Goal: Task Accomplishment & Management: Complete application form

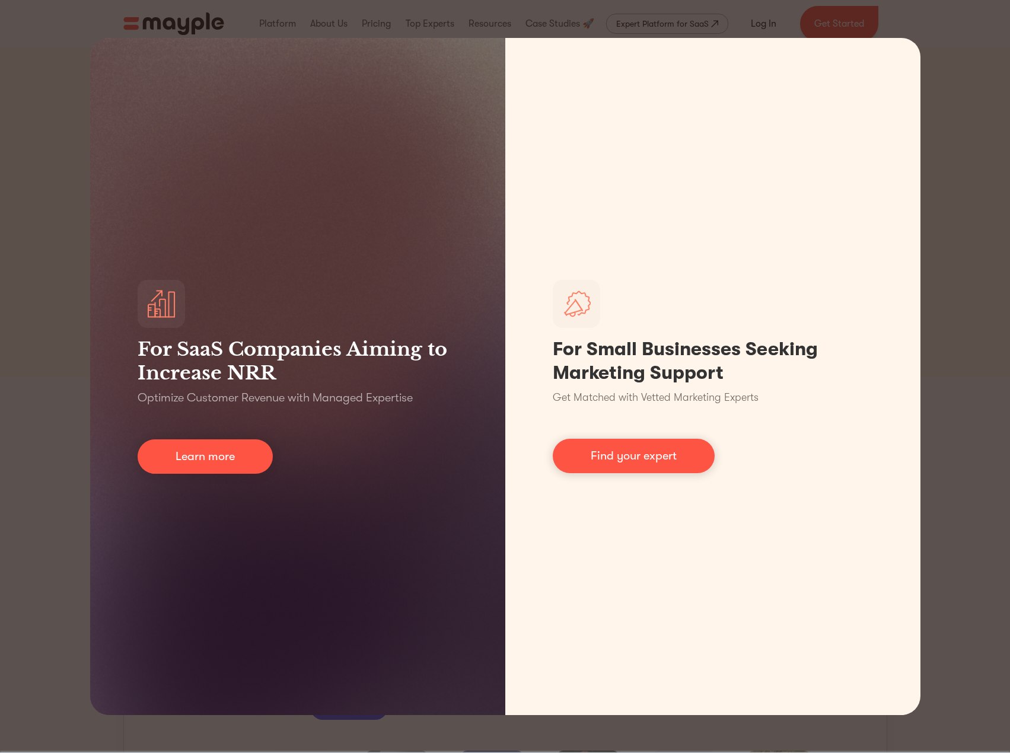
click at [951, 325] on div "For SaaS Companies Aiming to Increase NRR Optimize Customer Revenue with Manage…" at bounding box center [505, 376] width 1010 height 753
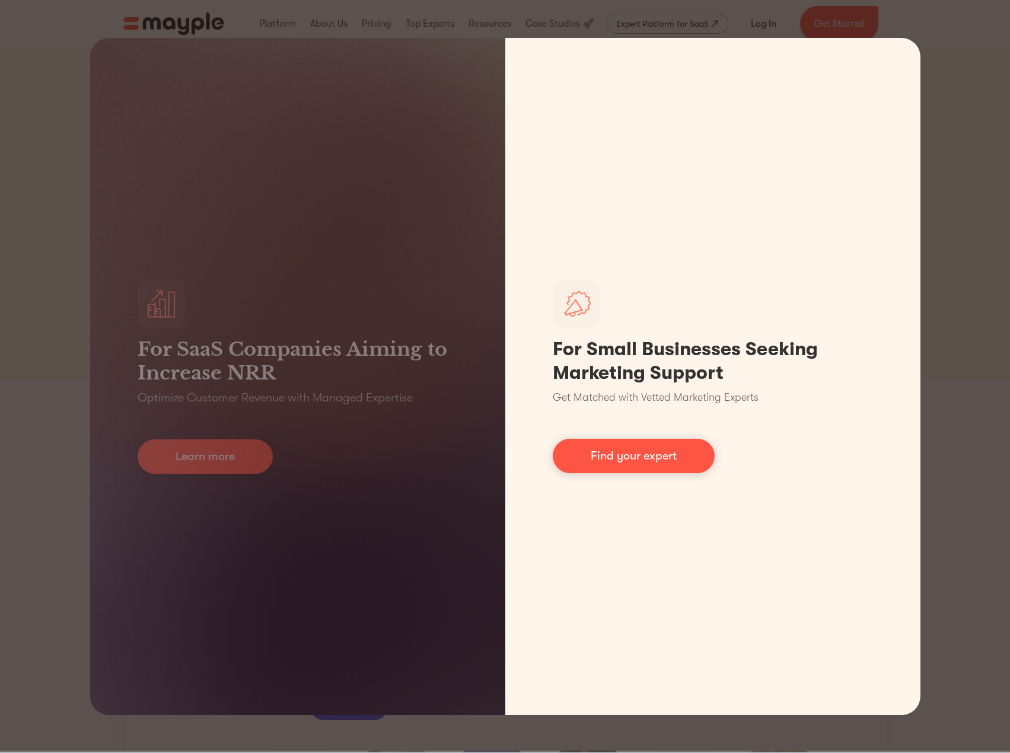
click at [635, 457] on link "Find your expert" at bounding box center [634, 456] width 162 height 34
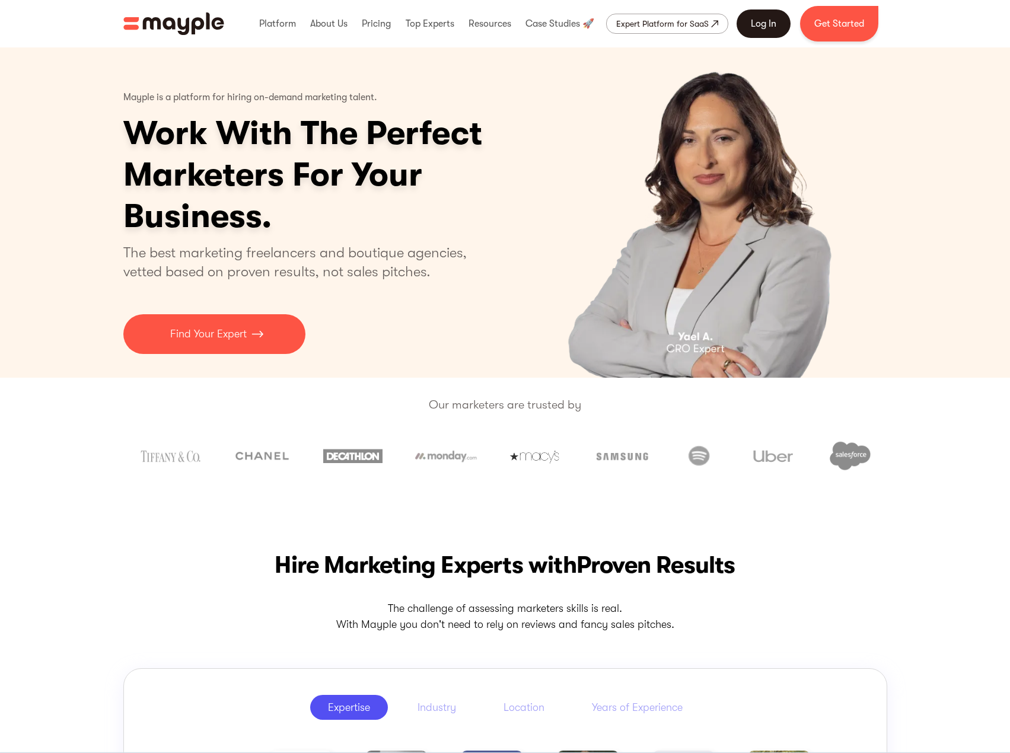
click at [768, 24] on link "Log In" at bounding box center [764, 23] width 54 height 28
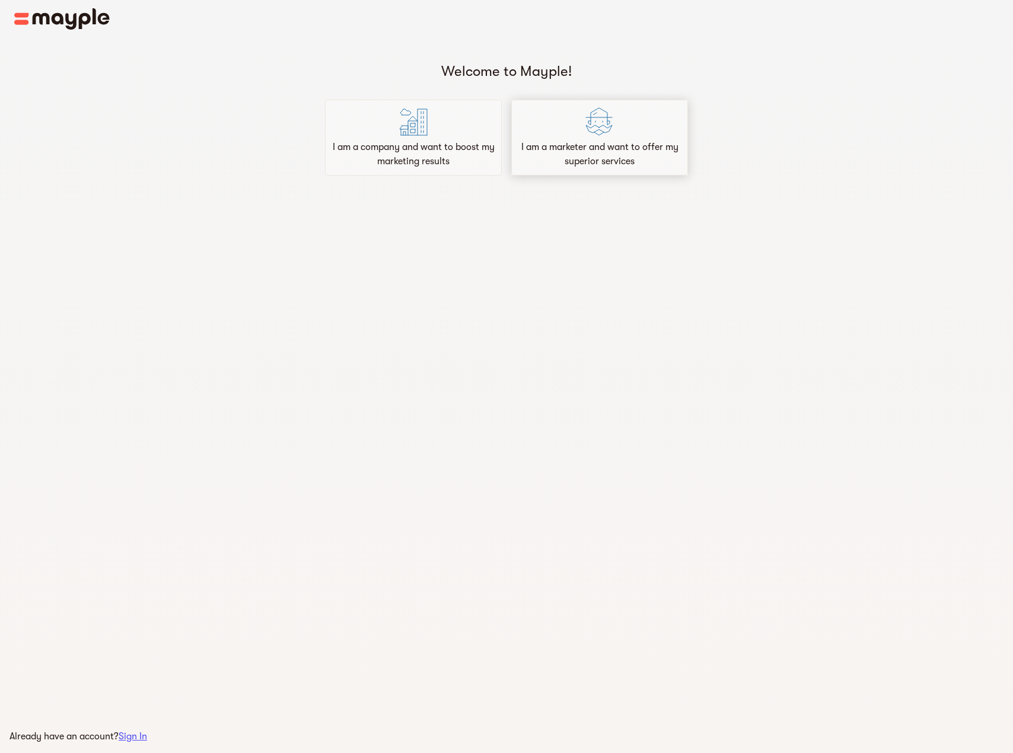
click at [590, 148] on p "I am a marketer and want to offer my superior services" at bounding box center [600, 154] width 166 height 28
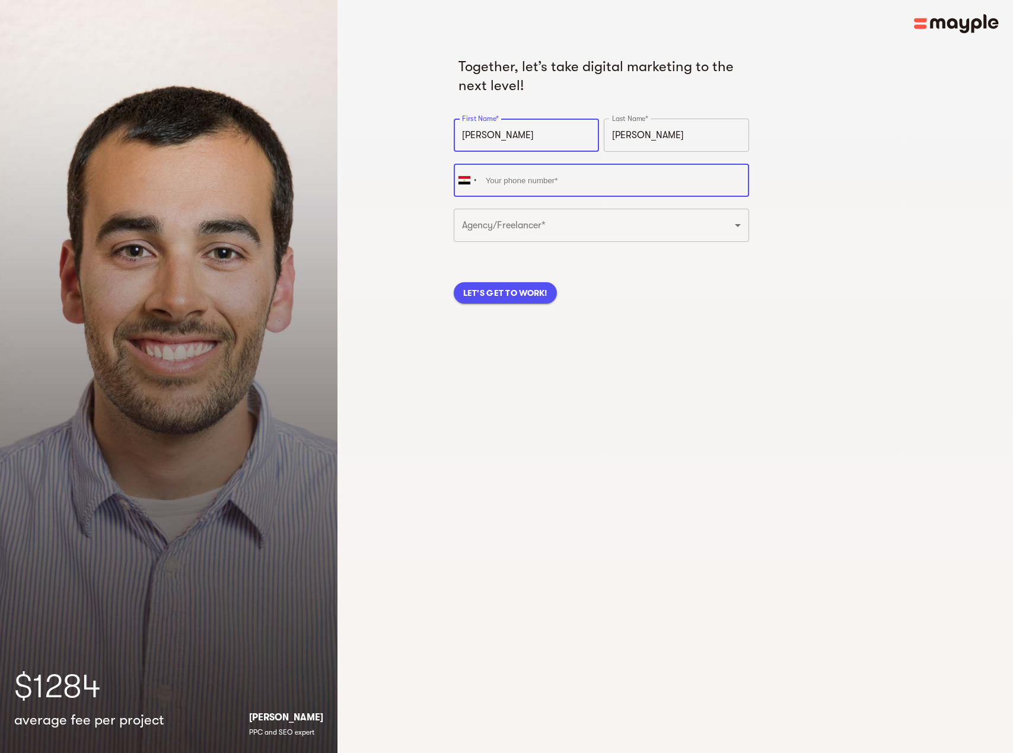
click at [509, 181] on input "tel" at bounding box center [602, 180] width 296 height 33
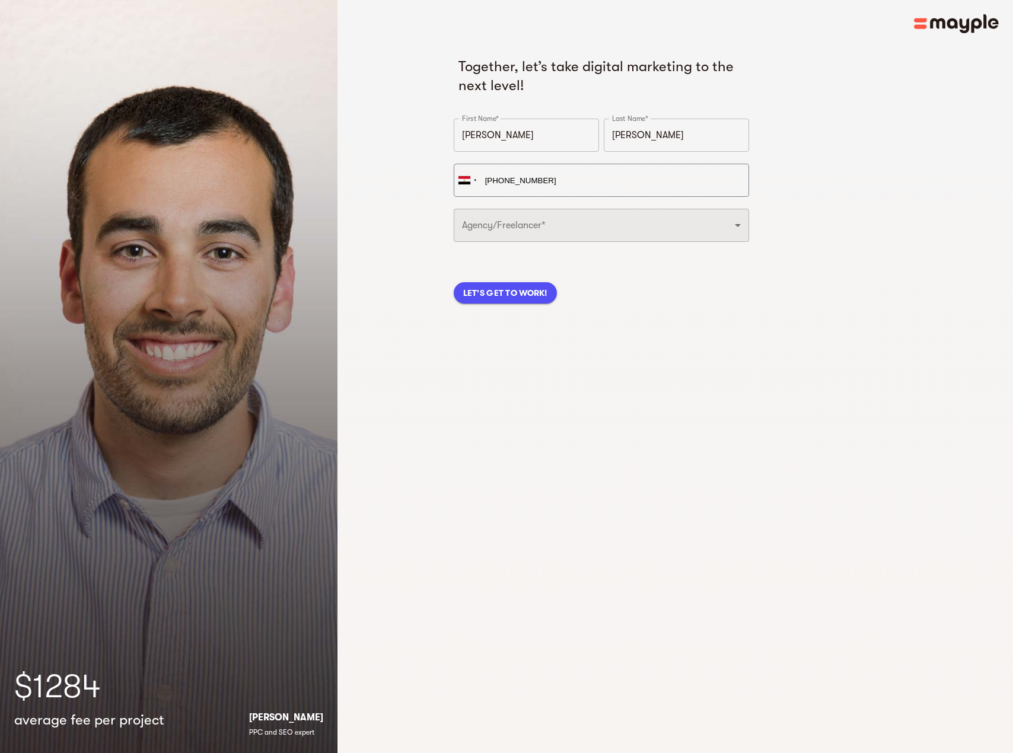
type input "[PHONE_NUMBER]"
click at [565, 233] on select "Freelancer Digital Agency" at bounding box center [602, 225] width 296 height 33
select select "FREELANCER"
click at [454, 209] on select "Freelancer Digital Agency" at bounding box center [602, 225] width 296 height 33
click at [528, 224] on select "Freelancer Digital Agency" at bounding box center [602, 225] width 296 height 33
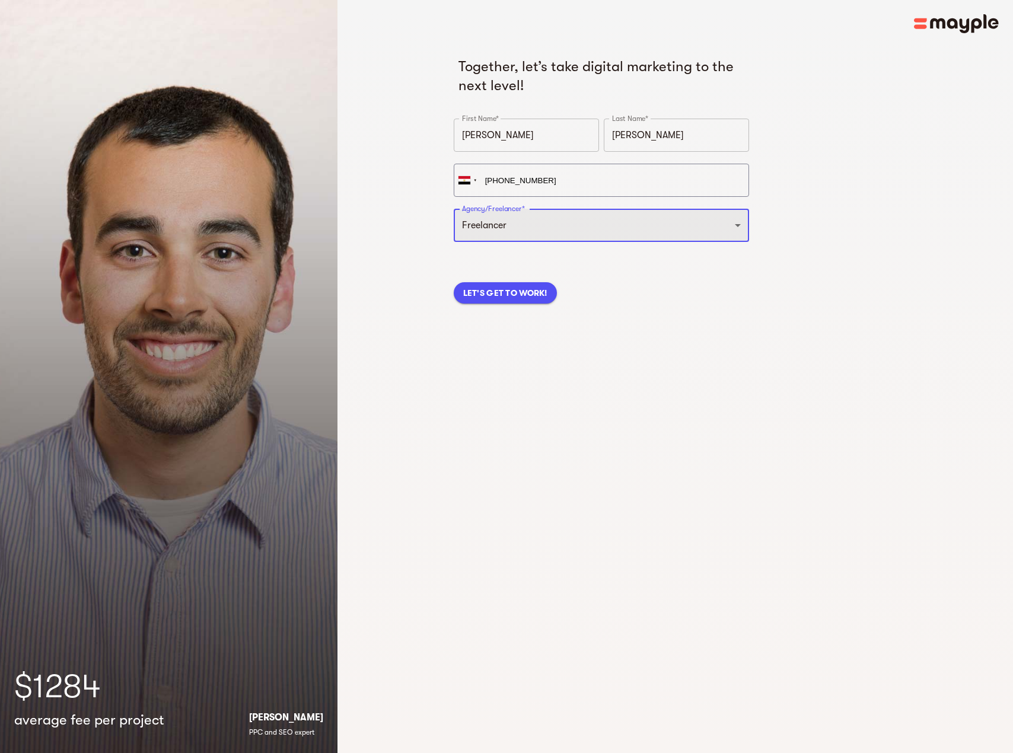
click at [531, 234] on select "Freelancer Digital Agency" at bounding box center [602, 225] width 296 height 33
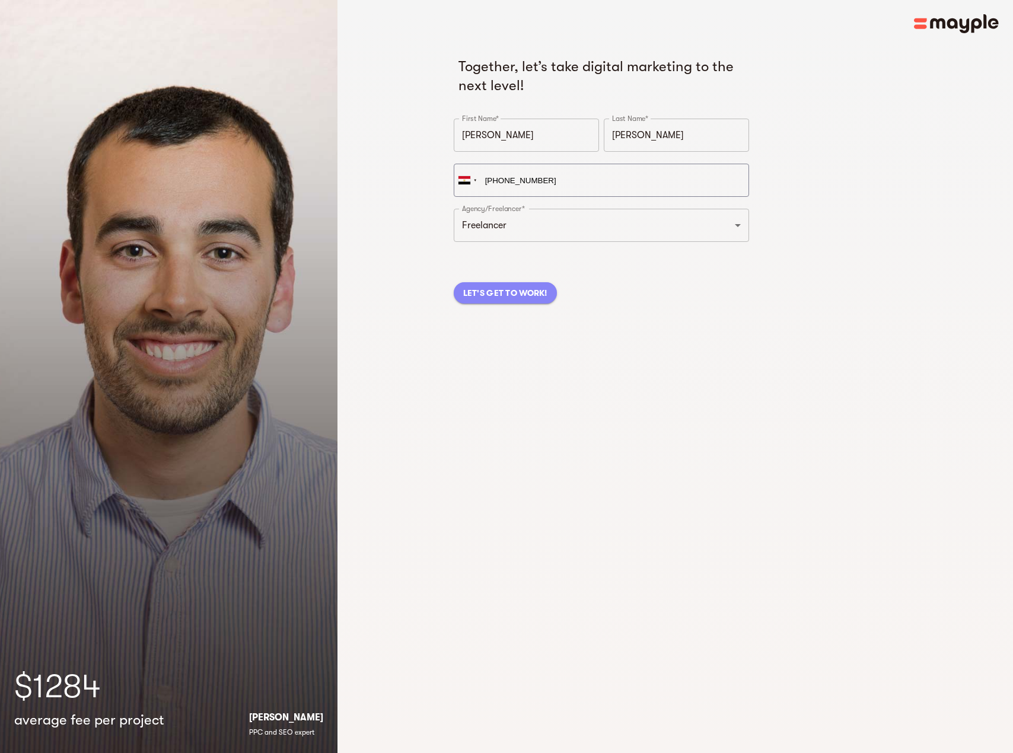
click at [526, 298] on span "LET'S GET TO WORK!" at bounding box center [505, 293] width 84 height 14
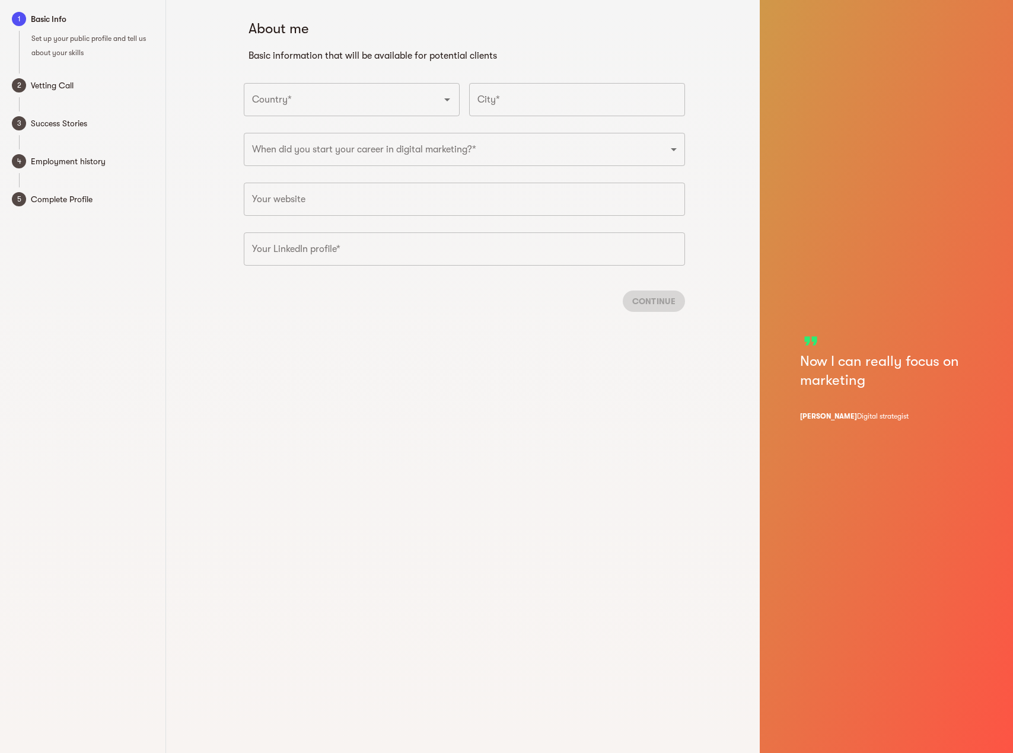
click at [405, 114] on div "Country*" at bounding box center [352, 99] width 216 height 33
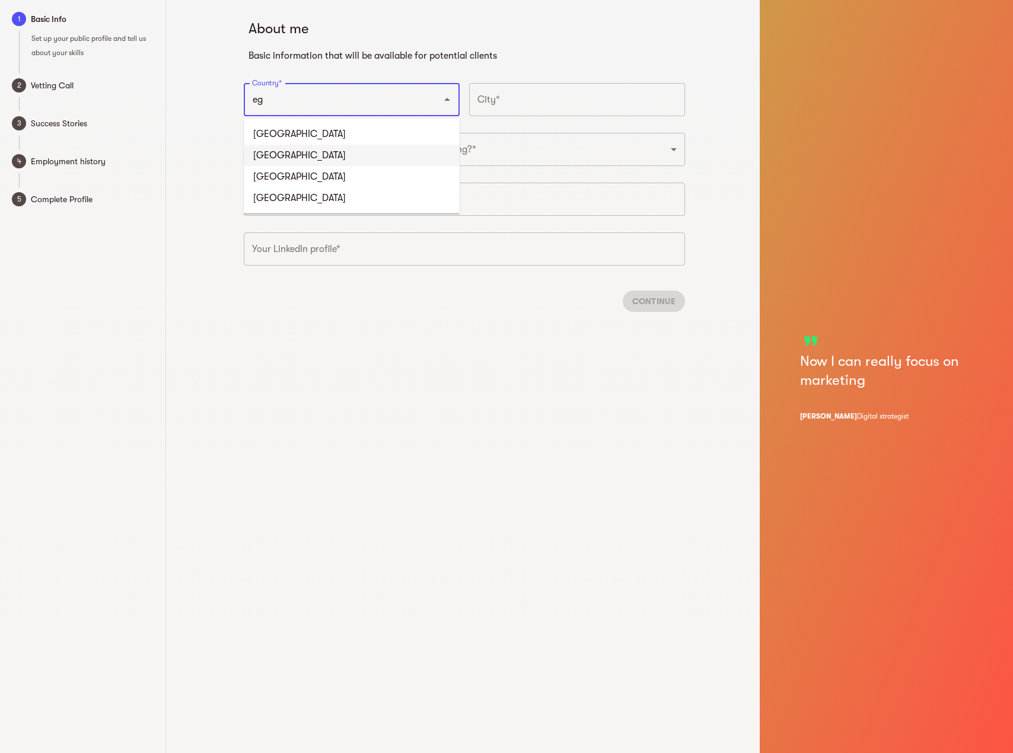
click at [282, 149] on li "[GEOGRAPHIC_DATA]" at bounding box center [352, 155] width 216 height 21
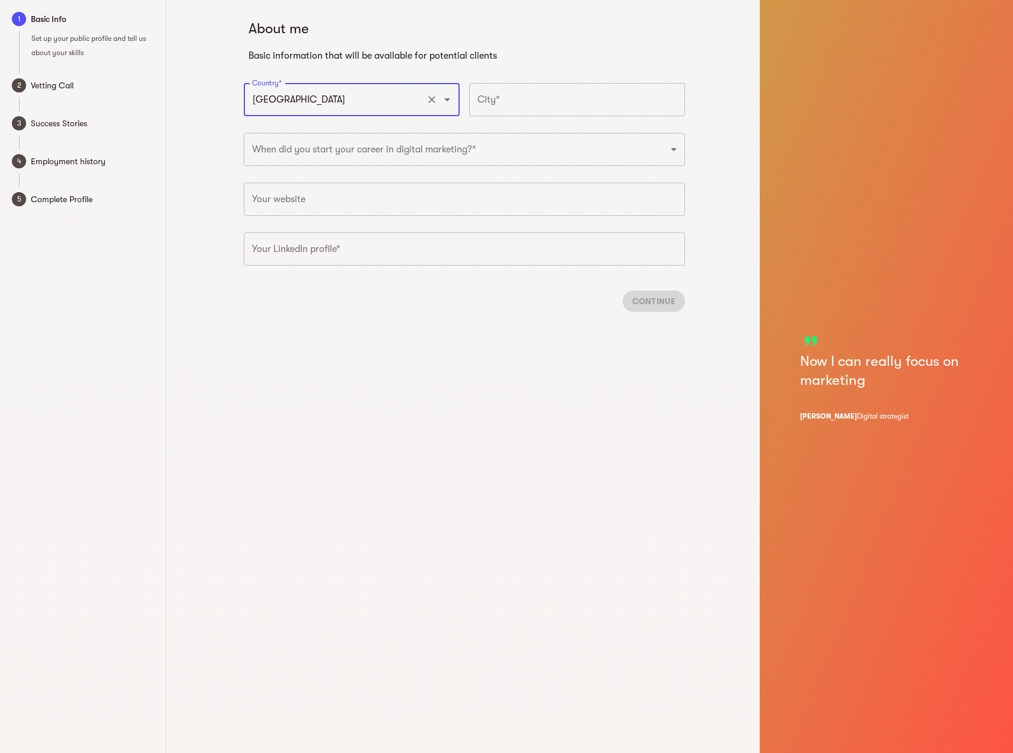
type input "[GEOGRAPHIC_DATA]"
click at [547, 100] on input "text" at bounding box center [577, 99] width 216 height 33
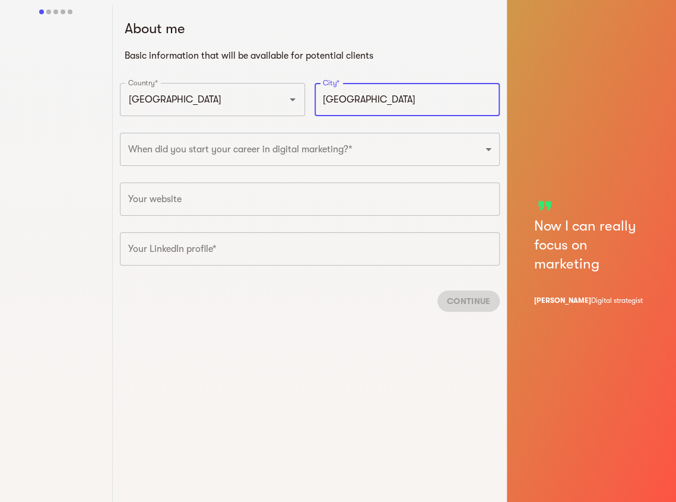
drag, startPoint x: 326, startPoint y: 106, endPoint x: 319, endPoint y: 106, distance: 7.1
click at [319, 106] on input "[GEOGRAPHIC_DATA]" at bounding box center [406, 99] width 185 height 33
type input "[GEOGRAPHIC_DATA]"
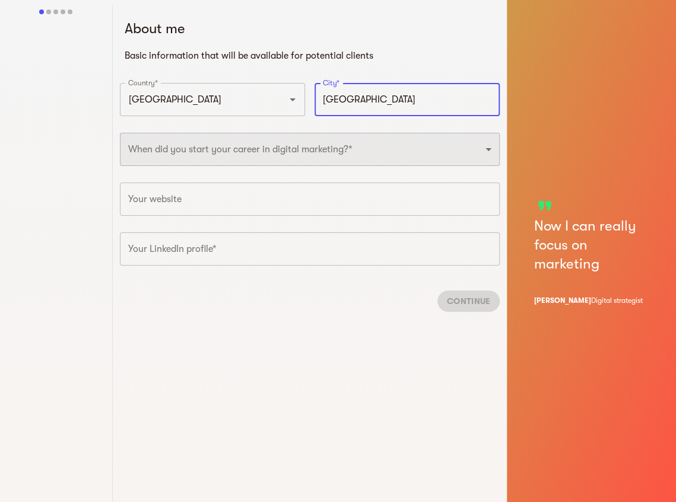
click at [330, 149] on select "2025 2024 2023 2022 2021 2020 2019 2018 2017 2016 2015 2014 2013 2012 2011 2010…" at bounding box center [310, 149] width 380 height 33
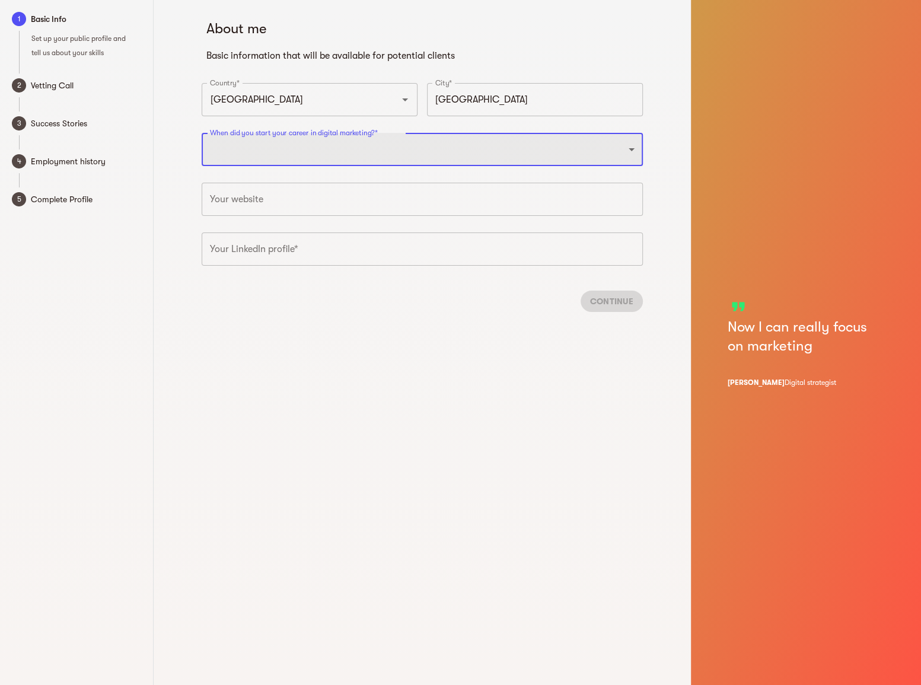
click at [411, 142] on select "2025 2024 2023 2022 2021 2020 2019 2018 2017 2016 2015 2014 2013 2012 2011 2010…" at bounding box center [422, 149] width 441 height 33
click at [454, 136] on select "2025 2024 2023 2022 2021 2020 2019 2018 2017 2016 2015 2014 2013 2012 2011 2010…" at bounding box center [422, 149] width 441 height 33
select select "2000"
click at [202, 133] on select "2025 2024 2023 2022 2021 2020 2019 2018 2017 2016 2015 2014 2013 2012 2011 2010…" at bounding box center [422, 149] width 441 height 33
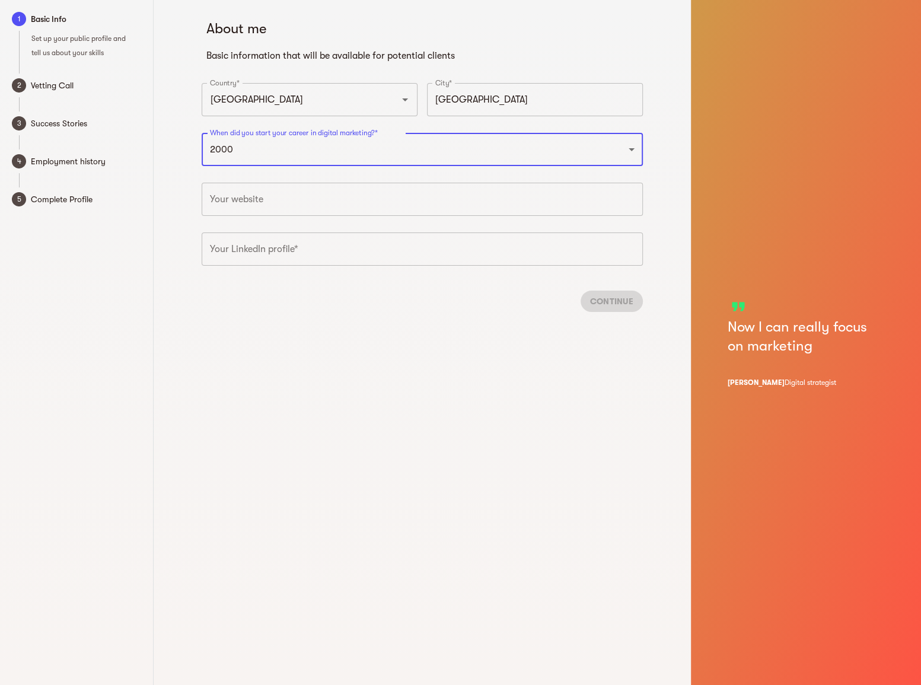
click at [312, 190] on input "text" at bounding box center [422, 199] width 441 height 33
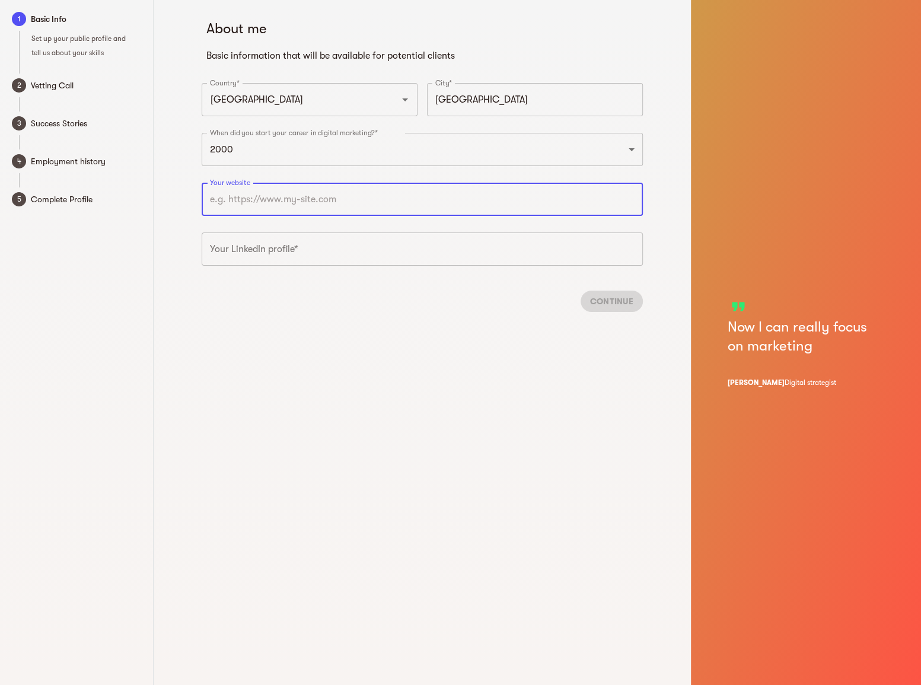
click at [302, 260] on input "text" at bounding box center [422, 249] width 441 height 33
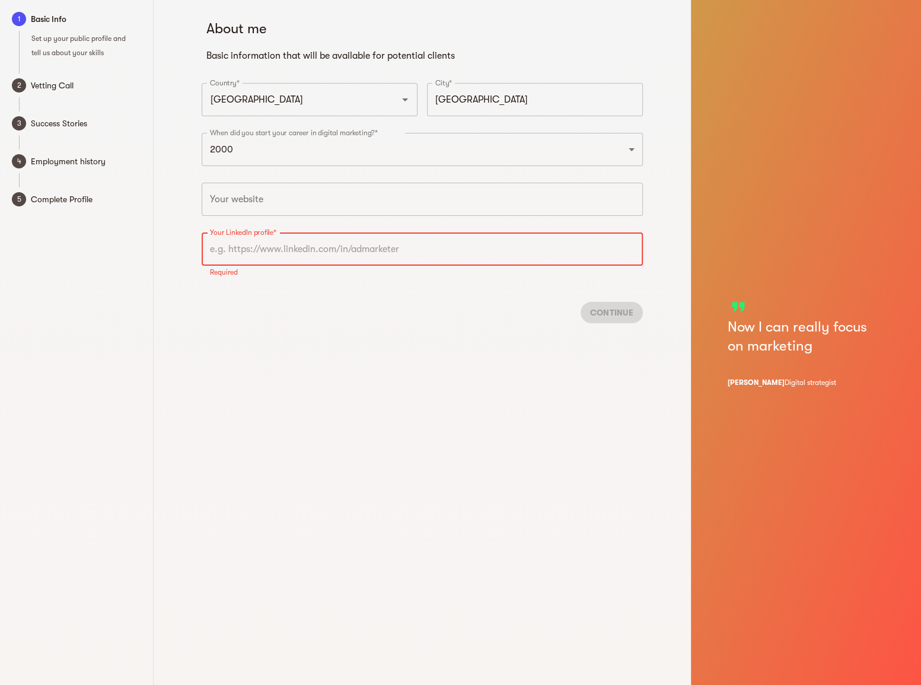
paste input "[URL][DOMAIN_NAME]"
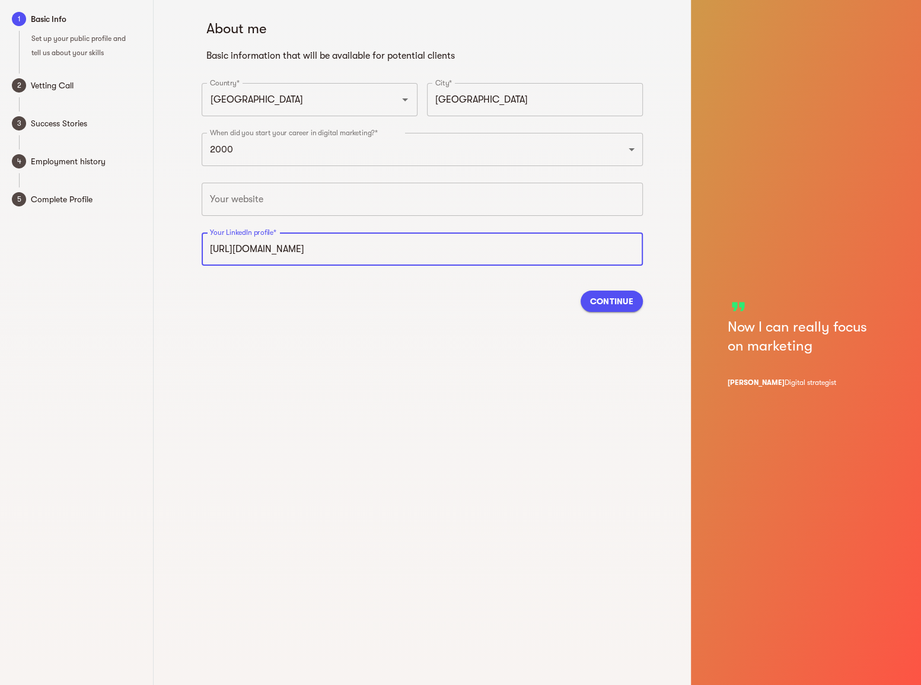
type input "[URL][DOMAIN_NAME]"
click at [346, 309] on div "Continue" at bounding box center [422, 301] width 441 height 40
click at [608, 301] on span "Continue" at bounding box center [611, 301] width 43 height 14
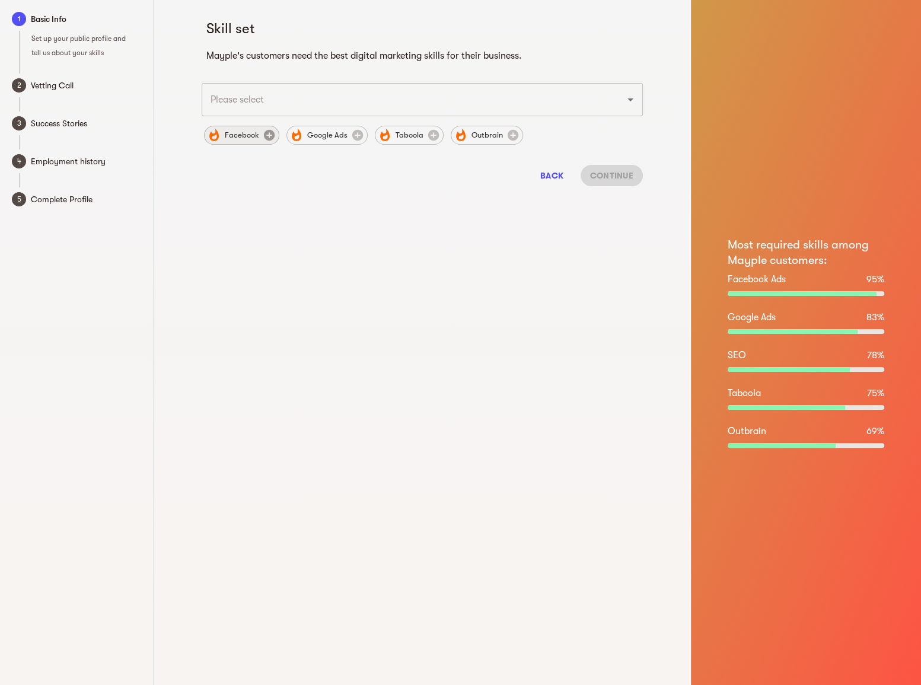
click at [263, 138] on icon at bounding box center [269, 135] width 13 height 13
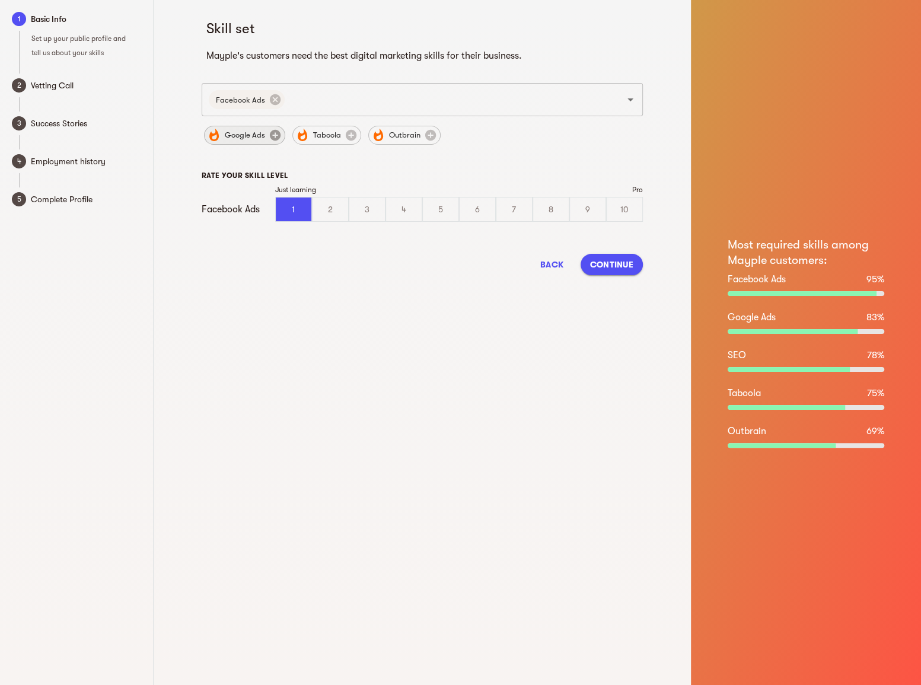
click at [270, 138] on icon at bounding box center [275, 135] width 13 height 13
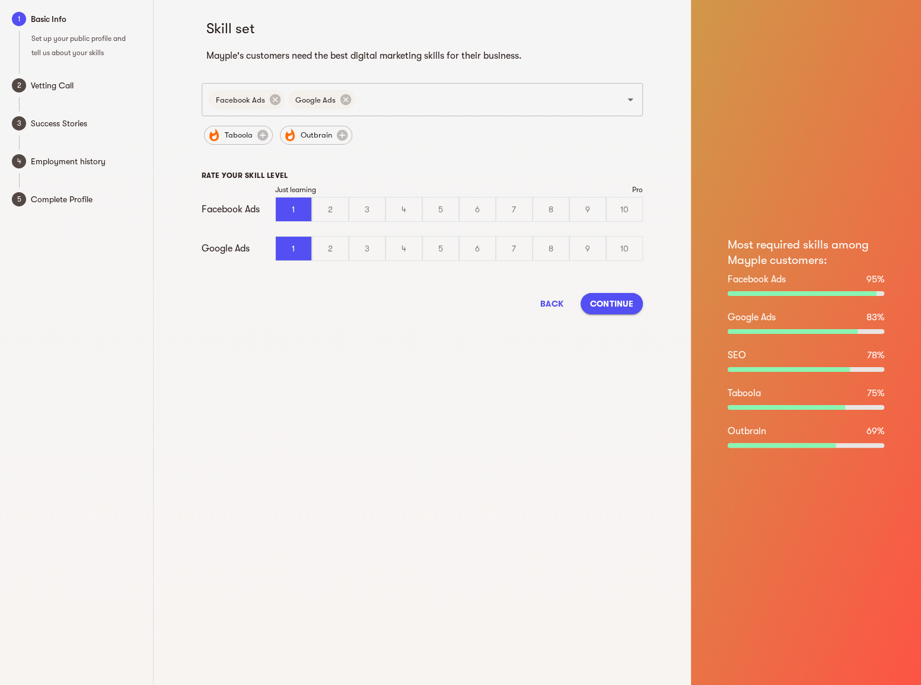
drag, startPoint x: 613, startPoint y: 209, endPoint x: 615, endPoint y: 222, distance: 13.7
click at [614, 209] on div "10" at bounding box center [625, 210] width 36 height 24
click at [0, 0] on input "10" at bounding box center [0, 0] width 0 height 0
click at [559, 253] on div "8" at bounding box center [551, 249] width 36 height 24
click at [0, 0] on input "8" at bounding box center [0, 0] width 0 height 0
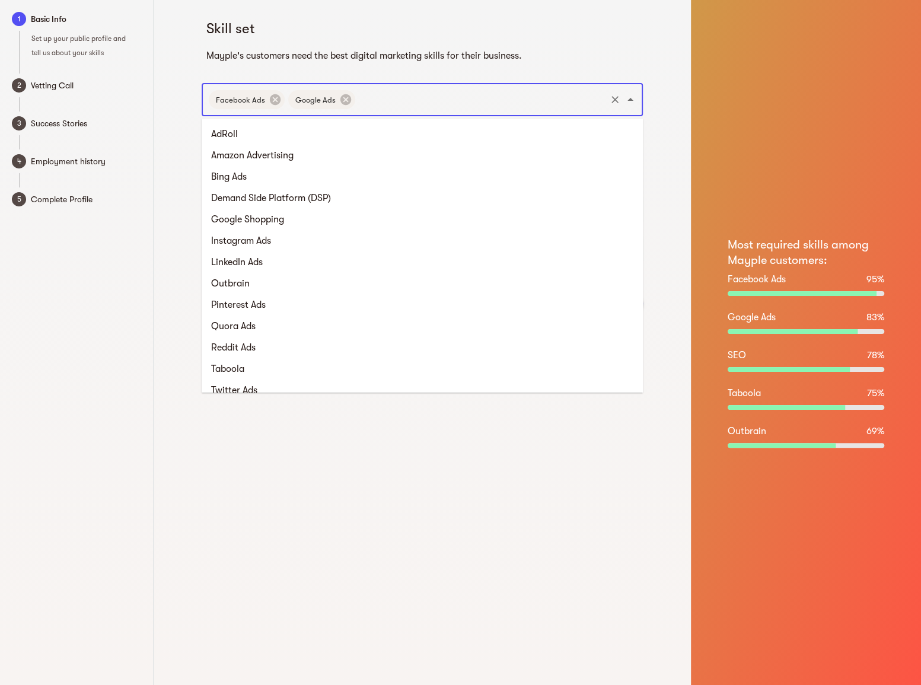
click at [498, 94] on input "text" at bounding box center [480, 99] width 247 height 23
click at [520, 154] on li "Amazon Advertising" at bounding box center [422, 155] width 441 height 21
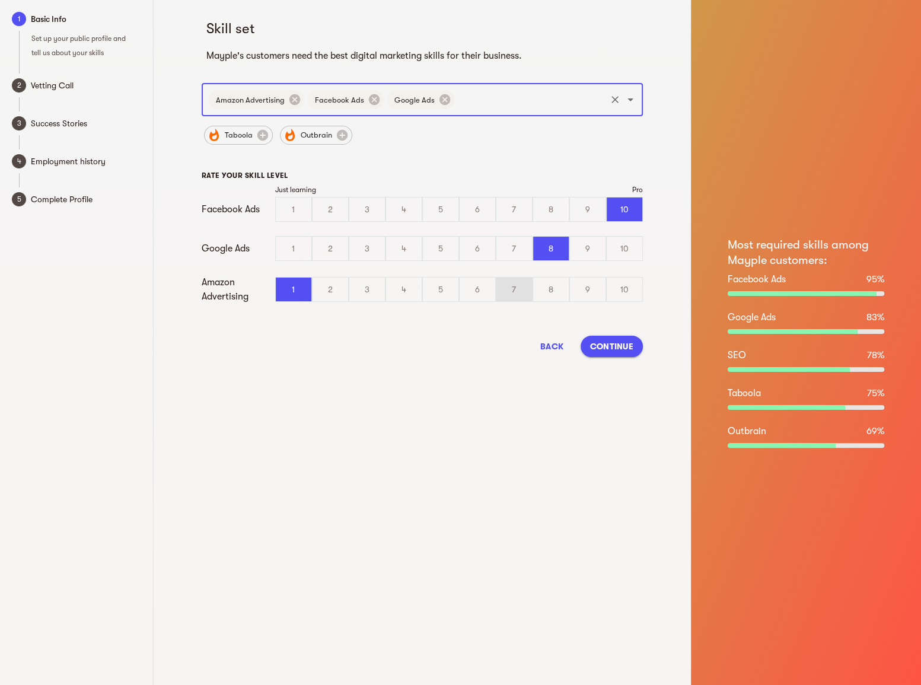
click at [525, 297] on div "7" at bounding box center [515, 290] width 36 height 24
click at [0, 0] on input "7" at bounding box center [0, 0] width 0 height 0
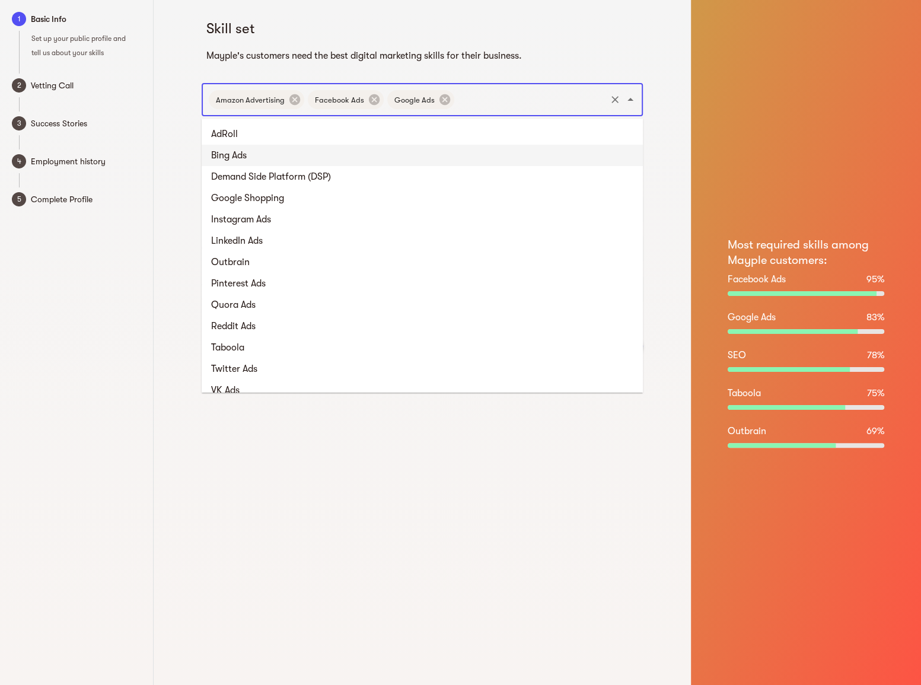
click at [522, 110] on input "text" at bounding box center [530, 99] width 148 height 23
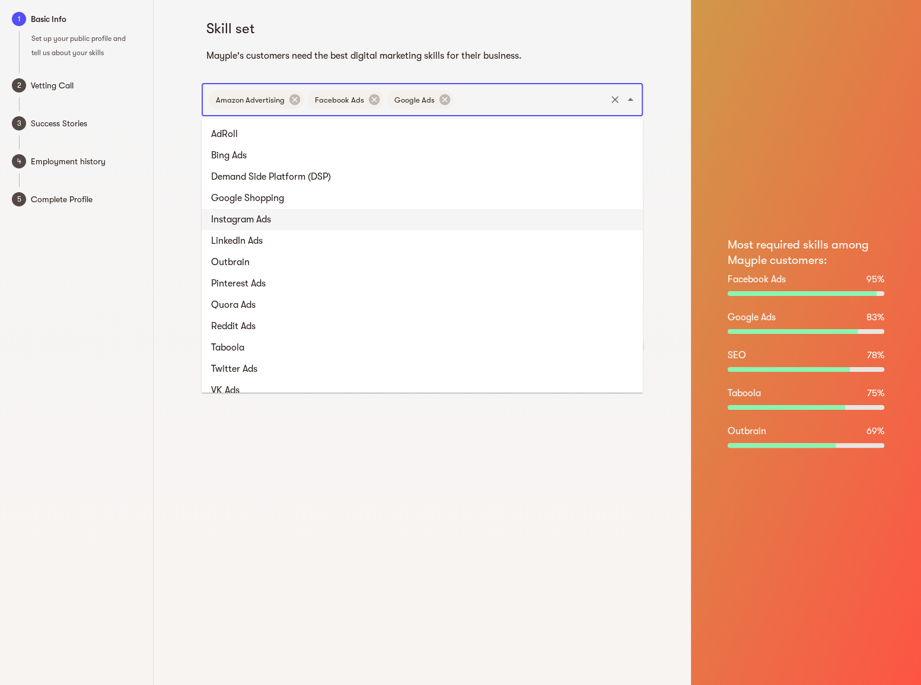
click at [508, 221] on li "Instagram Ads" at bounding box center [422, 219] width 441 height 21
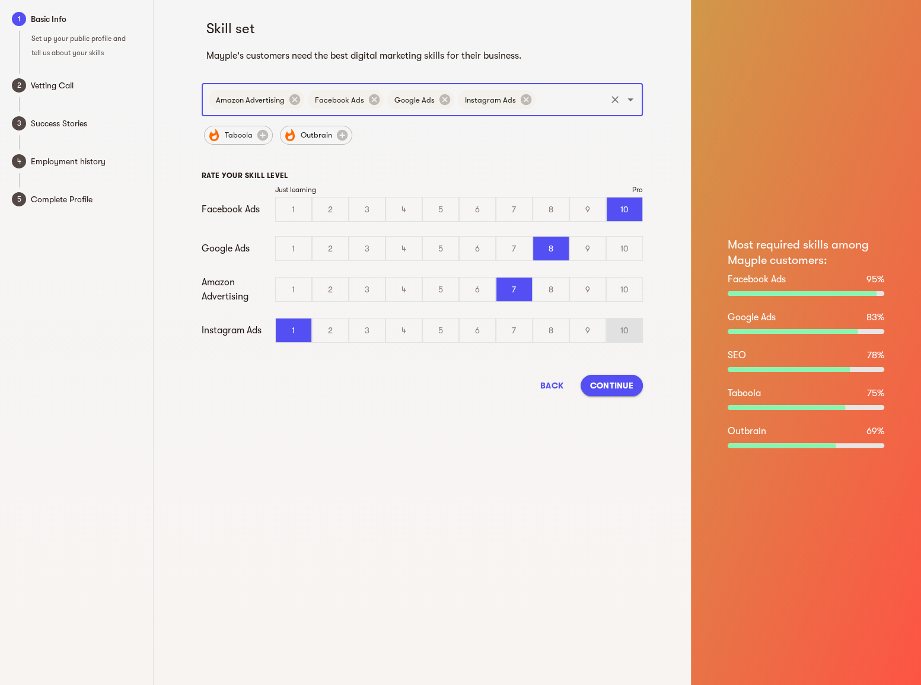
click at [623, 330] on div "10" at bounding box center [625, 331] width 36 height 24
click at [0, 0] on input "10" at bounding box center [0, 0] width 0 height 0
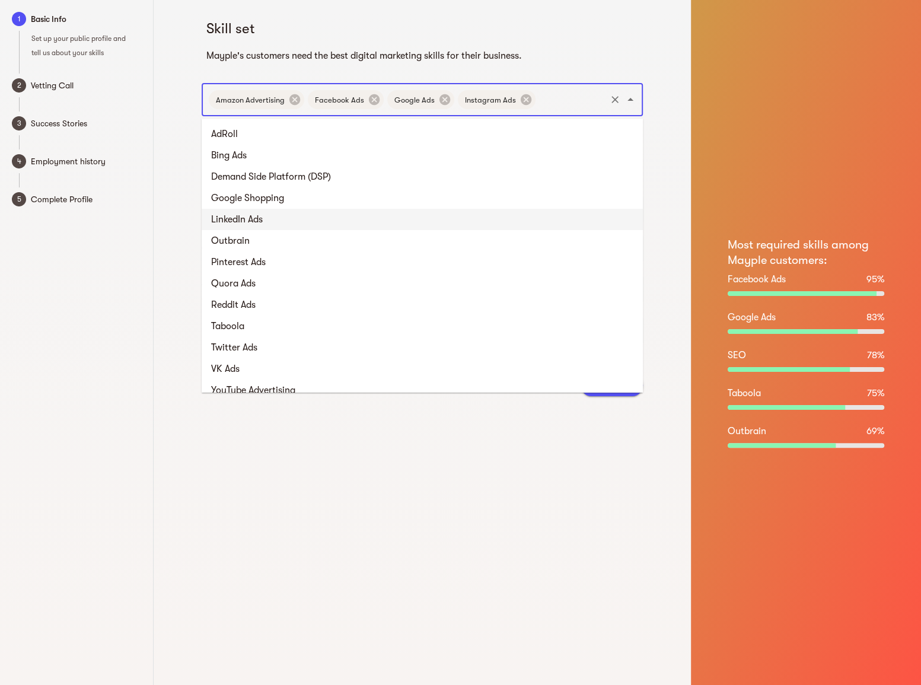
click at [547, 104] on input "text" at bounding box center [570, 99] width 67 height 23
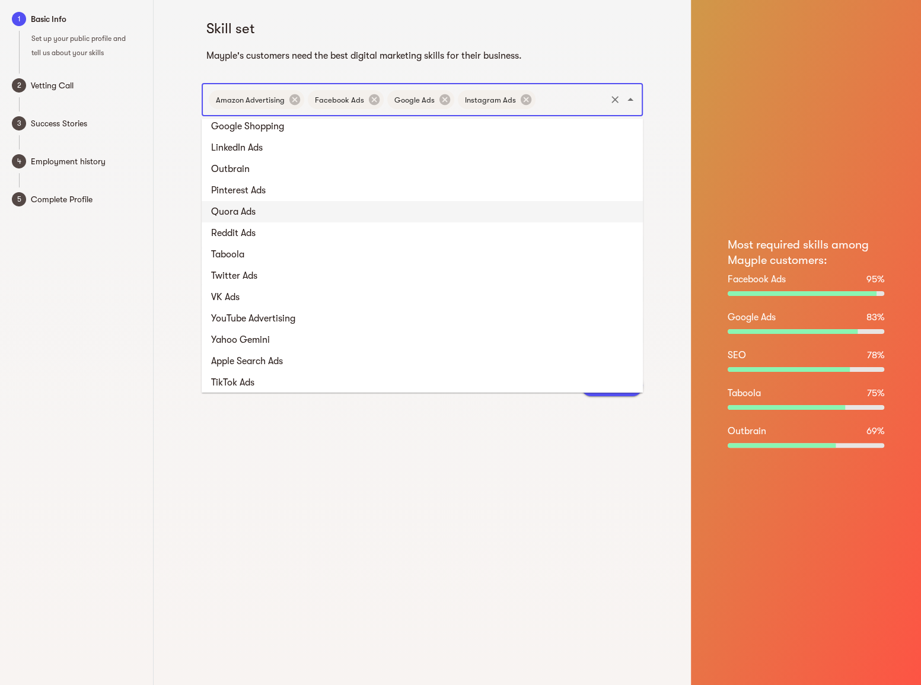
scroll to position [107, 0]
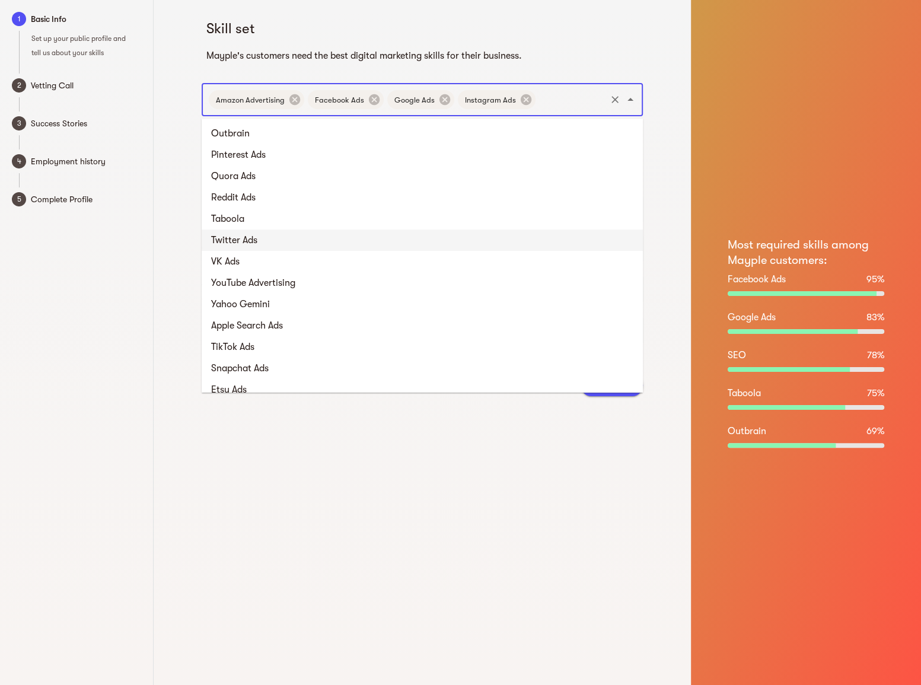
click at [440, 232] on li "Twitter Ads" at bounding box center [422, 240] width 441 height 21
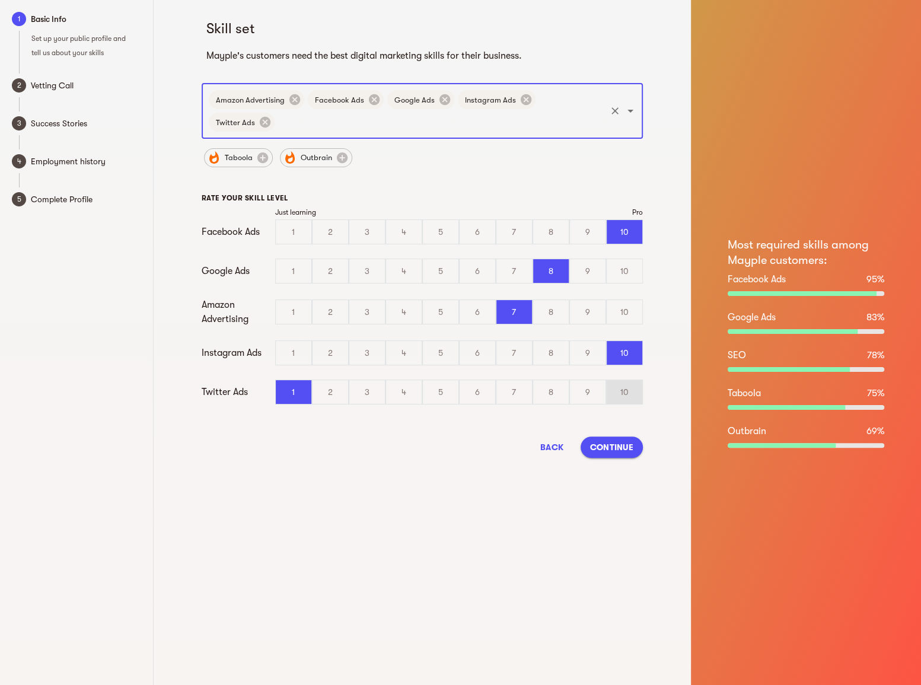
click at [617, 392] on div "10" at bounding box center [625, 392] width 36 height 24
click at [0, 0] on input "10" at bounding box center [0, 0] width 0 height 0
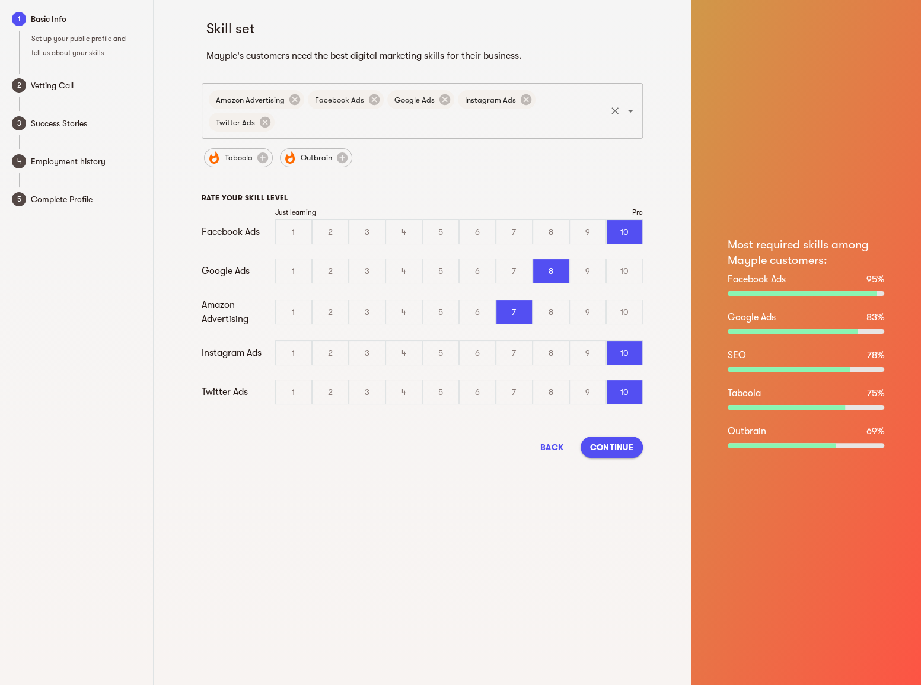
click at [488, 117] on input "text" at bounding box center [440, 122] width 328 height 23
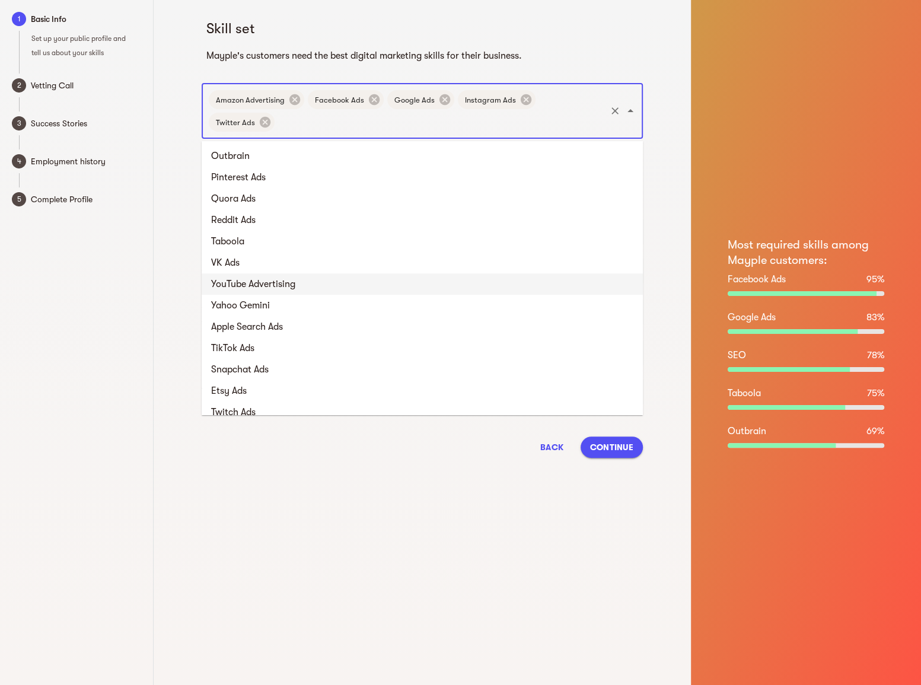
click at [432, 278] on li "YouTube Advertising" at bounding box center [422, 283] width 441 height 21
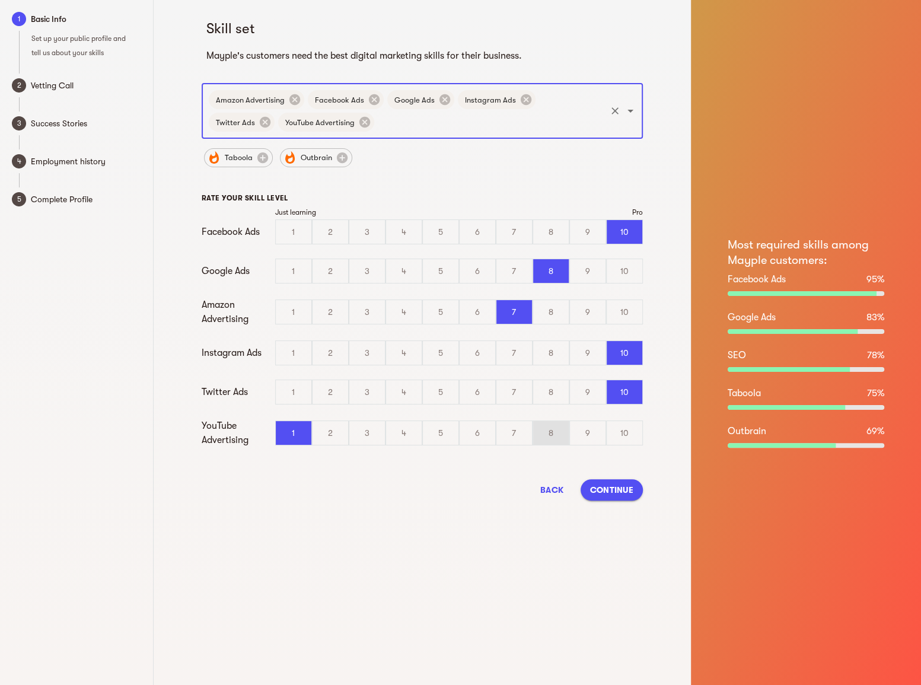
click at [541, 432] on div "8" at bounding box center [551, 433] width 36 height 24
click at [0, 0] on input "8" at bounding box center [0, 0] width 0 height 0
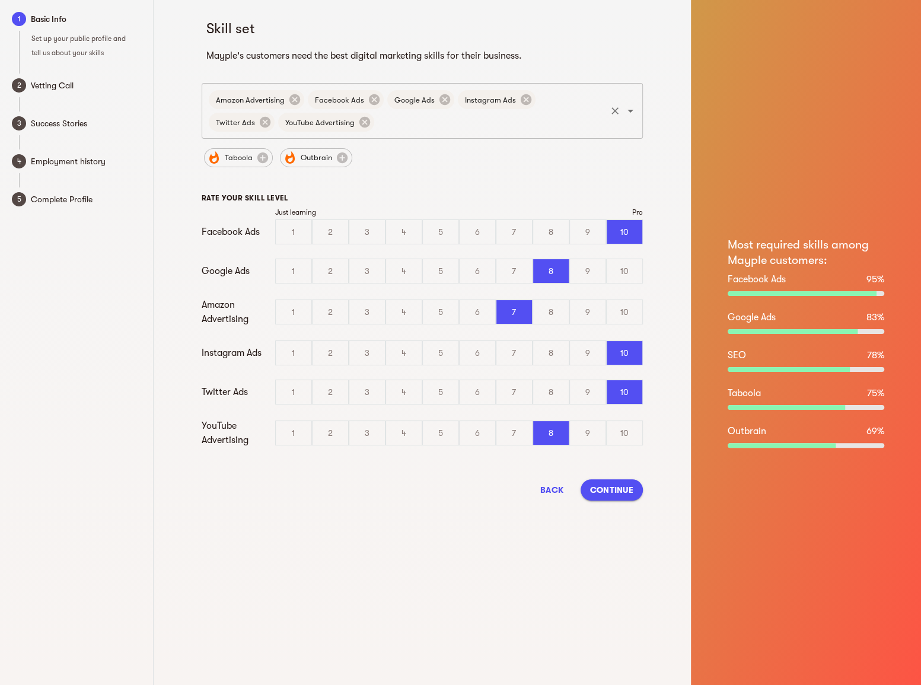
click at [435, 132] on input "text" at bounding box center [490, 122] width 228 height 23
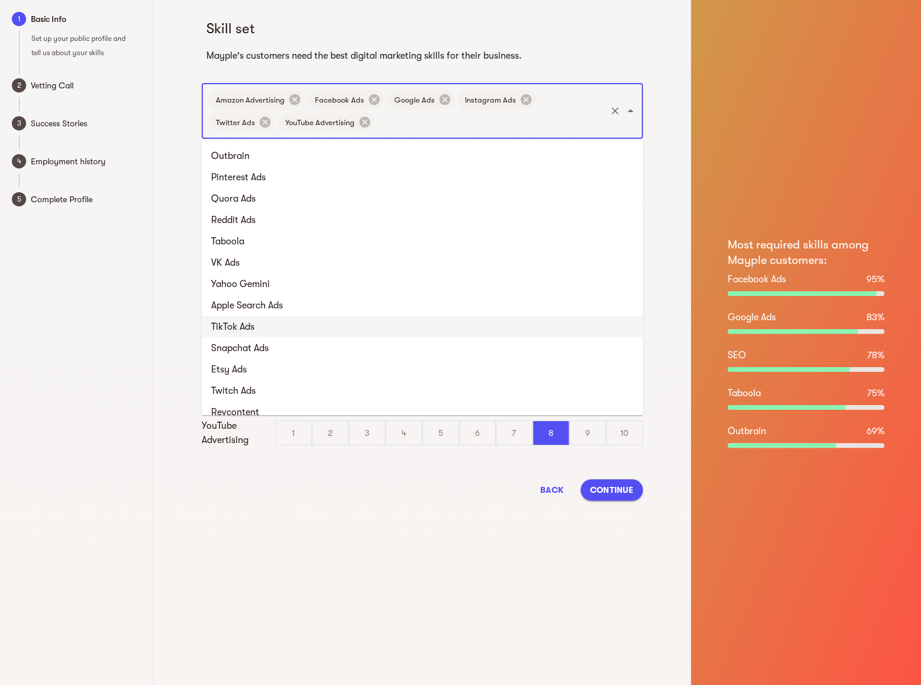
click at [389, 323] on li "TikTok Ads" at bounding box center [422, 326] width 441 height 21
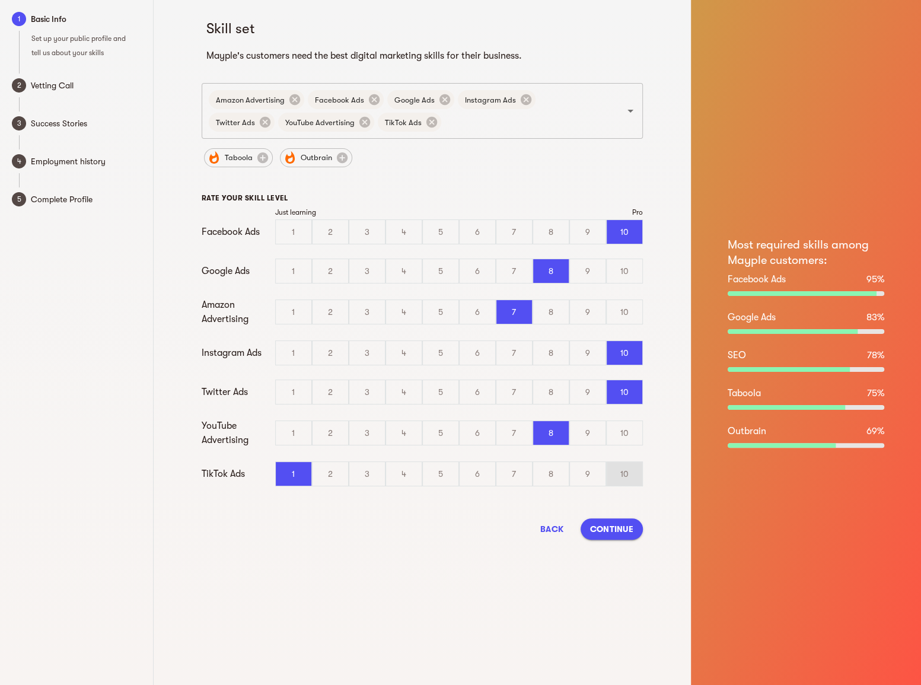
click at [618, 470] on div "10" at bounding box center [625, 474] width 36 height 24
click at [0, 0] on input "10" at bounding box center [0, 0] width 0 height 0
drag, startPoint x: 424, startPoint y: 125, endPoint x: 444, endPoint y: 134, distance: 21.5
click at [443, 126] on input "text" at bounding box center [523, 122] width 161 height 23
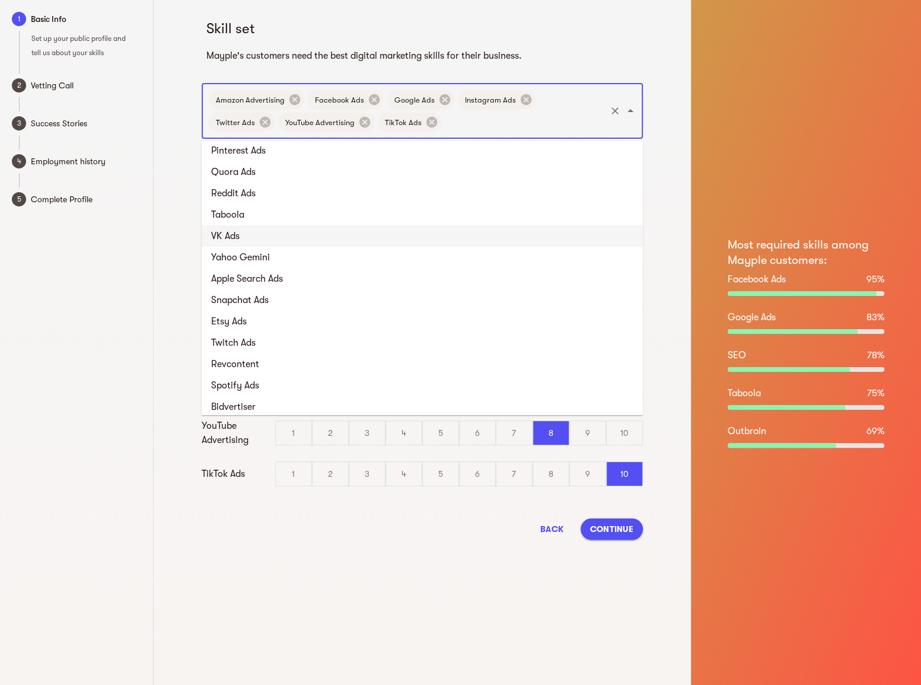
scroll to position [139, 0]
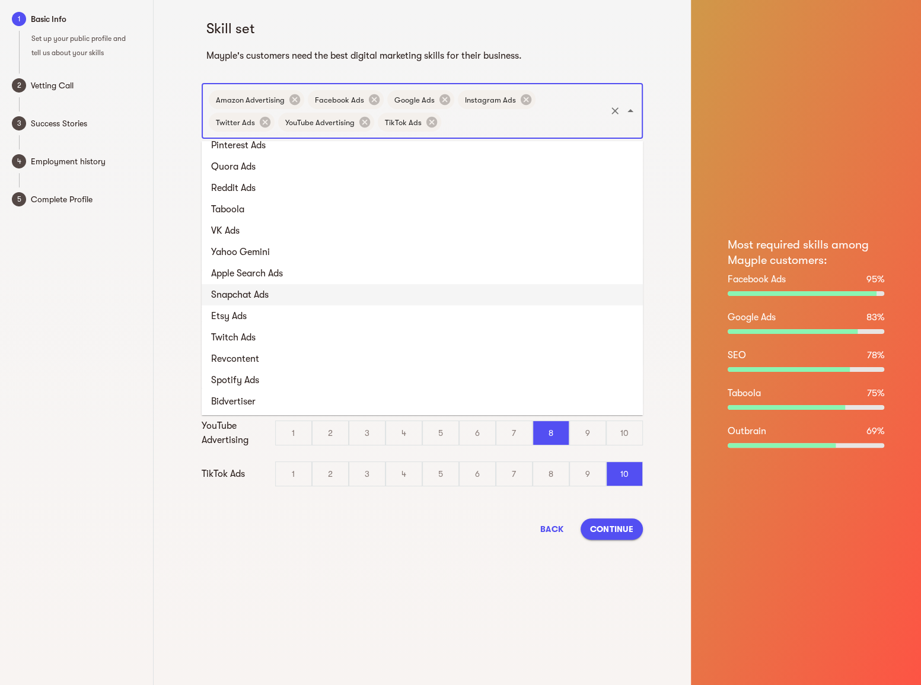
click at [403, 299] on li "Snapchat Ads" at bounding box center [422, 294] width 441 height 21
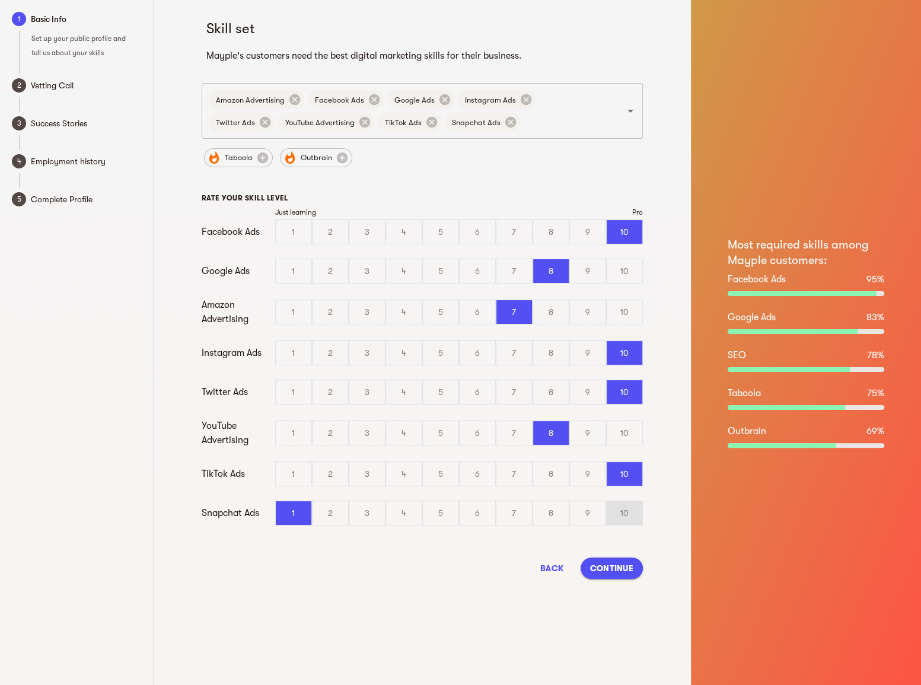
click at [635, 505] on div "10" at bounding box center [625, 513] width 36 height 24
click at [0, 0] on input "10" at bounding box center [0, 0] width 0 height 0
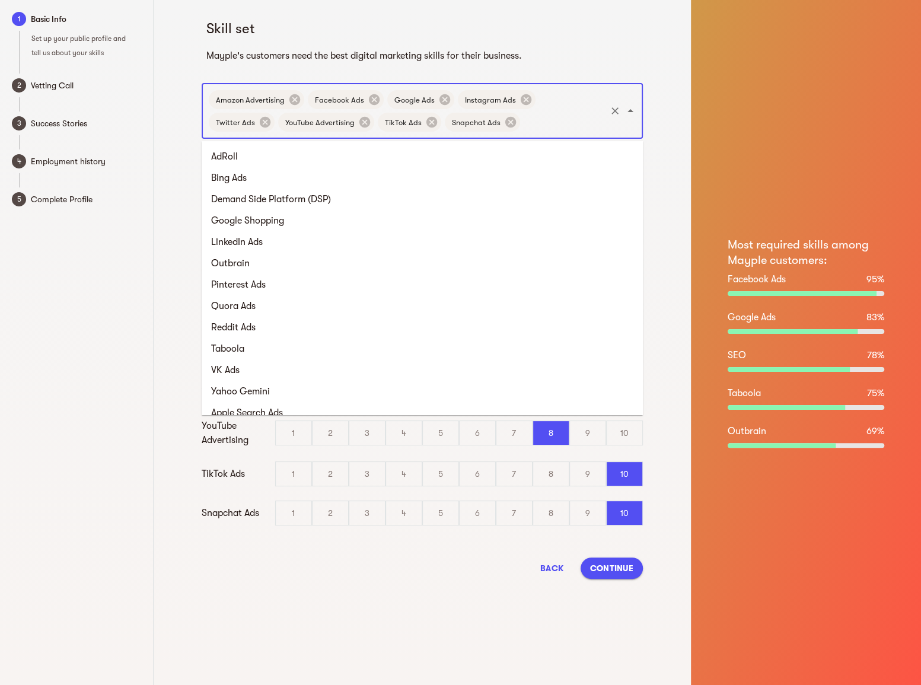
click at [522, 126] on input "text" at bounding box center [563, 122] width 82 height 23
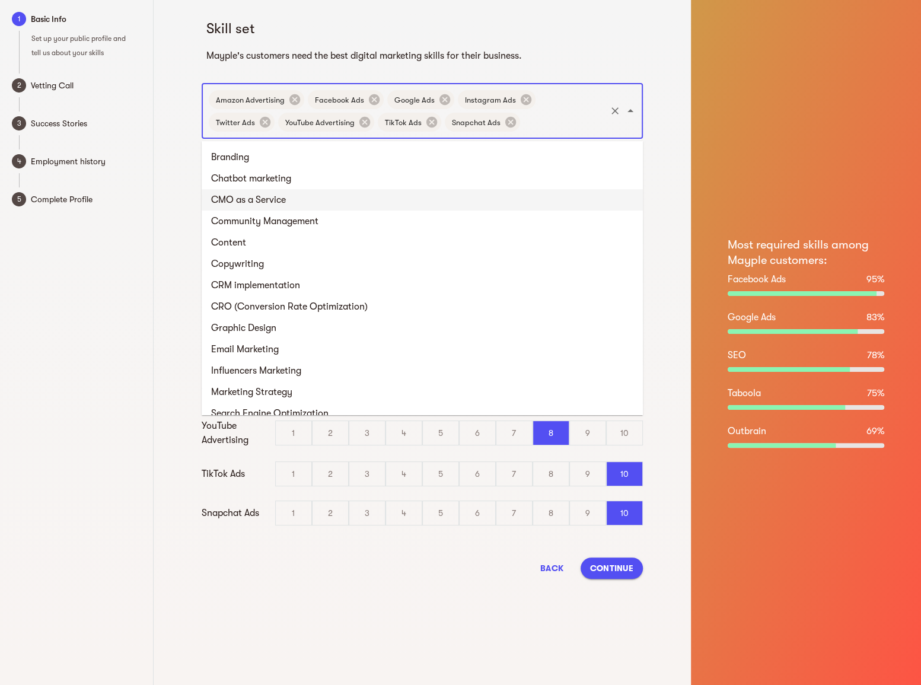
scroll to position [409, 0]
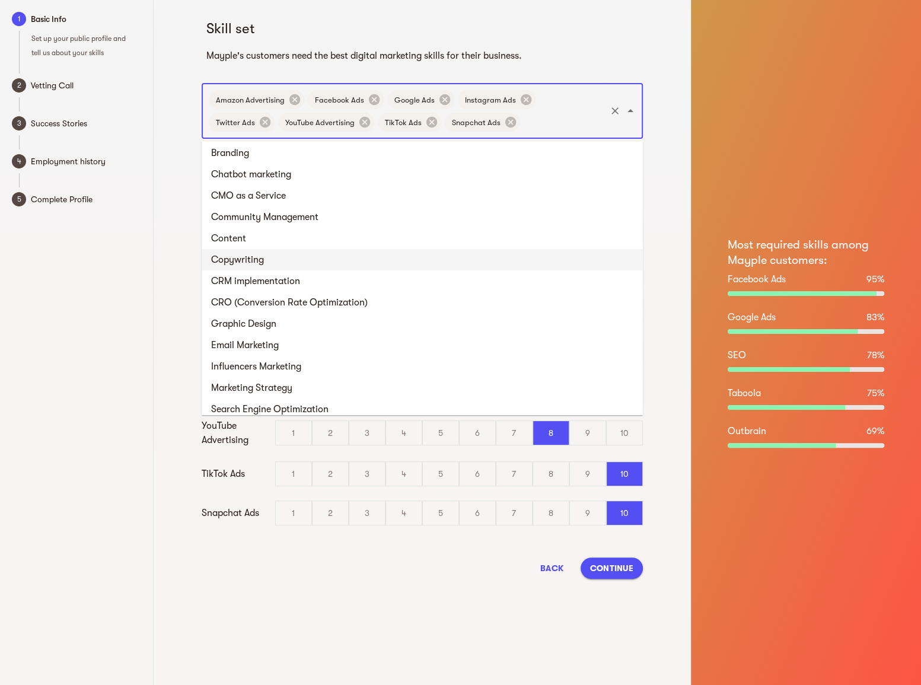
click at [439, 250] on li "Copywriting" at bounding box center [422, 259] width 441 height 21
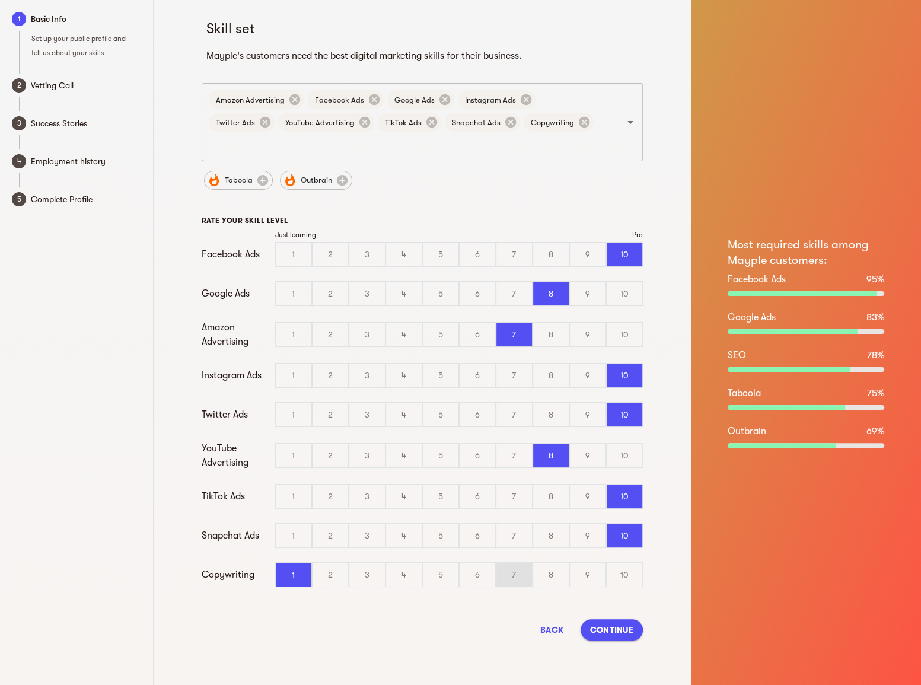
click at [530, 563] on div "7" at bounding box center [515, 575] width 36 height 24
click at [0, 0] on input "7" at bounding box center [0, 0] width 0 height 0
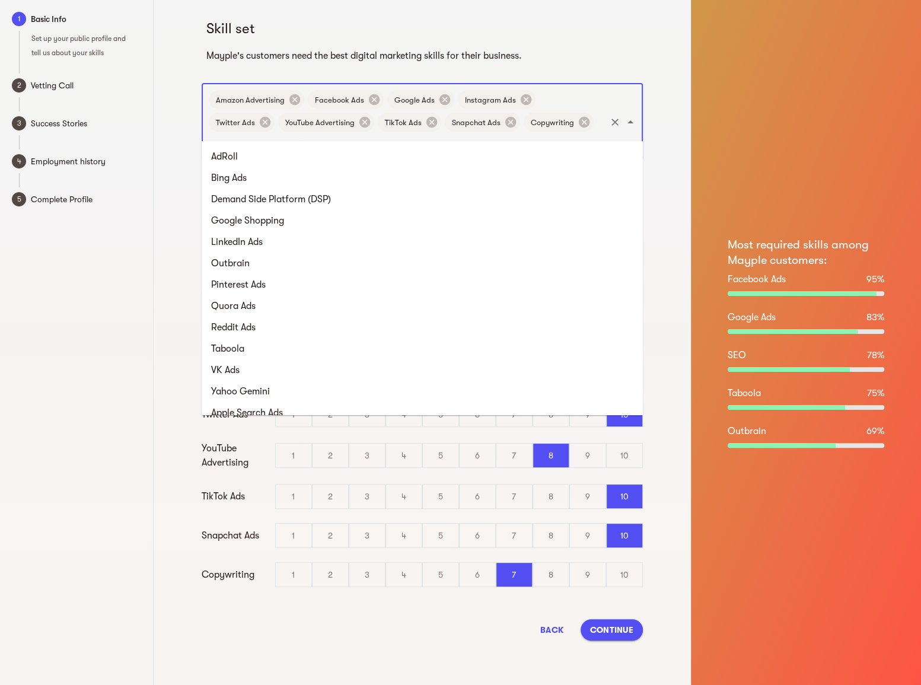
click at [533, 133] on input "text" at bounding box center [405, 144] width 397 height 23
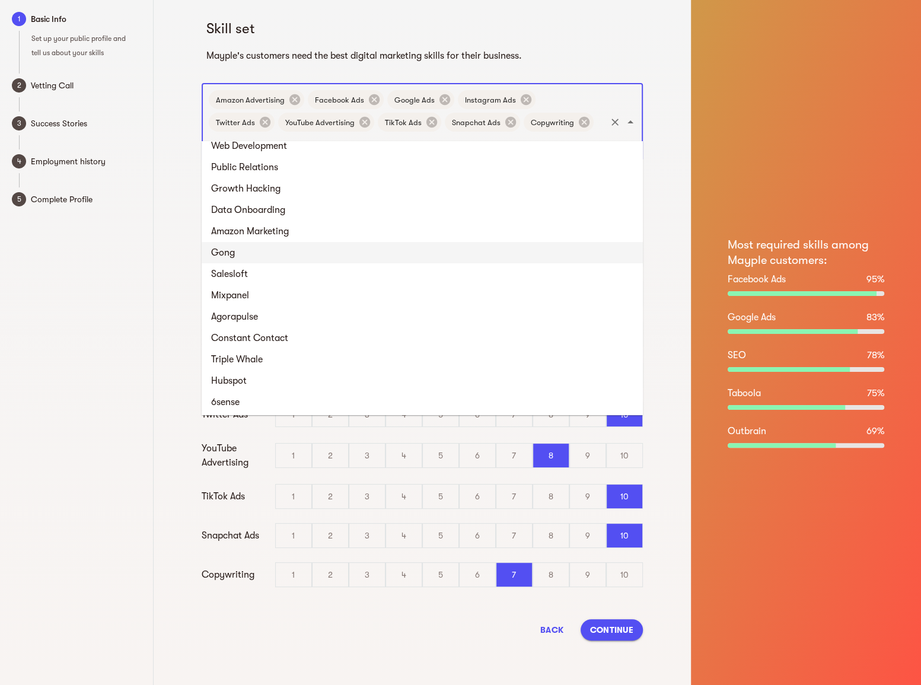
scroll to position [806, 0]
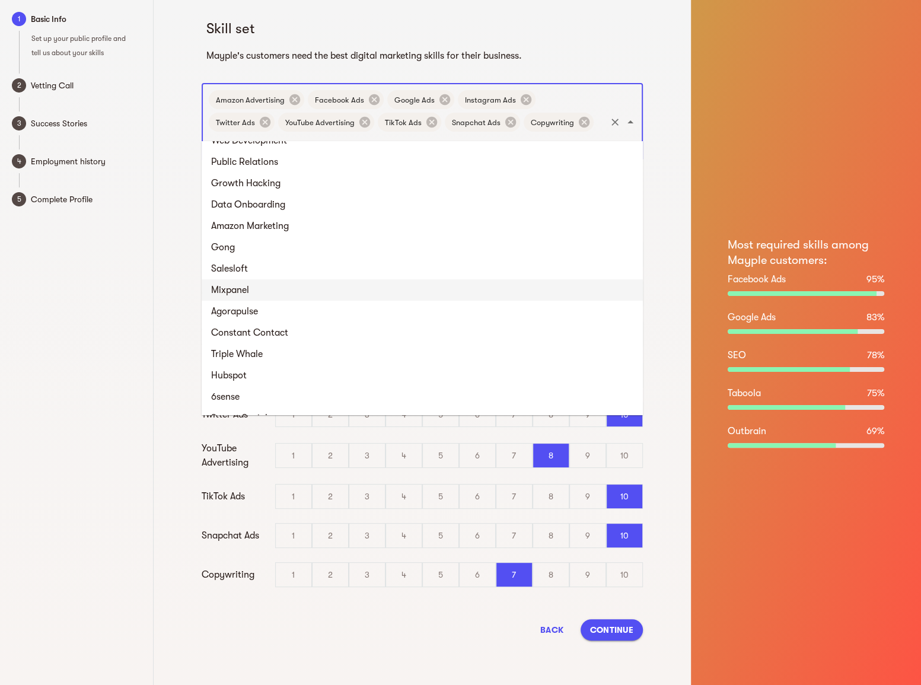
click at [425, 289] on li "Mixpanel" at bounding box center [422, 289] width 441 height 21
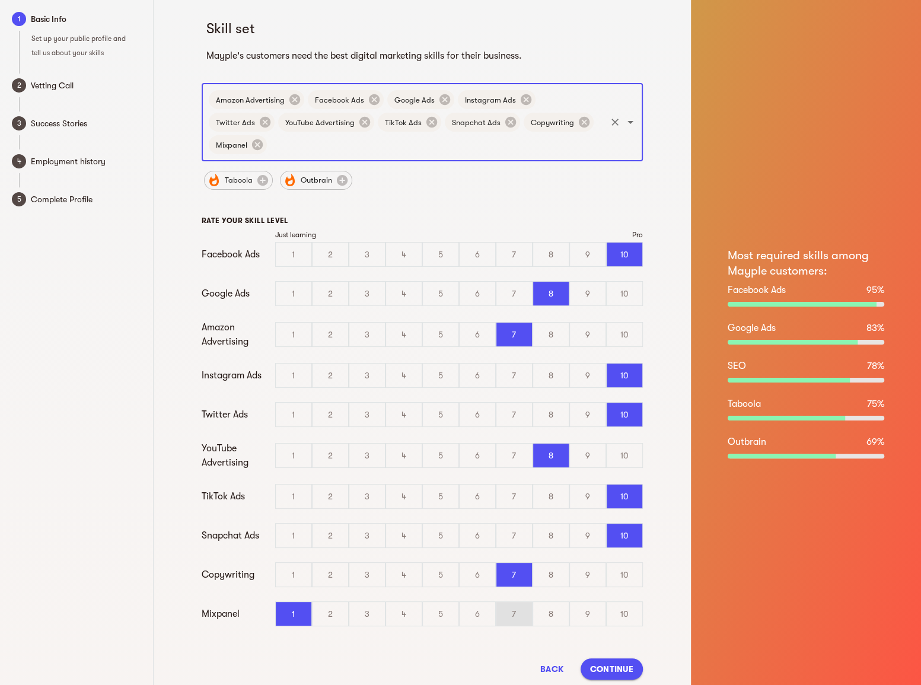
click at [527, 606] on div "7" at bounding box center [515, 614] width 36 height 24
click at [0, 0] on input "7" at bounding box center [0, 0] width 0 height 0
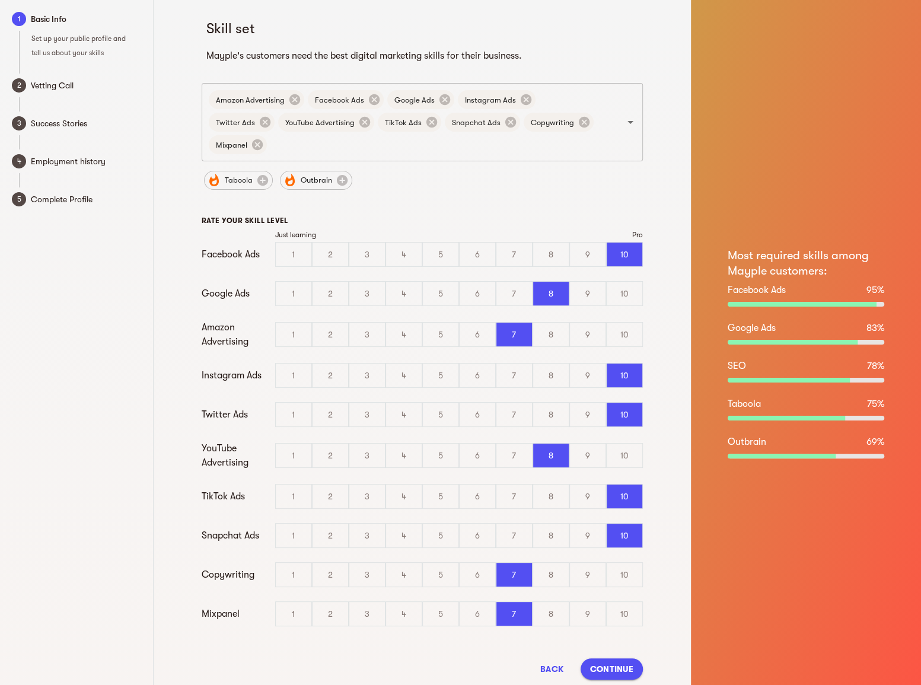
click at [466, 167] on div "Taboola Outbrain" at bounding box center [422, 176] width 441 height 31
click at [467, 142] on input "text" at bounding box center [437, 144] width 336 height 23
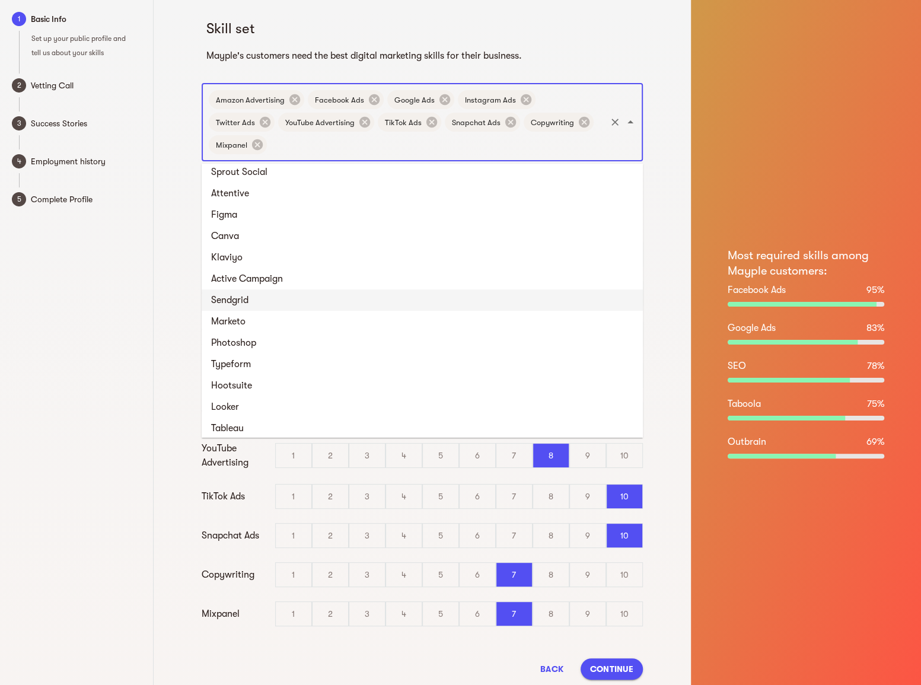
scroll to position [1043, 0]
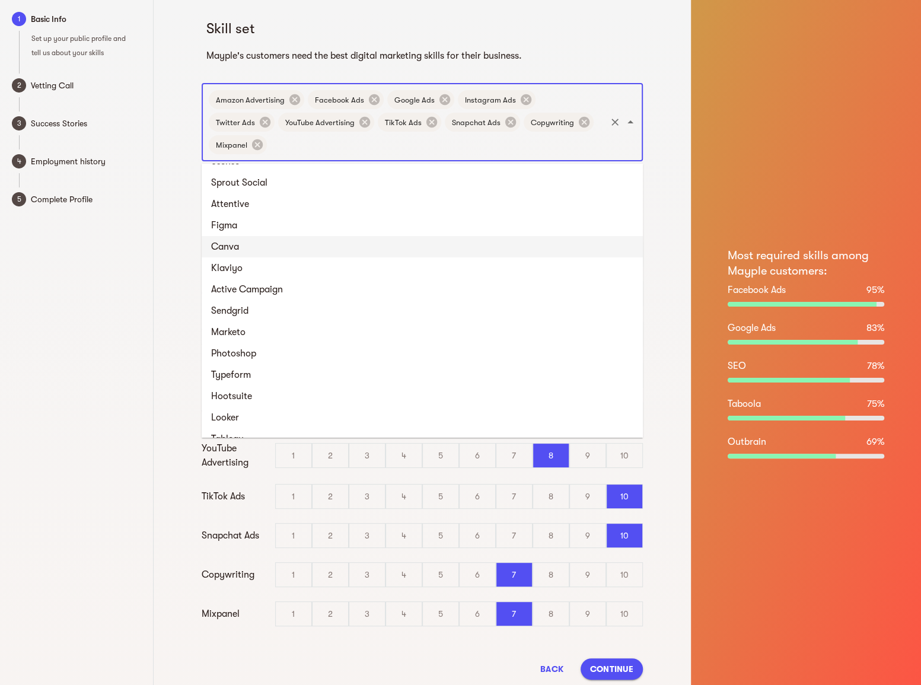
click at [332, 246] on li "Canva" at bounding box center [422, 246] width 441 height 21
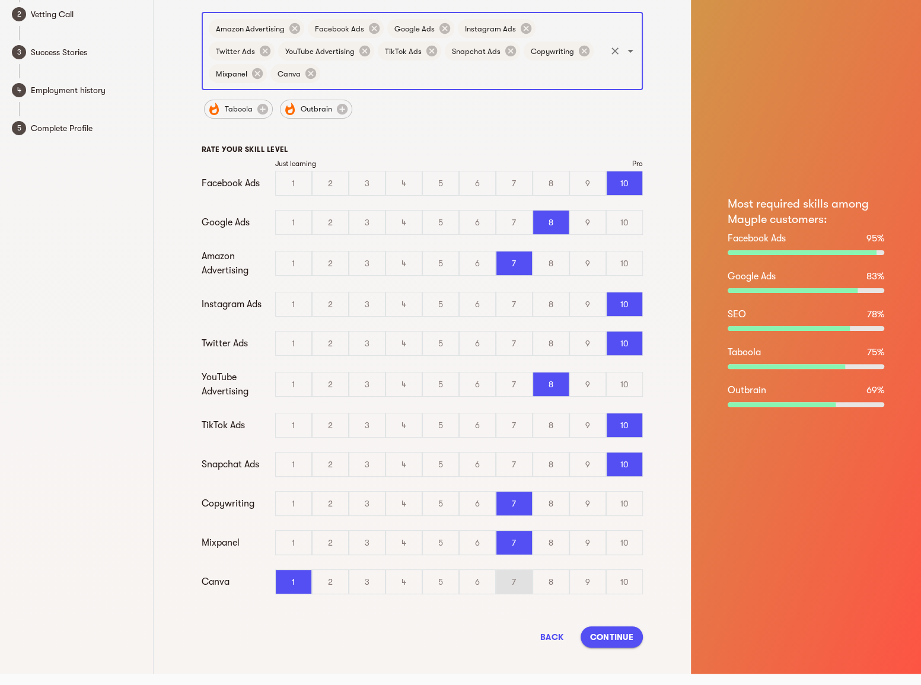
scroll to position [73, 0]
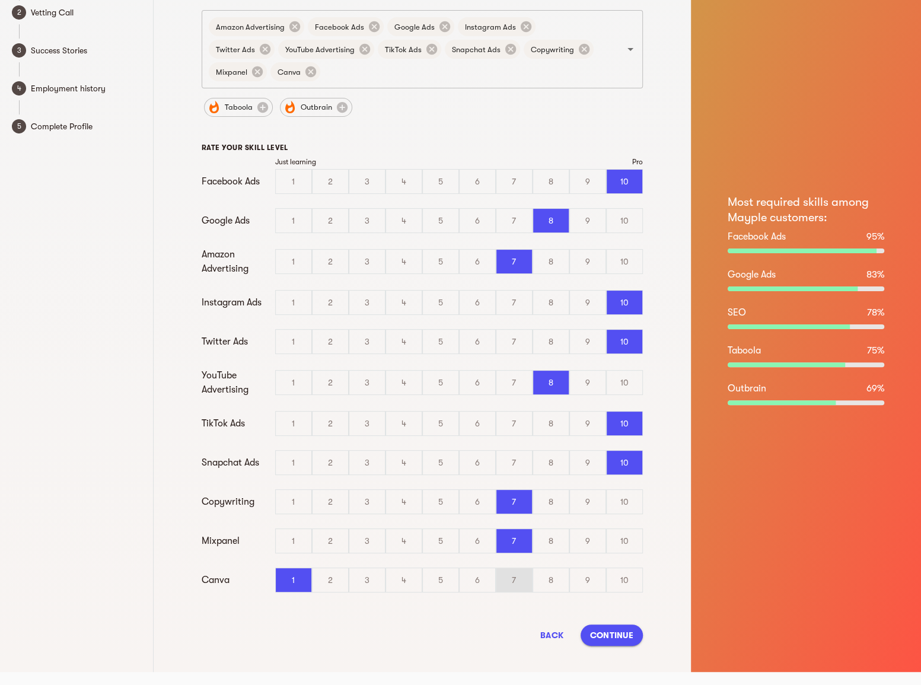
click at [508, 588] on div "7" at bounding box center [515, 580] width 36 height 24
click at [0, 0] on input "7" at bounding box center [0, 0] width 0 height 0
click at [478, 575] on div "6" at bounding box center [478, 580] width 36 height 24
click at [0, 0] on input "6" at bounding box center [0, 0] width 0 height 0
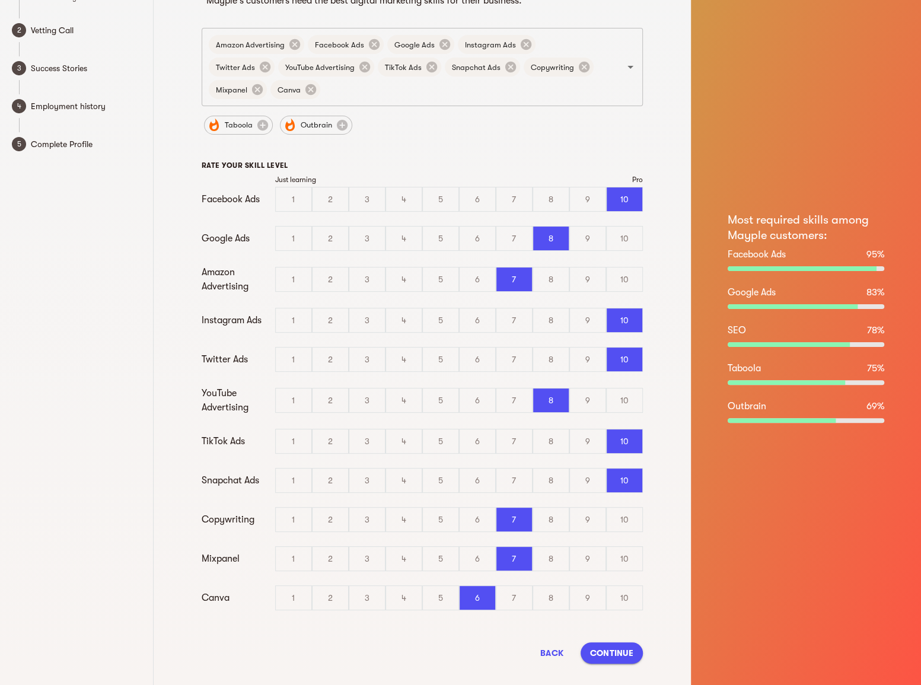
scroll to position [0, 0]
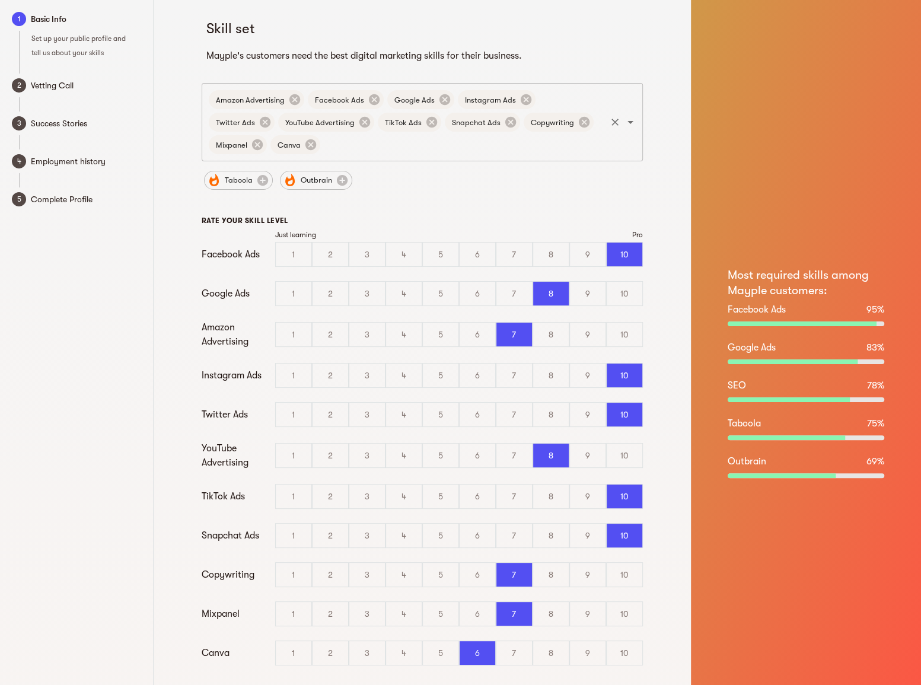
click at [447, 149] on input "text" at bounding box center [463, 144] width 282 height 23
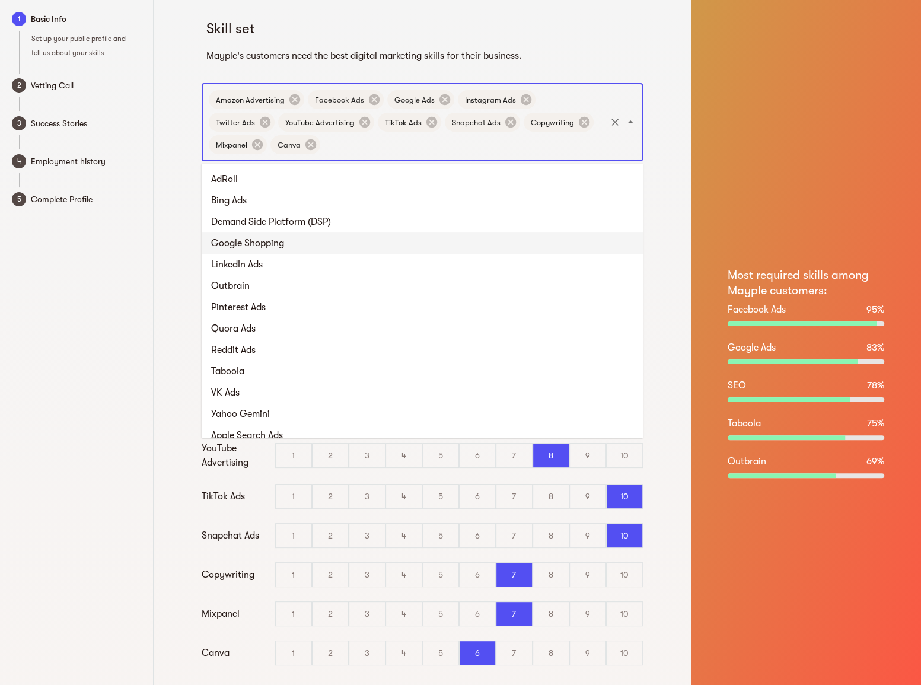
click at [542, 237] on li "Google Shopping" at bounding box center [422, 243] width 441 height 21
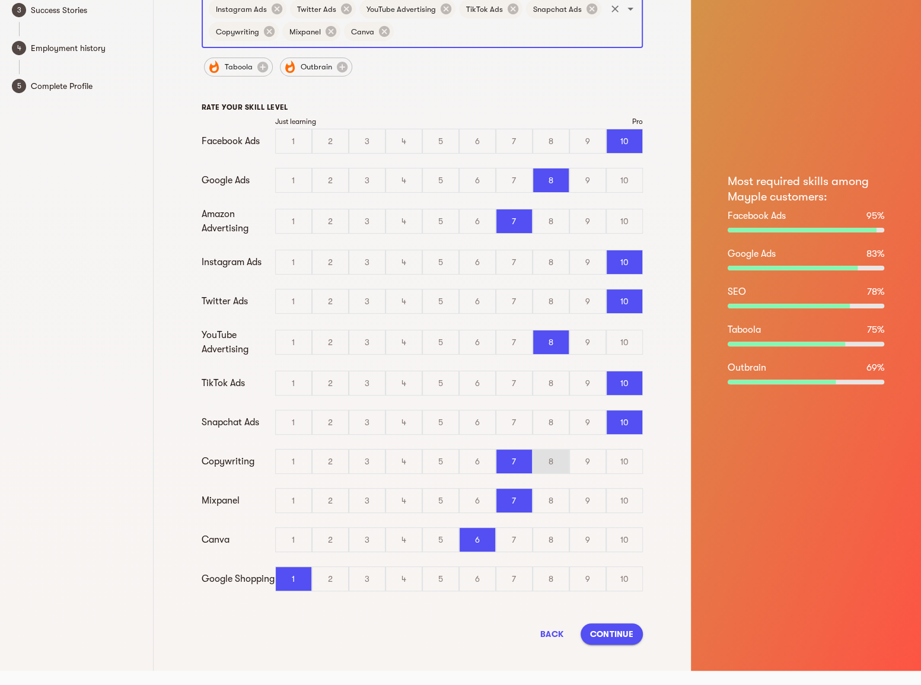
scroll to position [116, 0]
click at [572, 577] on div "9" at bounding box center [588, 579] width 36 height 24
click at [0, 0] on input "9" at bounding box center [0, 0] width 0 height 0
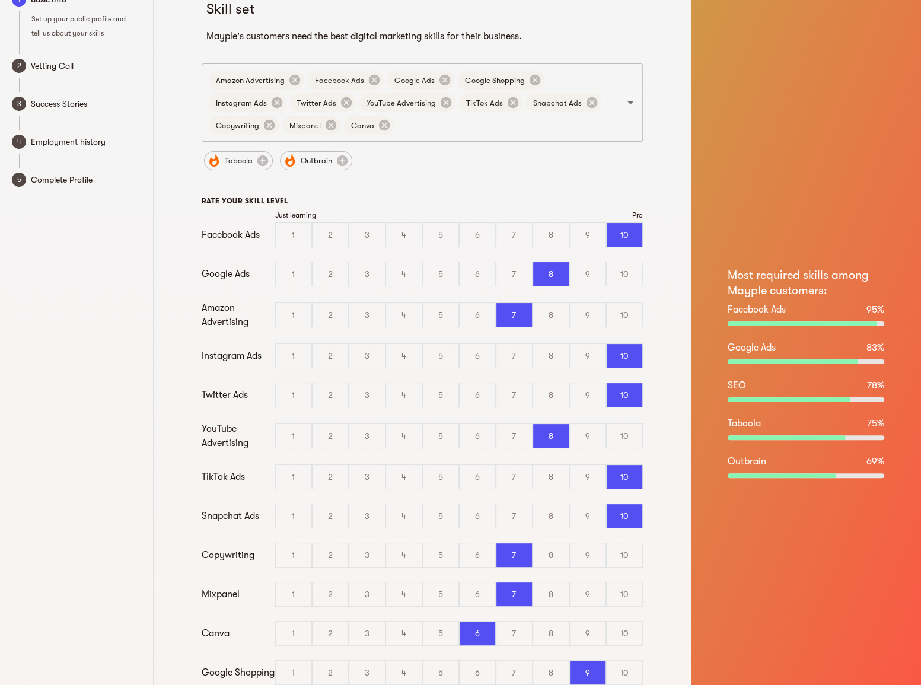
scroll to position [0, 0]
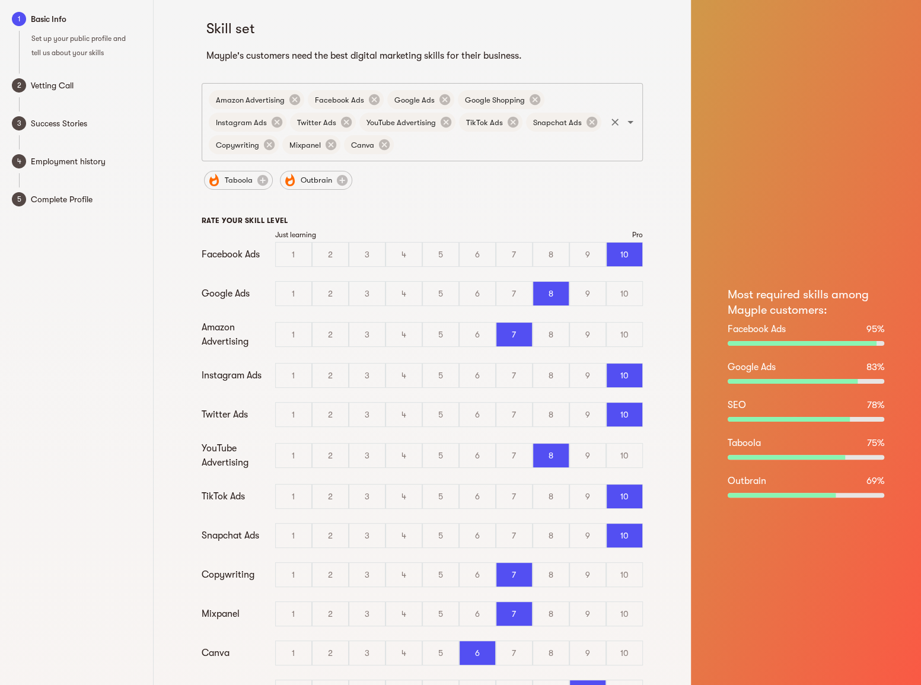
click at [452, 149] on input "text" at bounding box center [500, 144] width 209 height 23
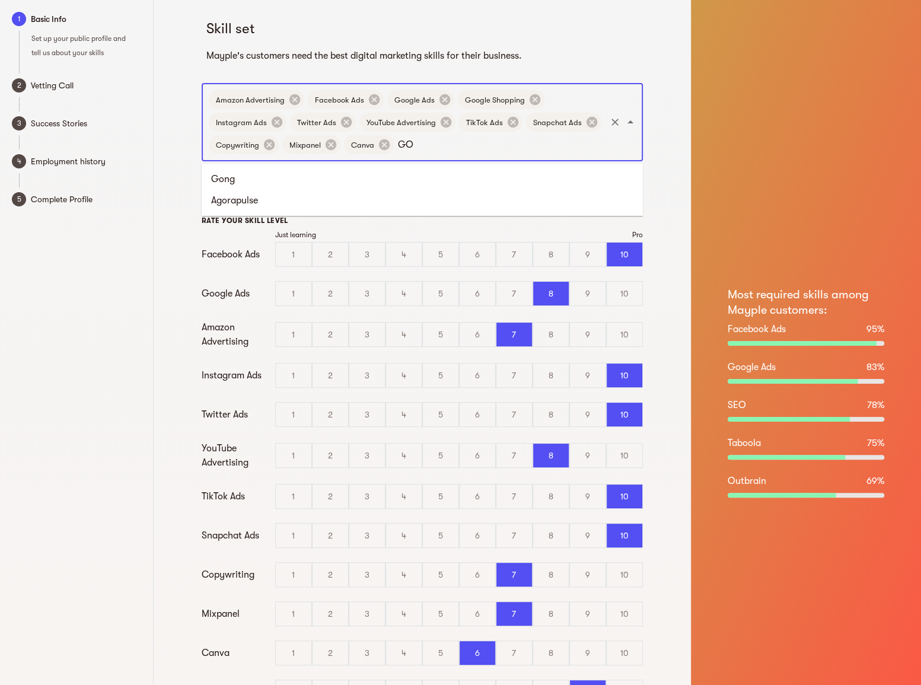
type input "G"
type input "g"
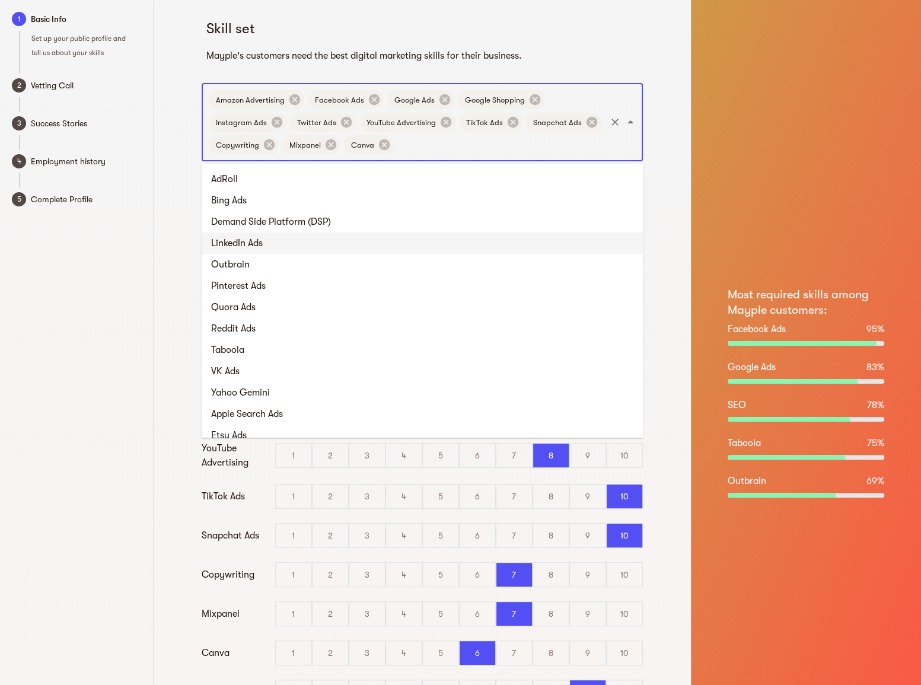
click at [463, 238] on li "LinkedIn Ads" at bounding box center [422, 243] width 441 height 21
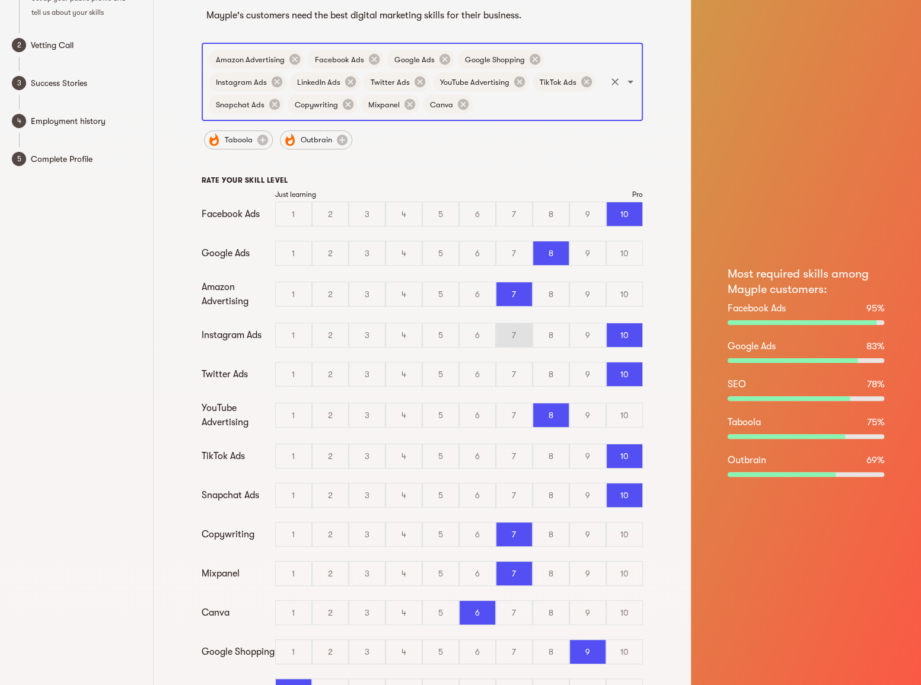
scroll to position [155, 0]
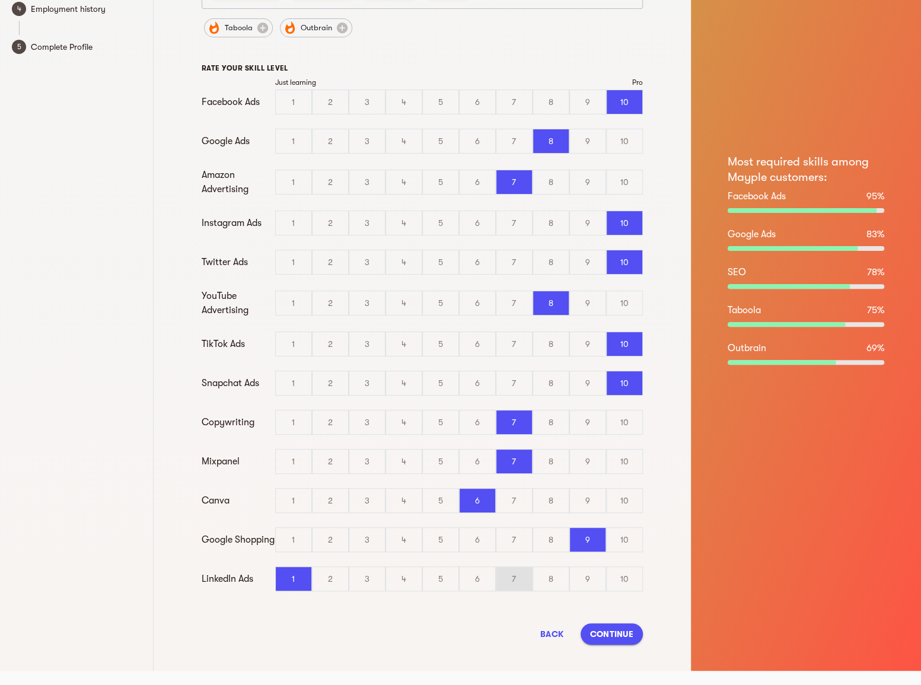
click at [520, 582] on div "7" at bounding box center [515, 579] width 36 height 24
click at [0, 0] on input "7" at bounding box center [0, 0] width 0 height 0
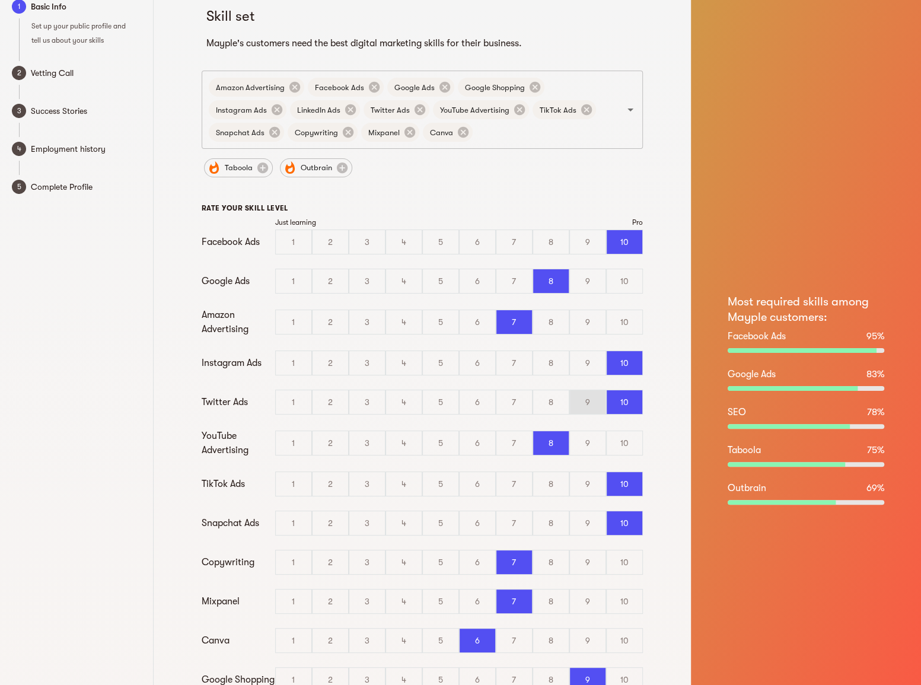
scroll to position [0, 0]
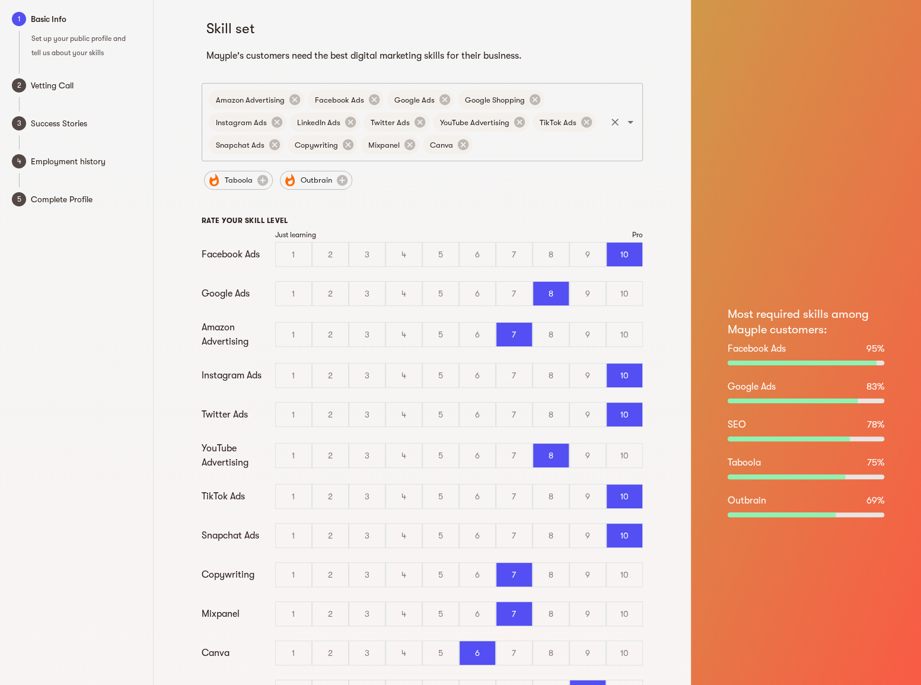
click at [581, 151] on input "text" at bounding box center [540, 144] width 130 height 23
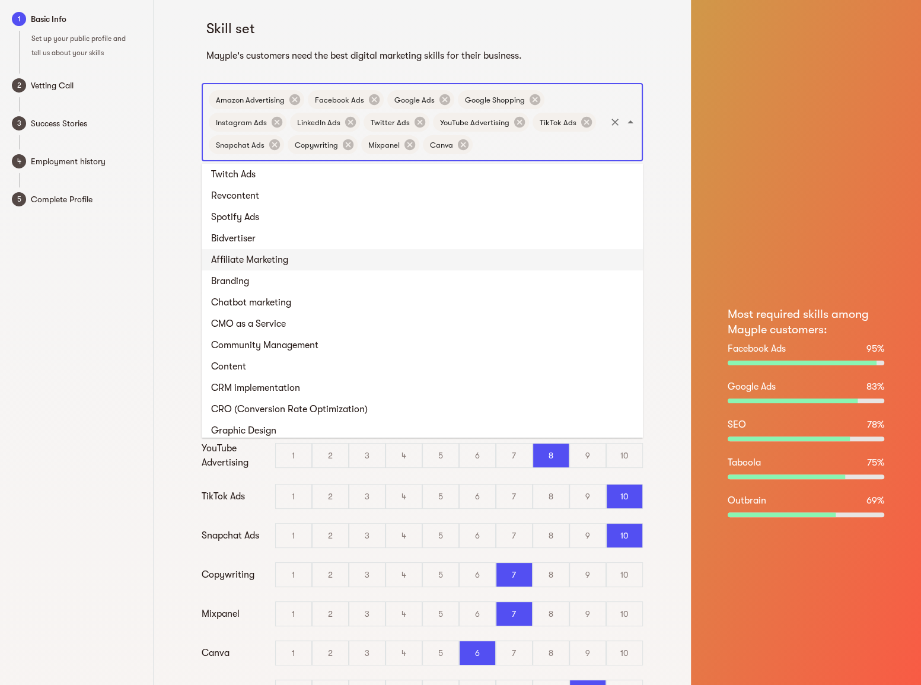
scroll to position [269, 0]
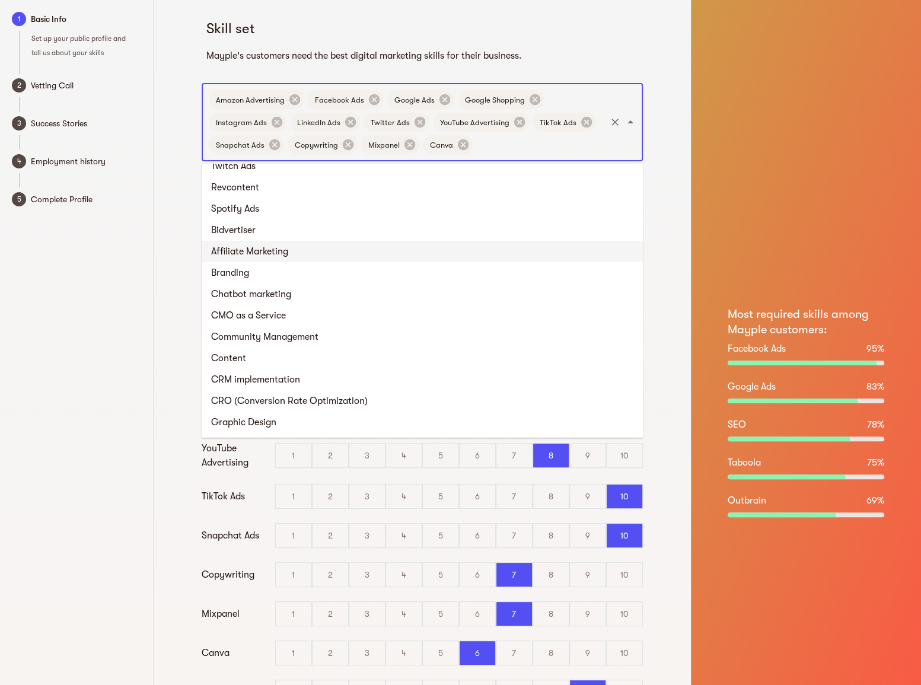
click at [545, 256] on li "Affiliate Marketing" at bounding box center [422, 251] width 441 height 21
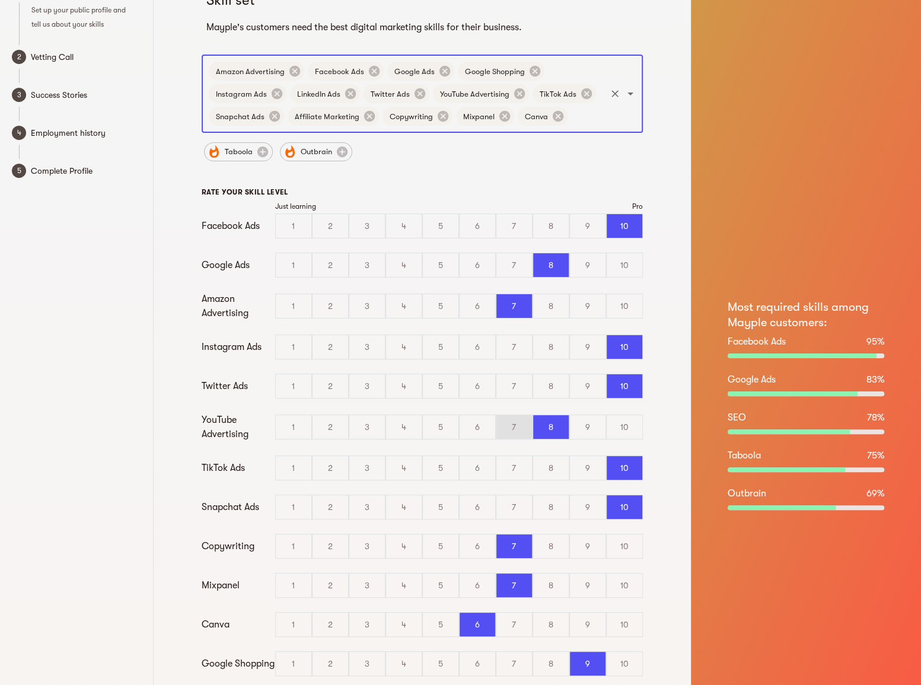
scroll to position [198, 0]
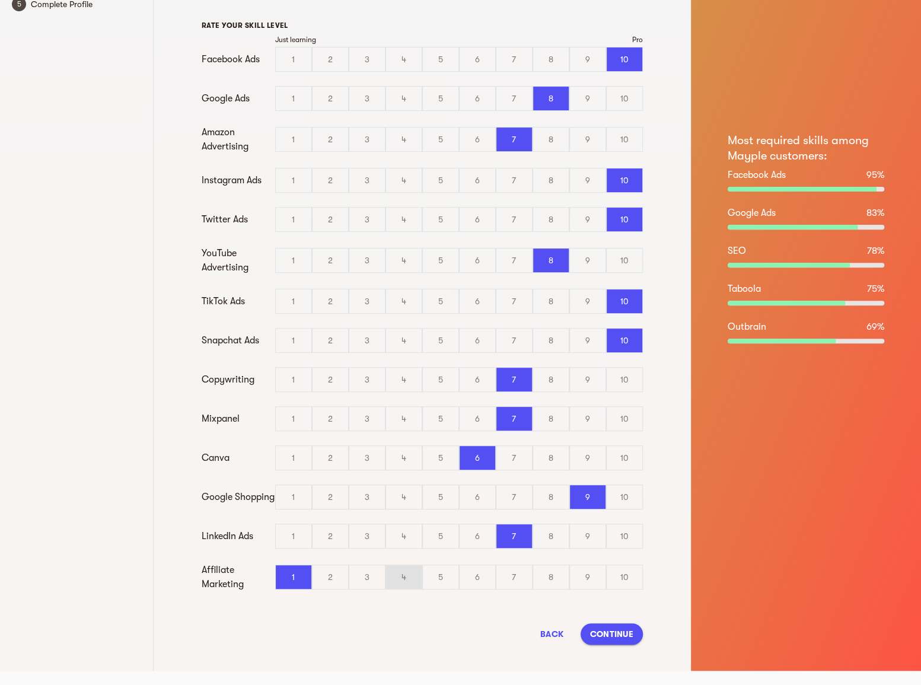
click at [409, 575] on div "4" at bounding box center [404, 577] width 36 height 24
click at [0, 0] on input "4" at bounding box center [0, 0] width 0 height 0
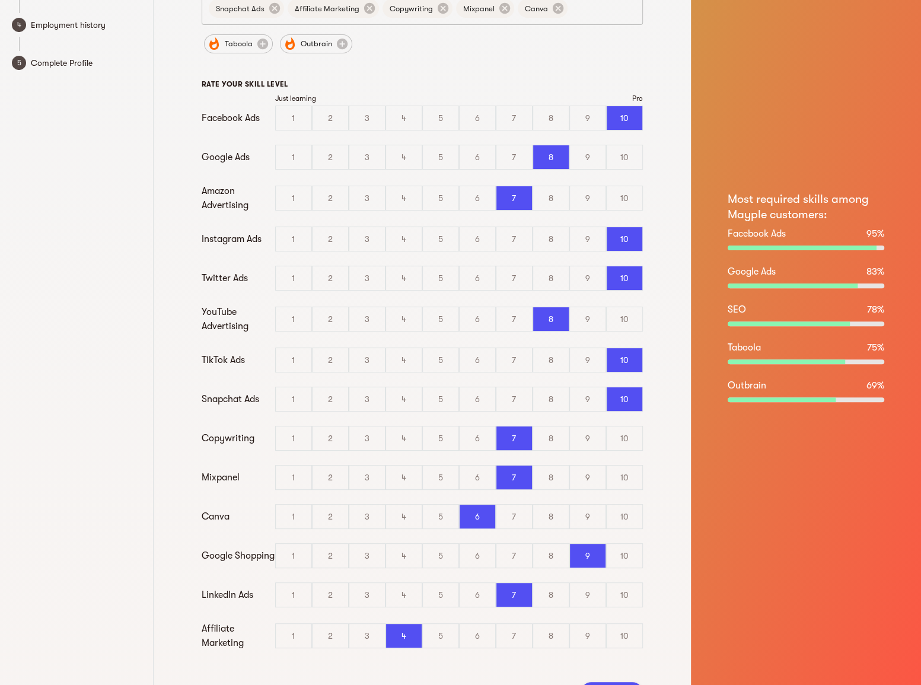
scroll to position [0, 0]
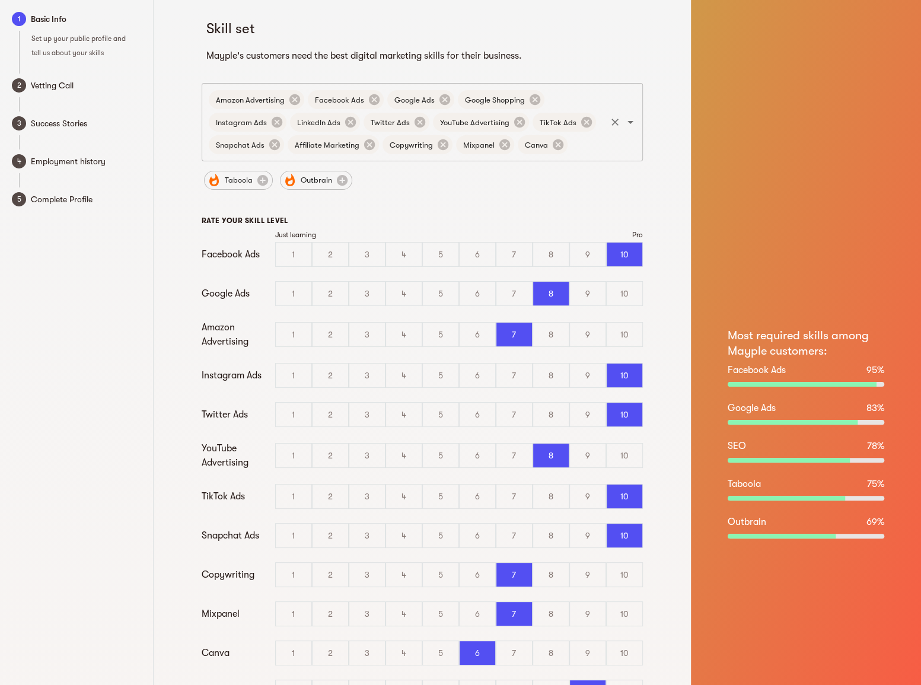
click at [596, 148] on input "text" at bounding box center [587, 144] width 35 height 23
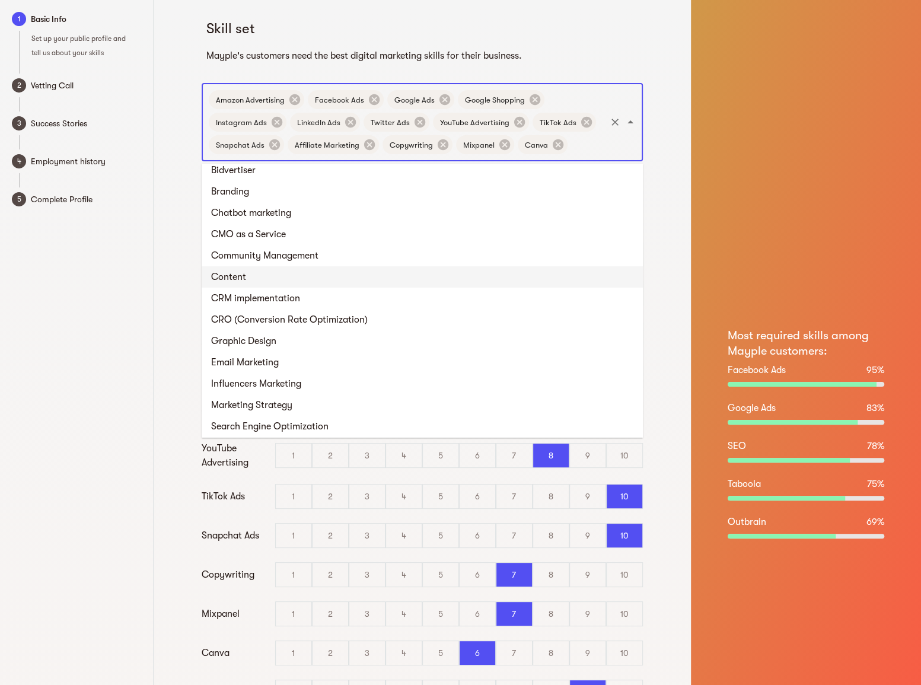
scroll to position [365, 0]
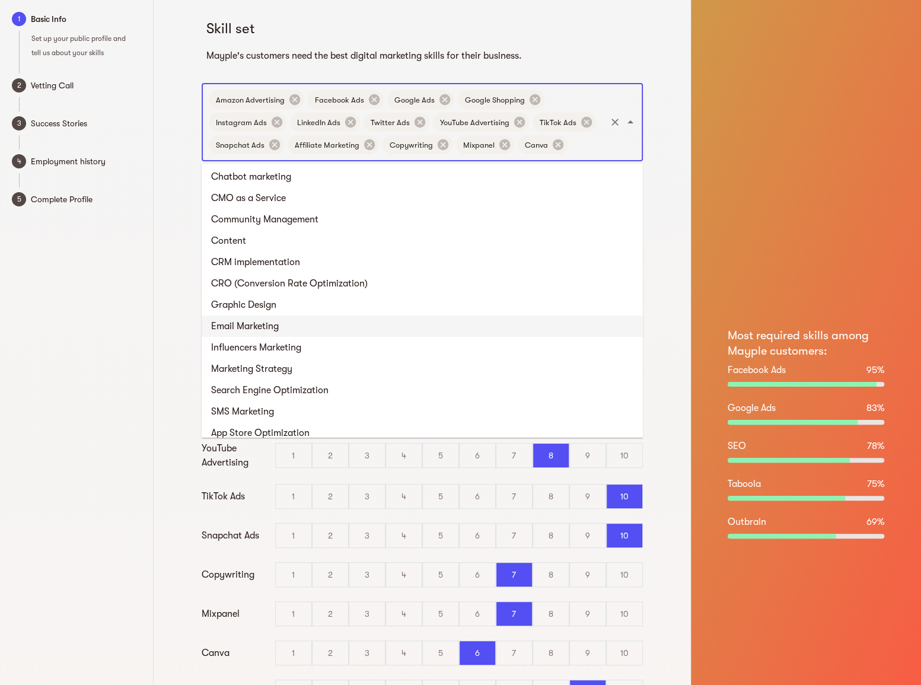
click at [553, 317] on li "Email Marketing" at bounding box center [422, 326] width 441 height 21
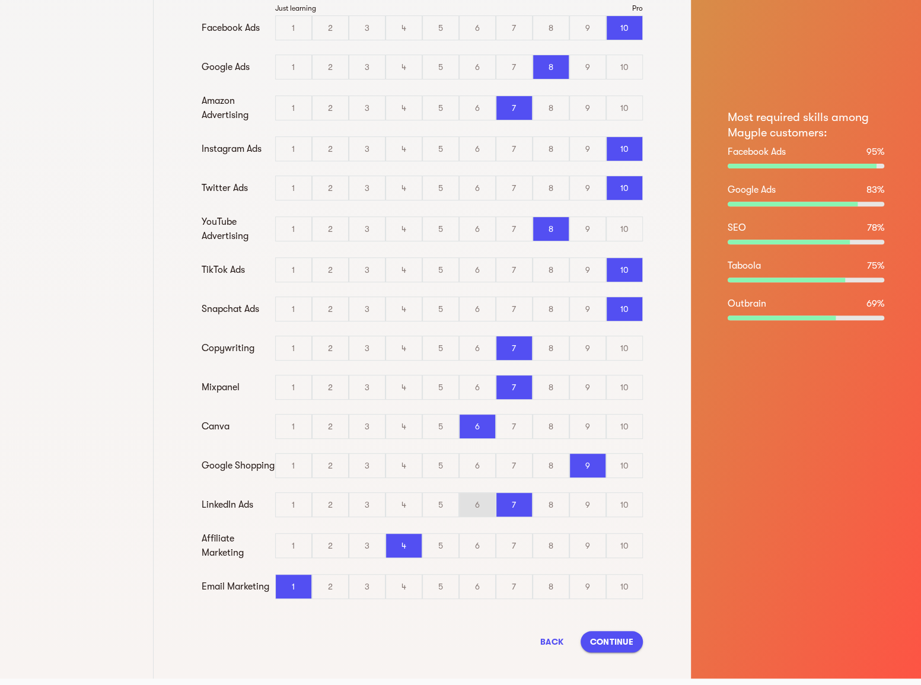
scroll to position [259, 0]
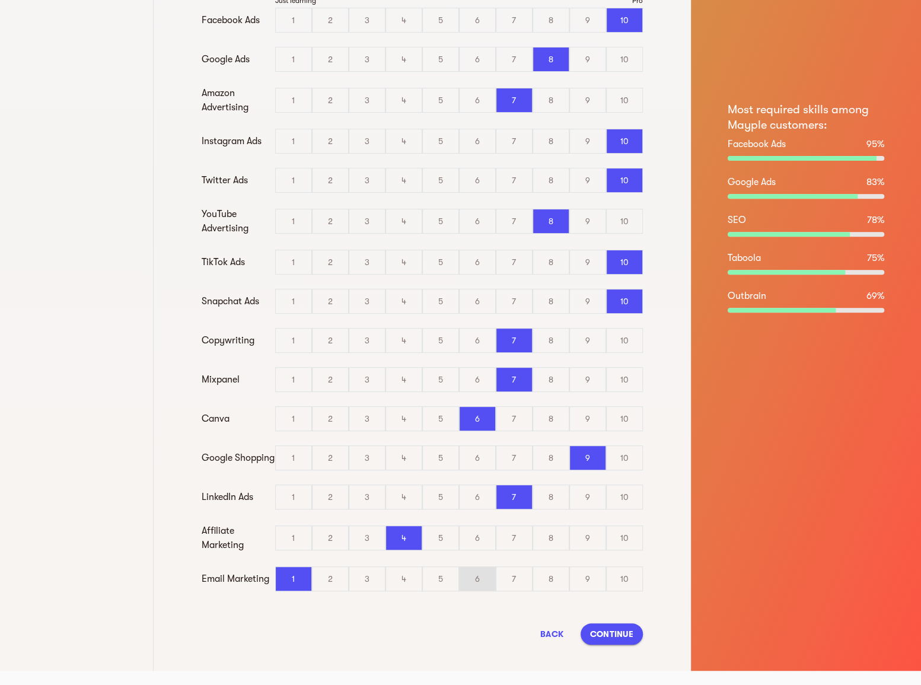
click at [492, 587] on div "6" at bounding box center [478, 579] width 36 height 24
click at [0, 0] on input "6" at bounding box center [0, 0] width 0 height 0
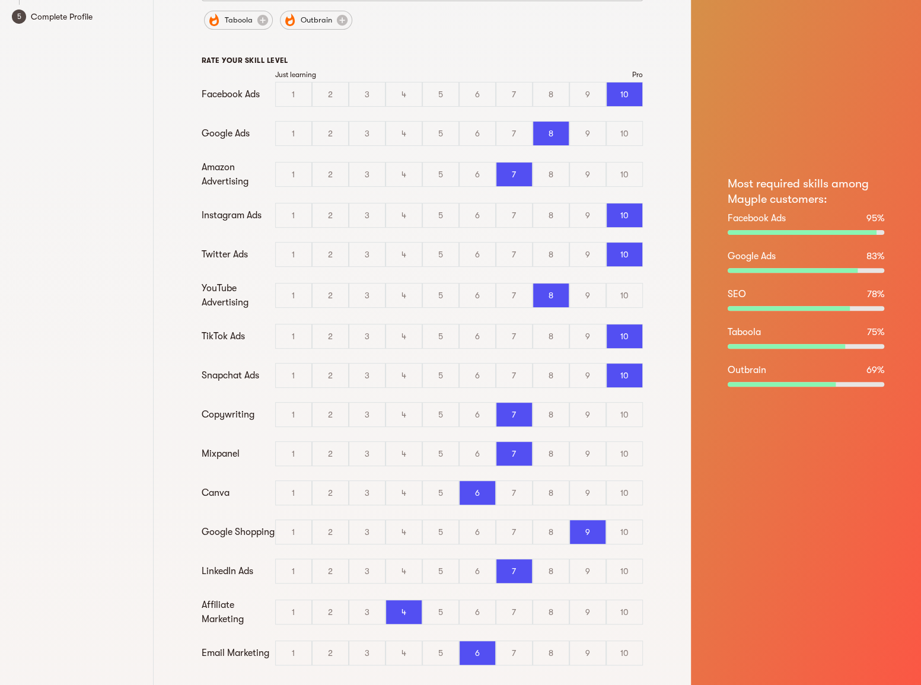
scroll to position [0, 0]
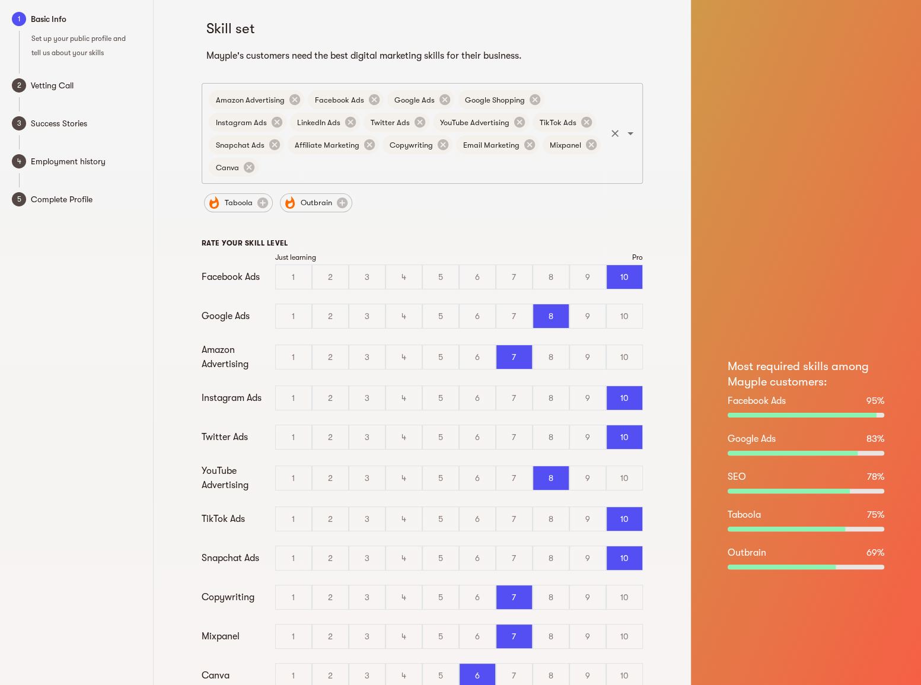
click at [466, 166] on input "text" at bounding box center [432, 167] width 344 height 23
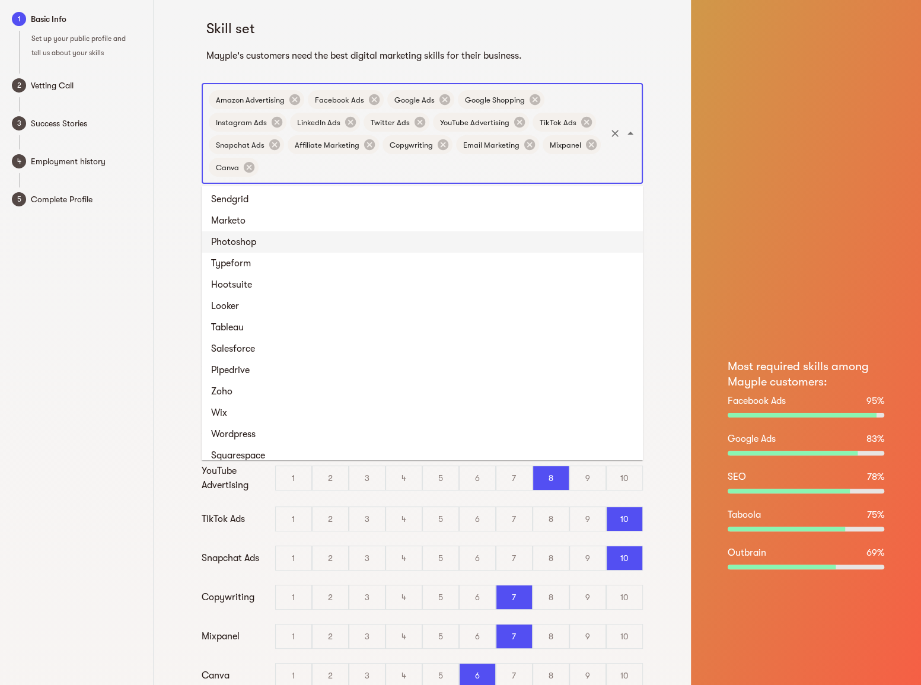
scroll to position [1076, 0]
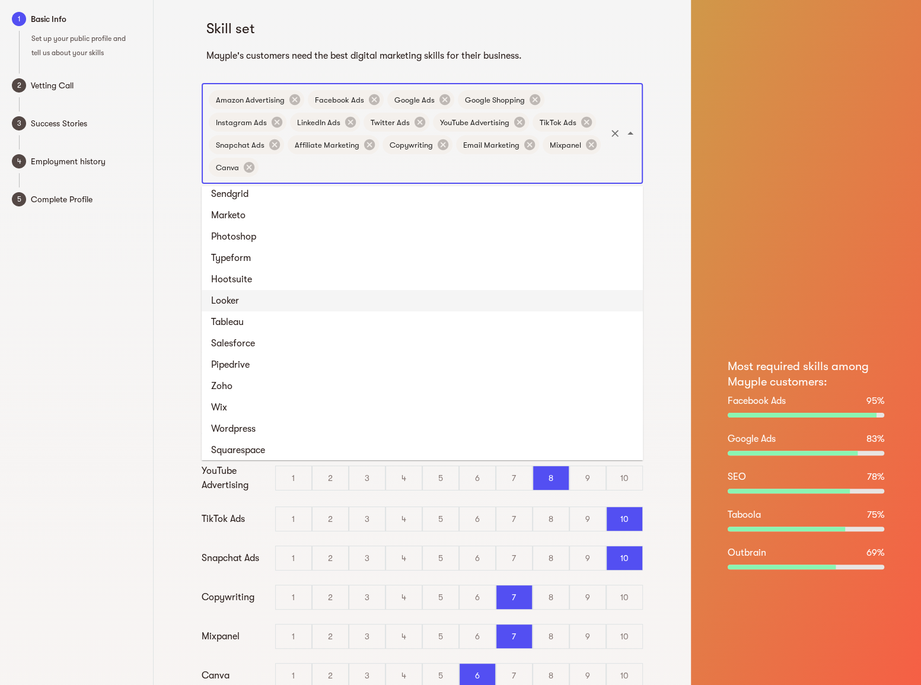
click at [490, 290] on li "Looker" at bounding box center [422, 300] width 441 height 21
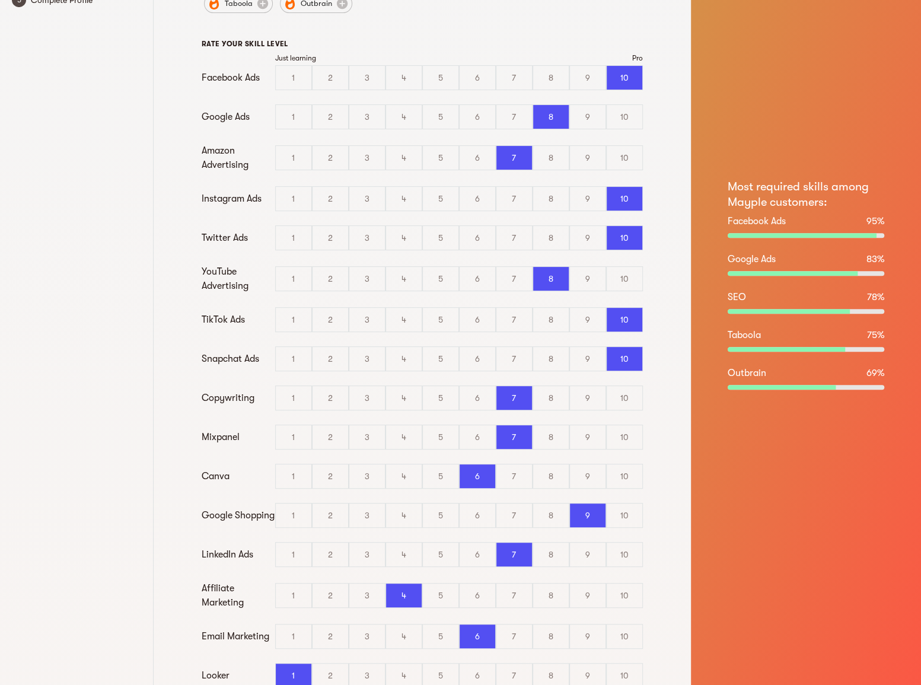
scroll to position [269, 0]
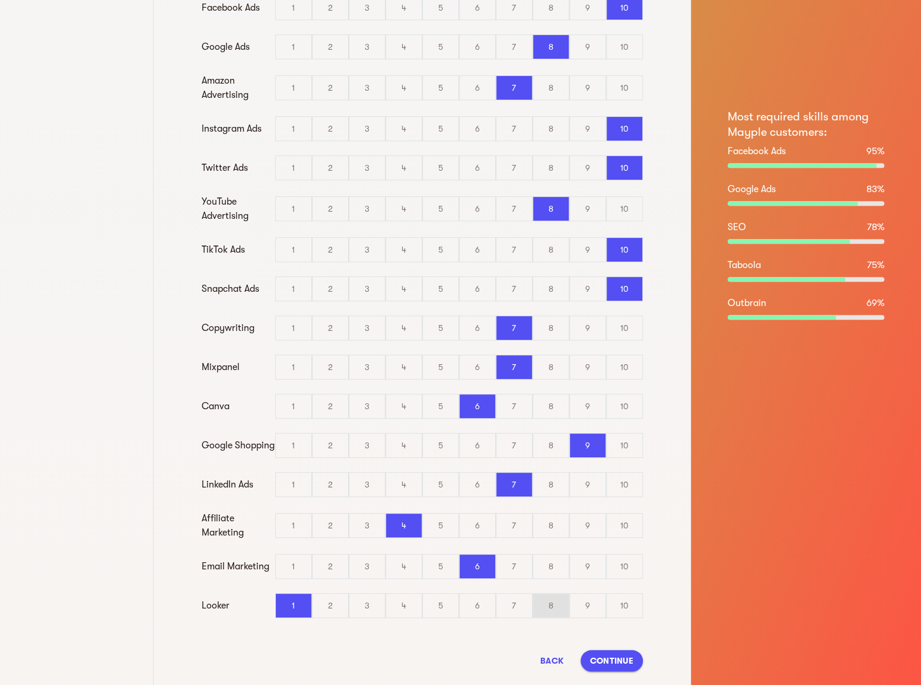
click at [540, 612] on div "8" at bounding box center [551, 606] width 36 height 24
click at [0, 0] on input "8" at bounding box center [0, 0] width 0 height 0
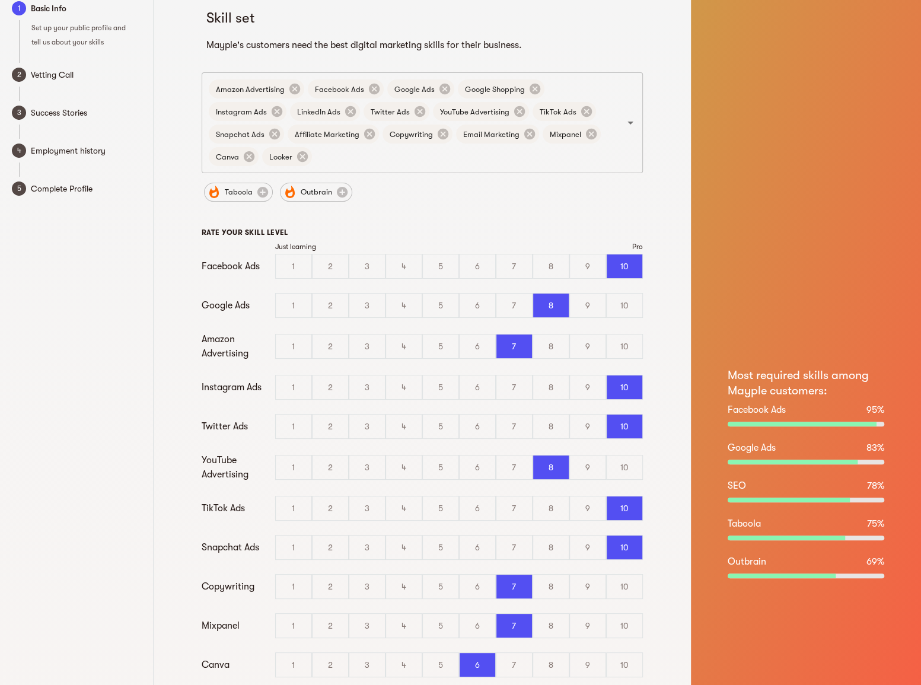
scroll to position [0, 0]
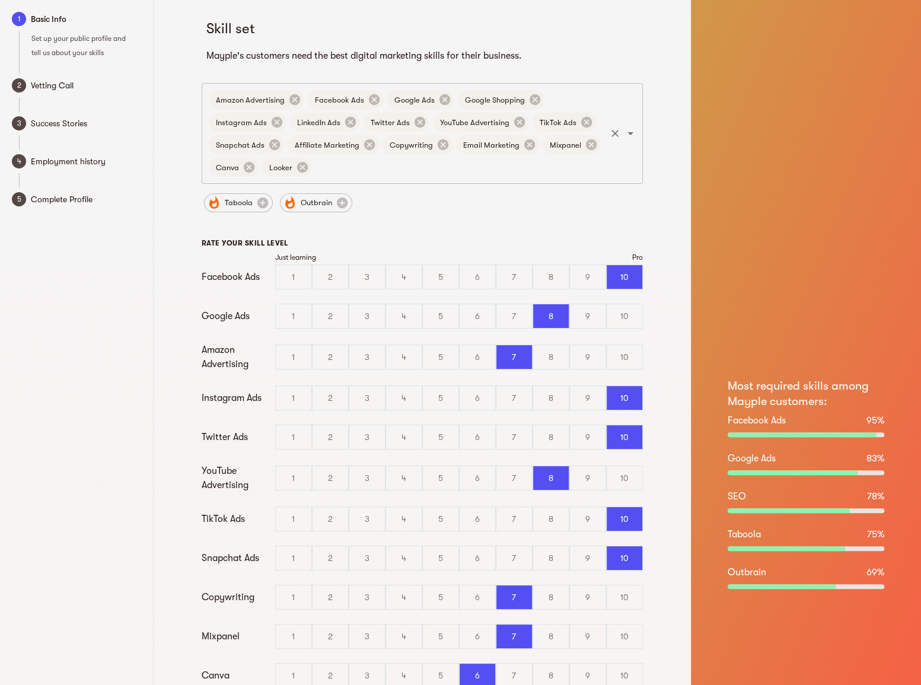
click at [473, 172] on input "text" at bounding box center [459, 167] width 291 height 23
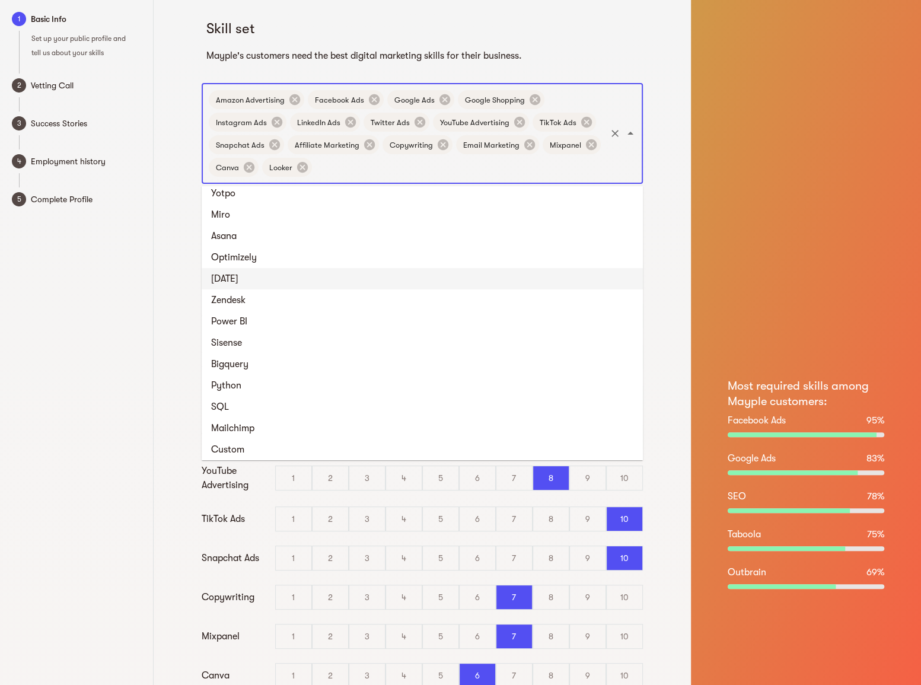
scroll to position [1507, 0]
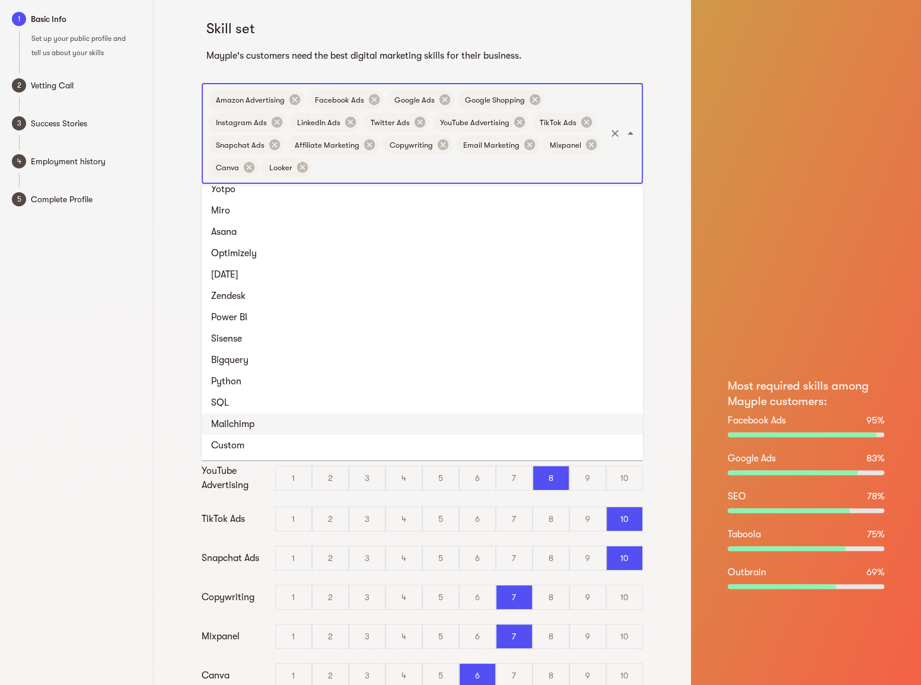
click at [228, 426] on li "Mailchimp" at bounding box center [422, 423] width 441 height 21
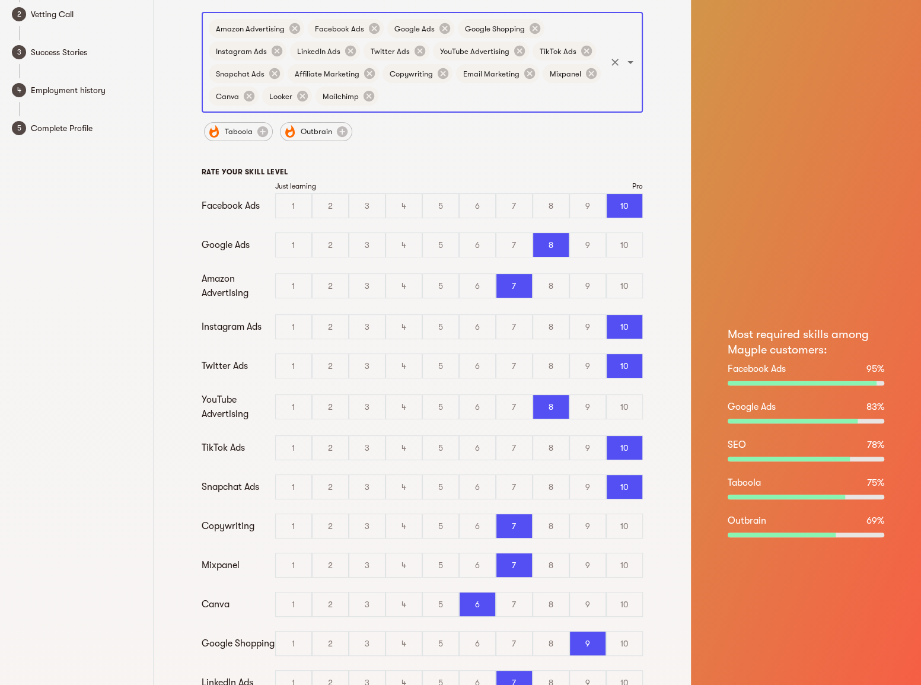
scroll to position [323, 0]
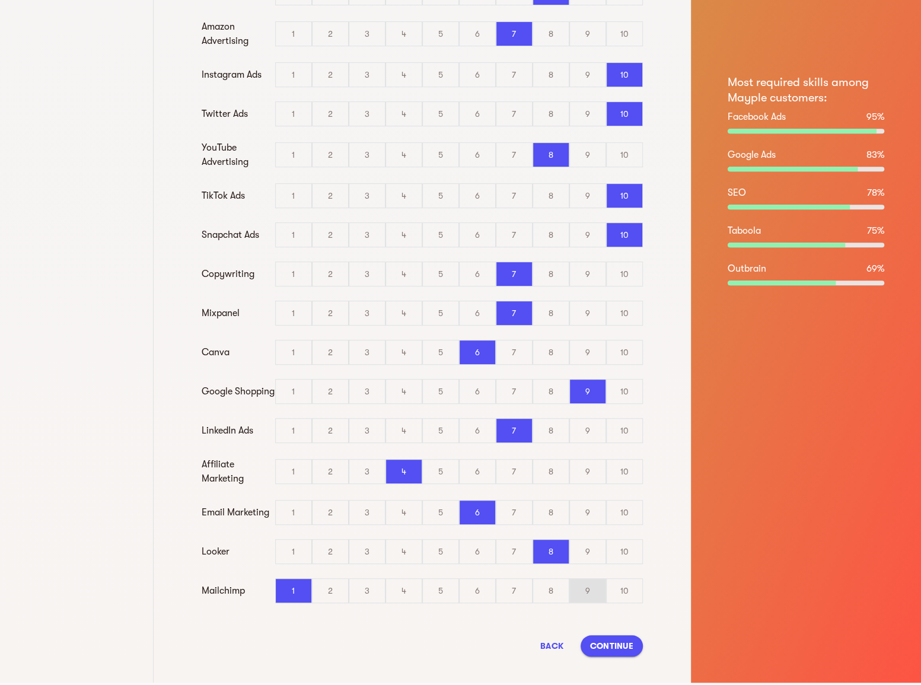
click at [573, 597] on div "9" at bounding box center [588, 591] width 36 height 24
click at [0, 0] on input "9" at bounding box center [0, 0] width 0 height 0
click at [608, 656] on button "Continue" at bounding box center [612, 645] width 62 height 21
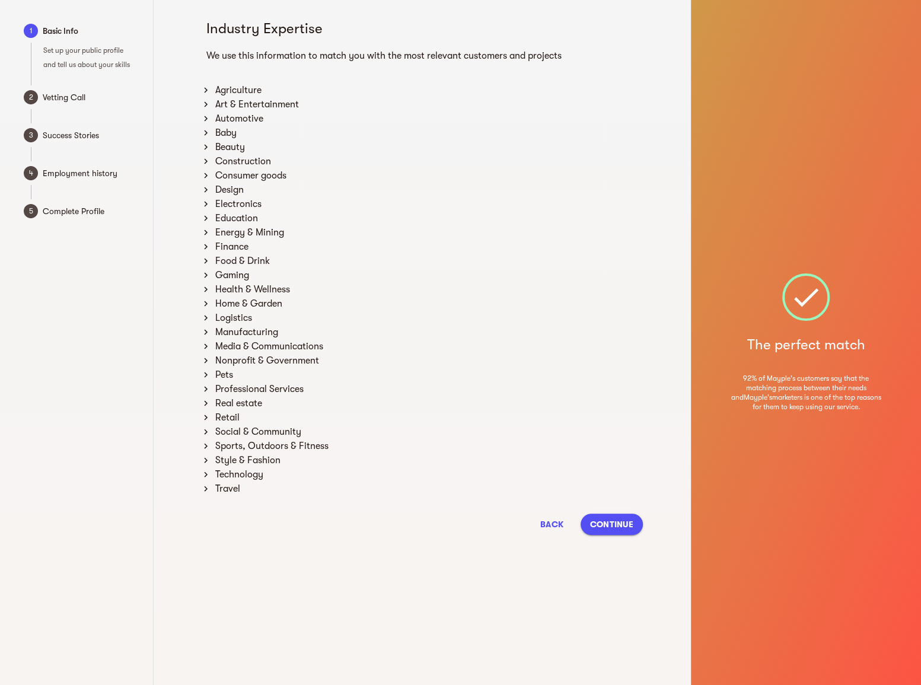
scroll to position [0, 0]
click at [205, 90] on icon at bounding box center [206, 90] width 11 height 11
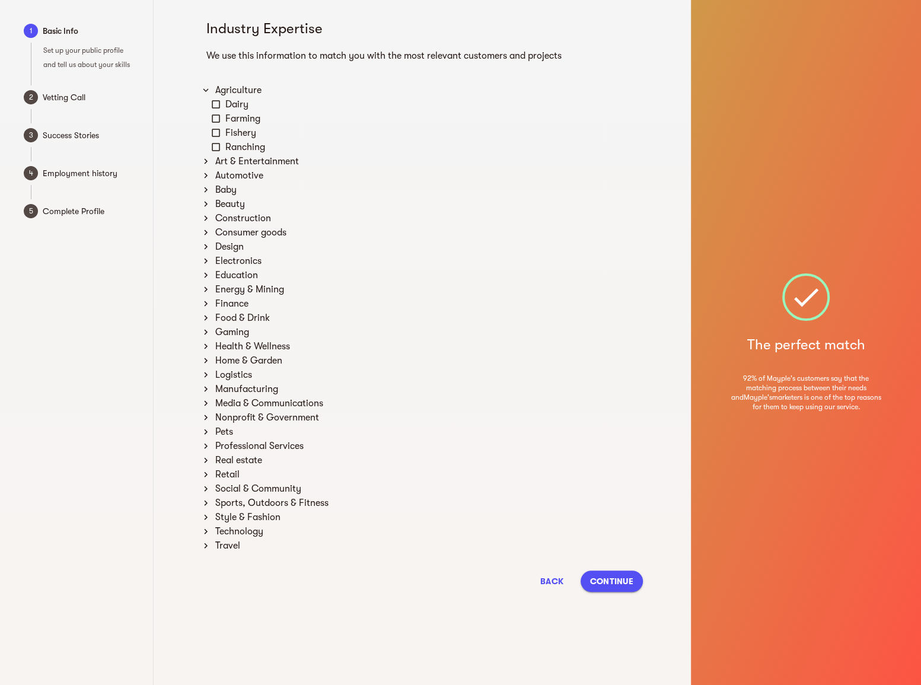
click at [198, 158] on div "Industry Expertise We use this information to match you with the most relevant …" at bounding box center [423, 301] width 456 height 602
click at [201, 158] on icon at bounding box center [206, 161] width 11 height 11
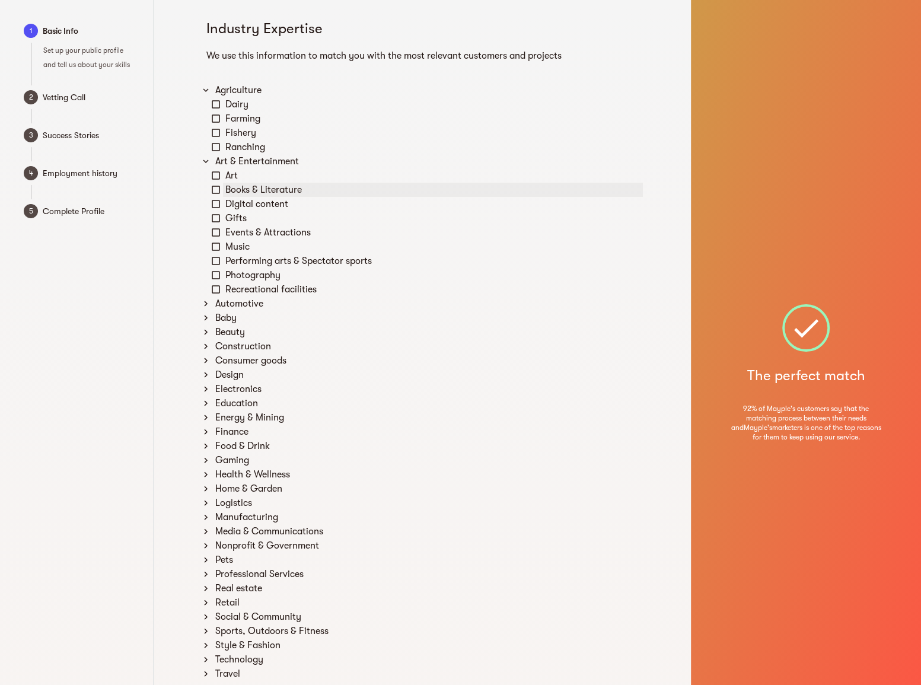
click at [236, 191] on div "Books & Literature" at bounding box center [433, 190] width 420 height 14
click at [328, 223] on div "Gifts" at bounding box center [433, 218] width 420 height 14
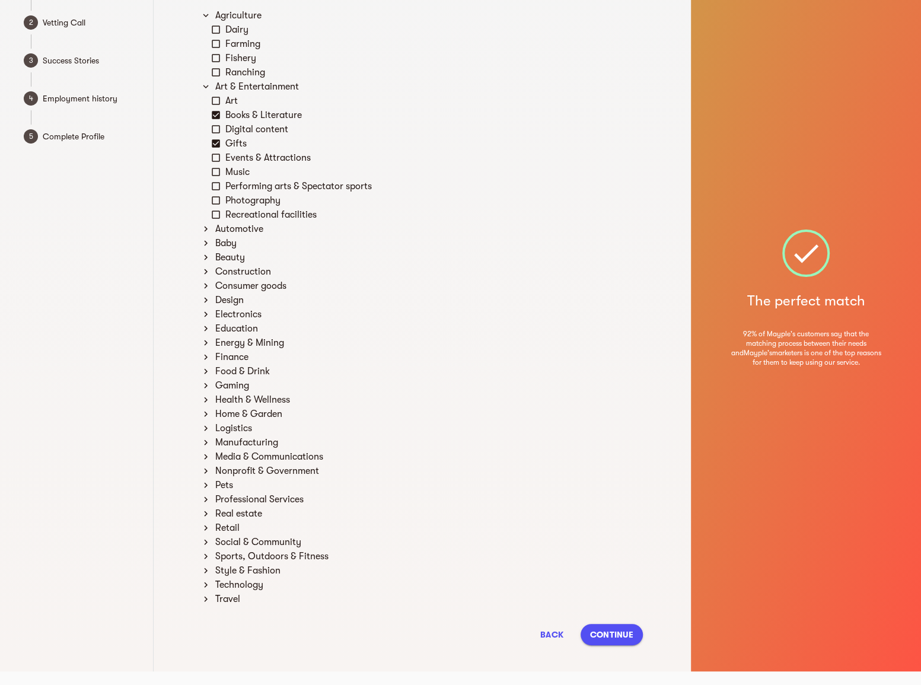
scroll to position [75, 0]
click at [323, 179] on div "Performing arts & Spectator sports" at bounding box center [433, 186] width 420 height 14
click at [207, 240] on icon at bounding box center [206, 242] width 11 height 11
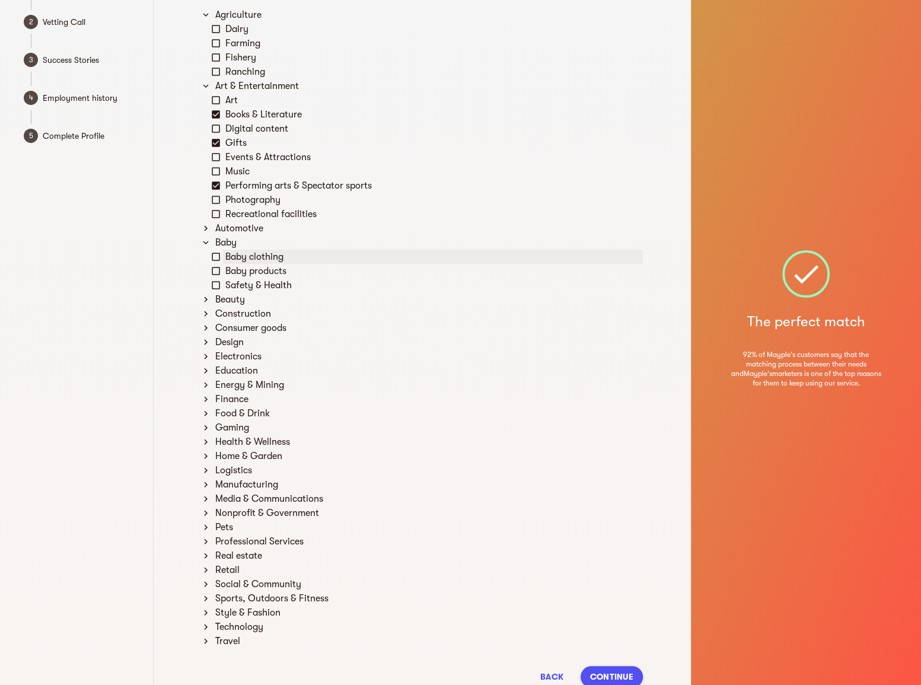
click at [303, 256] on div "Baby clothing" at bounding box center [433, 257] width 420 height 14
click at [303, 276] on div "Baby products" at bounding box center [433, 271] width 420 height 14
click at [287, 290] on div "Safety & Health" at bounding box center [433, 285] width 420 height 14
click at [259, 295] on div "Beauty" at bounding box center [428, 299] width 430 height 14
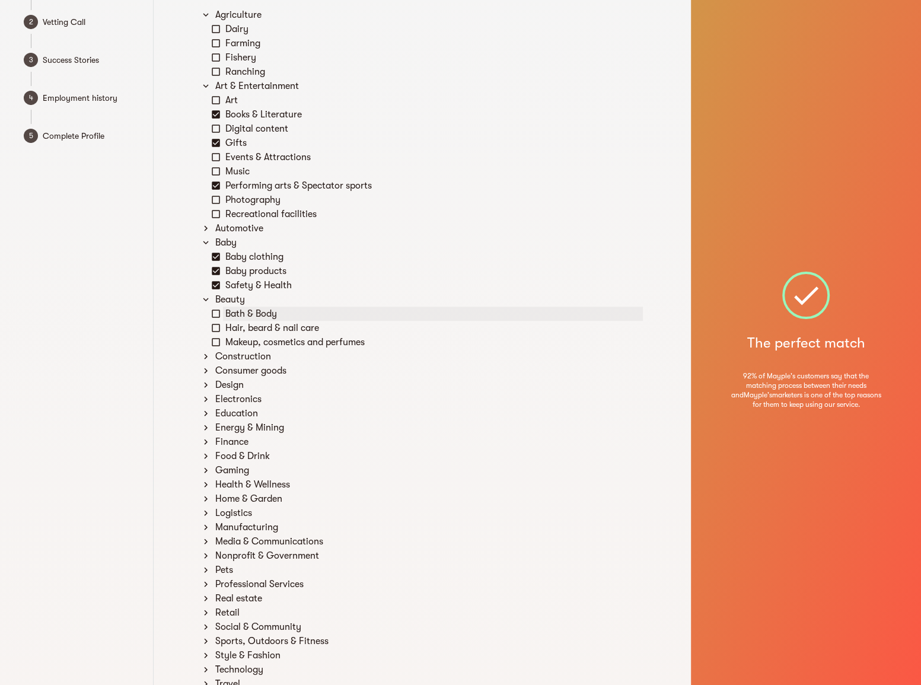
click at [306, 311] on div "Bath & Body" at bounding box center [433, 314] width 420 height 14
click at [339, 332] on div "Hair, beard & nail care" at bounding box center [433, 328] width 420 height 14
click at [345, 338] on div "Makeup, cosmetics and perfumes" at bounding box center [433, 342] width 420 height 14
click at [278, 358] on div "Construction" at bounding box center [428, 356] width 430 height 14
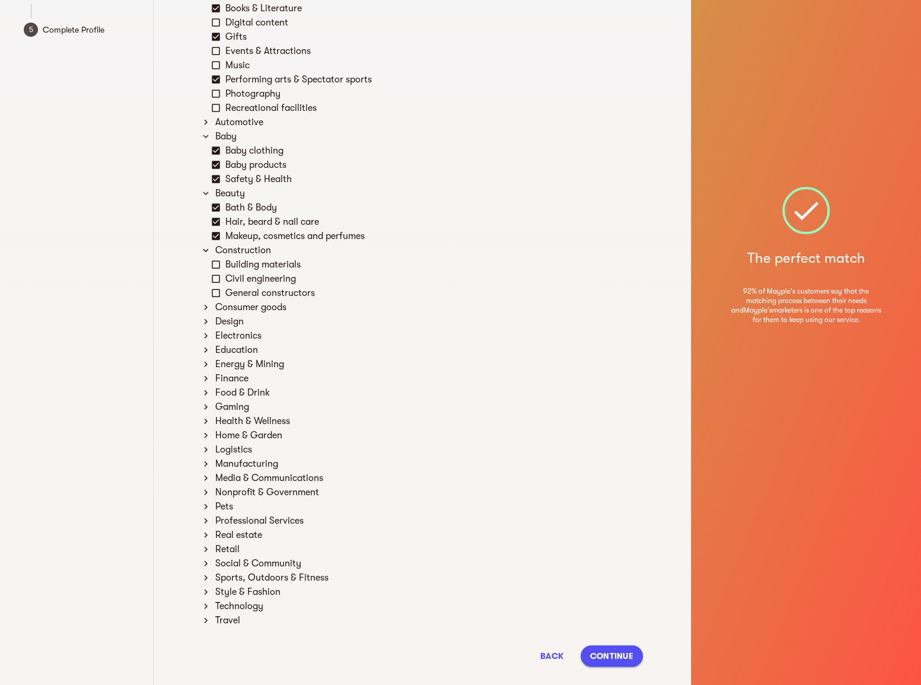
scroll to position [183, 0]
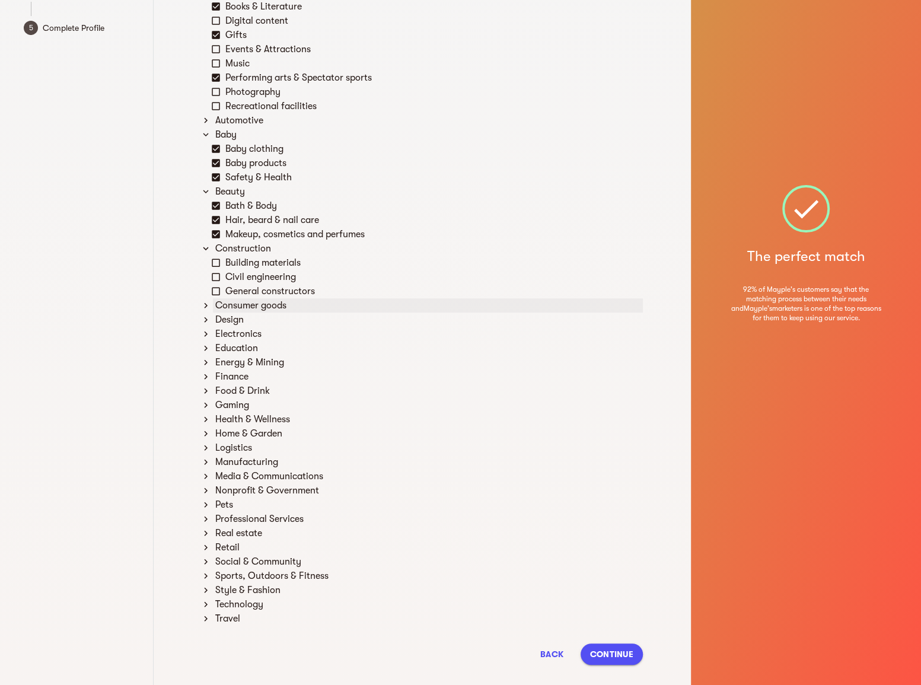
click at [308, 311] on div "Consumer goods" at bounding box center [428, 305] width 430 height 14
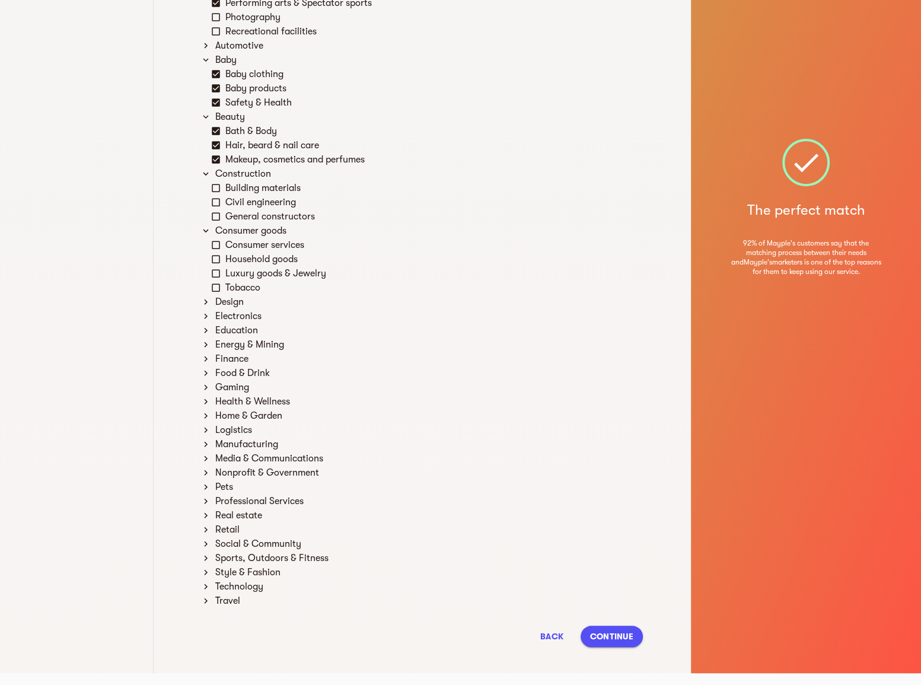
scroll to position [261, 0]
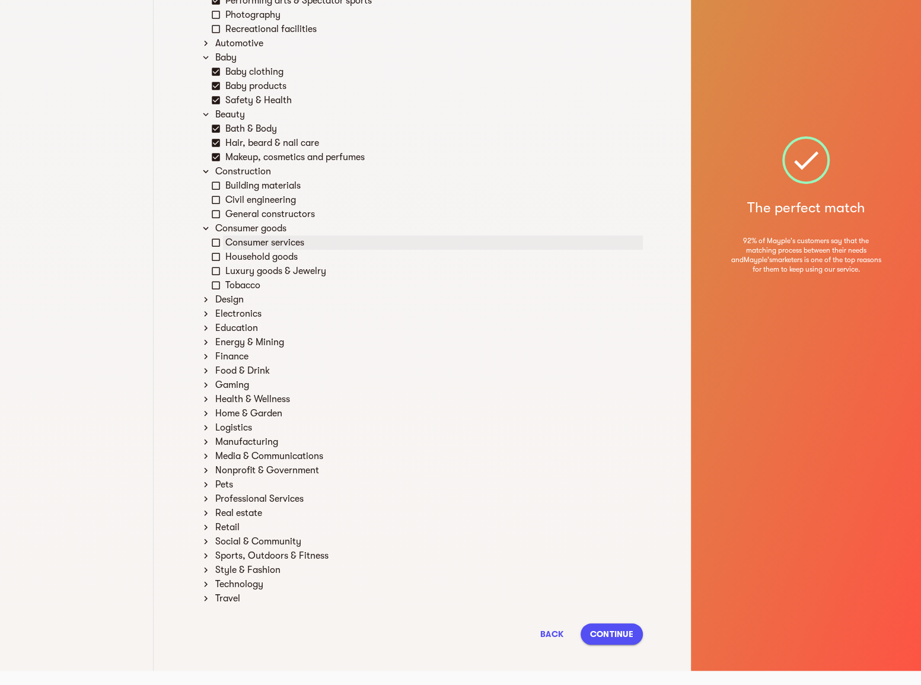
click at [328, 240] on div "Consumer services" at bounding box center [433, 243] width 420 height 14
click at [342, 271] on div "Luxury goods & Jewelry" at bounding box center [433, 271] width 420 height 14
click at [313, 302] on div "Design" at bounding box center [428, 299] width 430 height 14
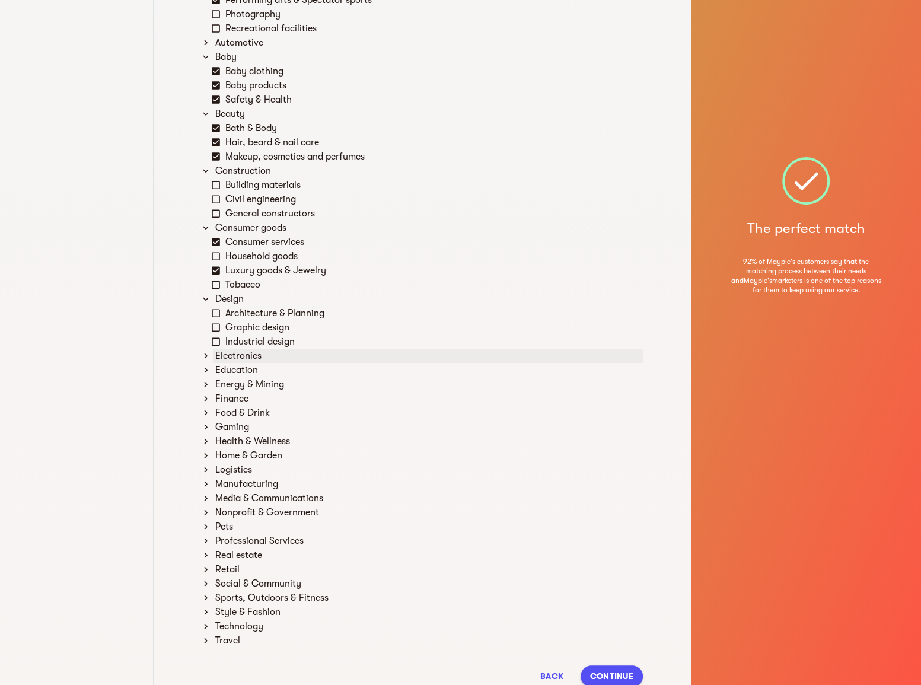
click at [325, 351] on div "Electronics" at bounding box center [428, 356] width 430 height 14
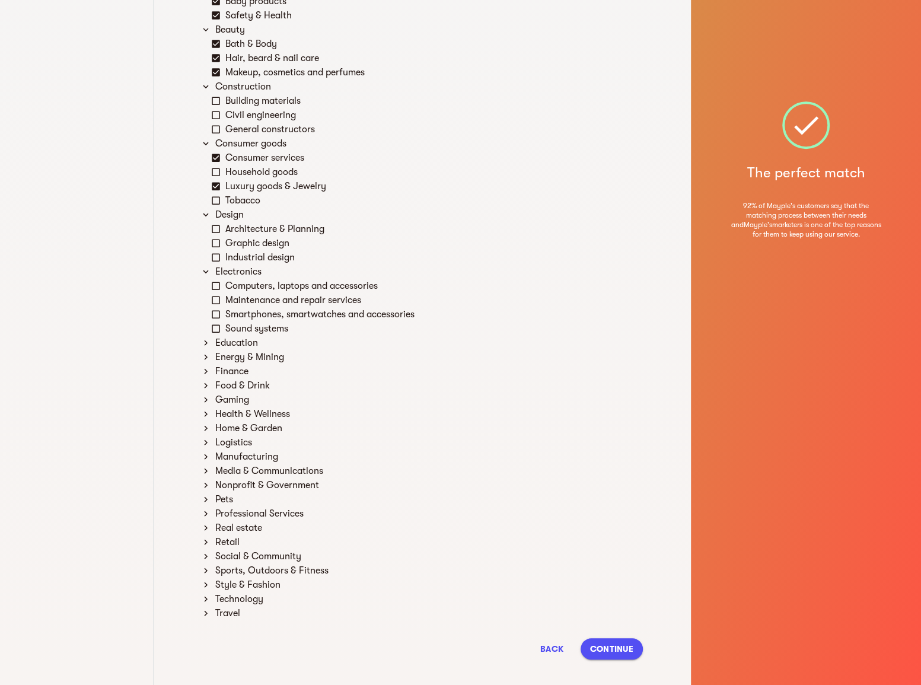
scroll to position [361, 0]
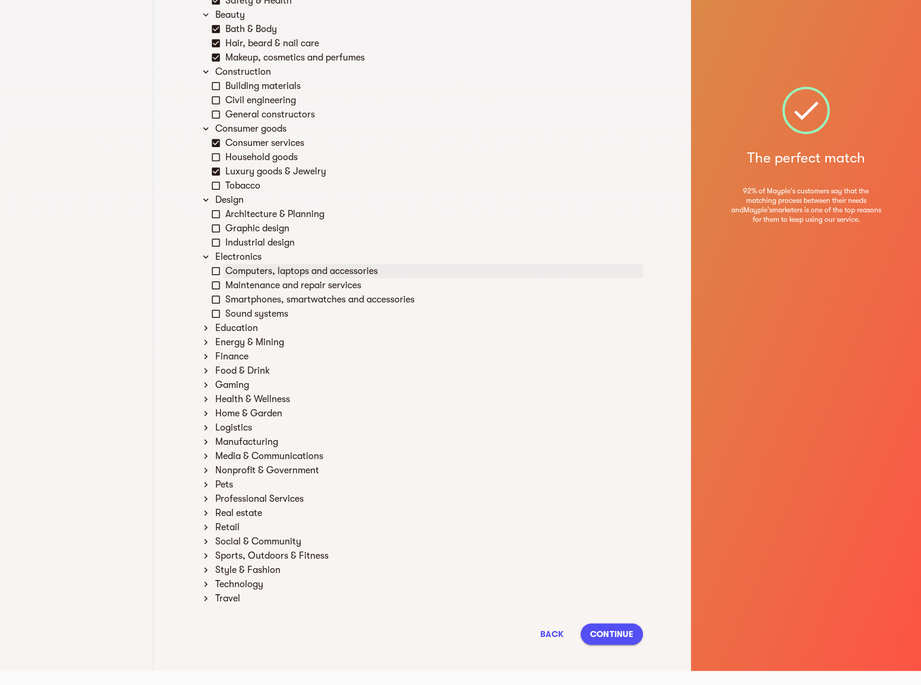
click at [356, 266] on div "Computers, laptops and accessories" at bounding box center [433, 271] width 420 height 14
click at [368, 300] on div "Smartphones, smartwatches and accessories" at bounding box center [433, 299] width 420 height 14
click at [353, 326] on div "Education" at bounding box center [428, 328] width 430 height 14
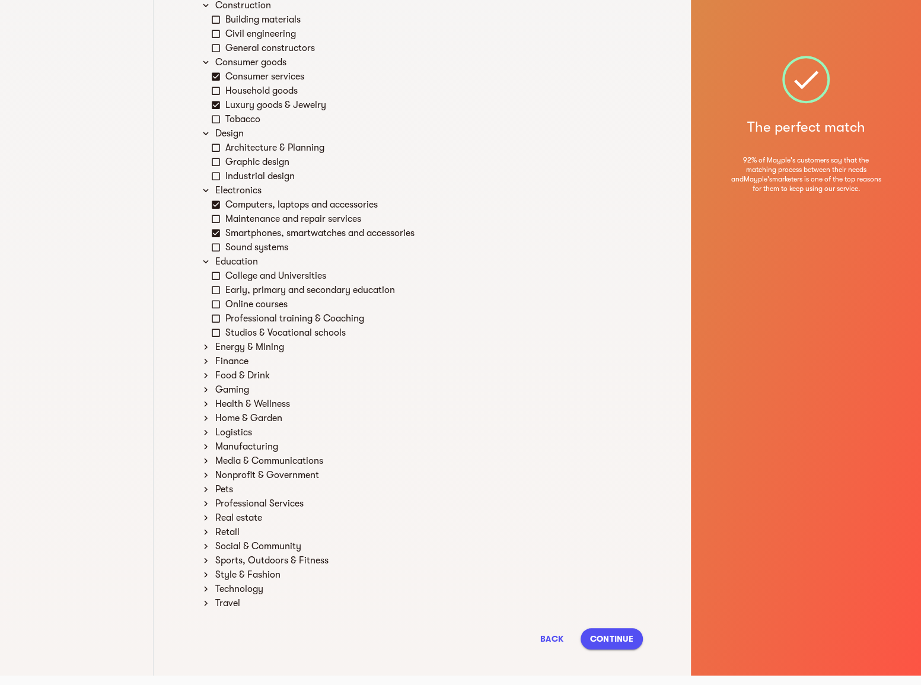
scroll to position [432, 0]
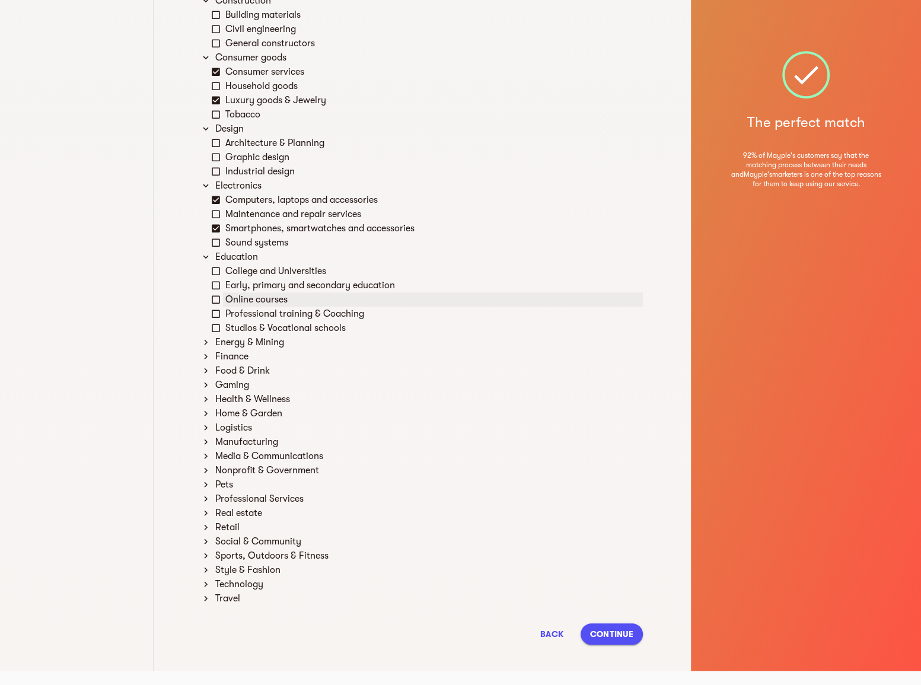
click at [368, 296] on div "Online courses" at bounding box center [433, 299] width 420 height 14
click at [345, 319] on div "Professional training & Coaching" at bounding box center [433, 314] width 420 height 14
click at [343, 344] on div "Energy & Mining" at bounding box center [428, 342] width 430 height 14
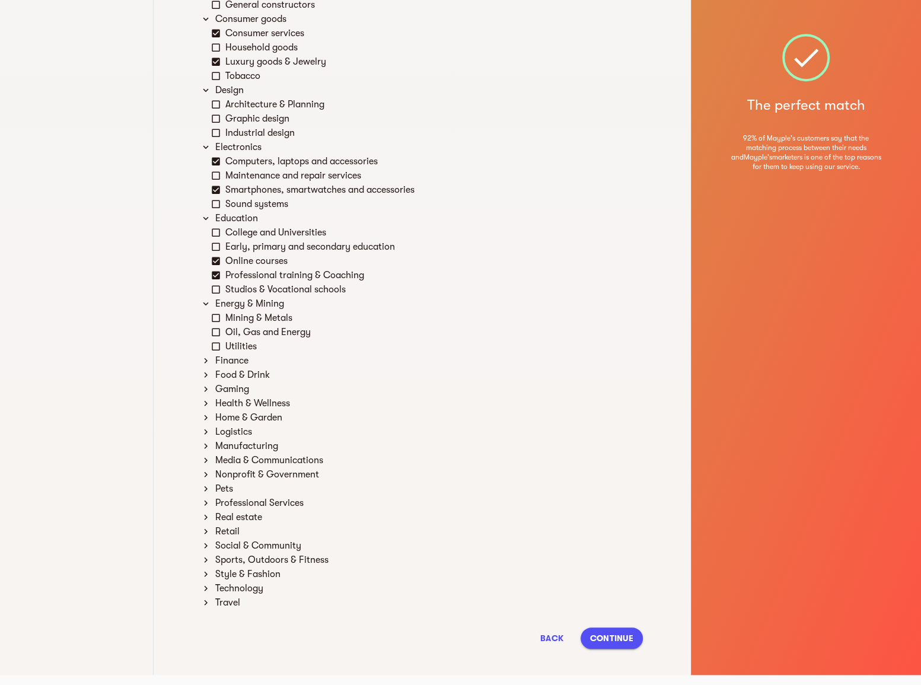
scroll to position [475, 0]
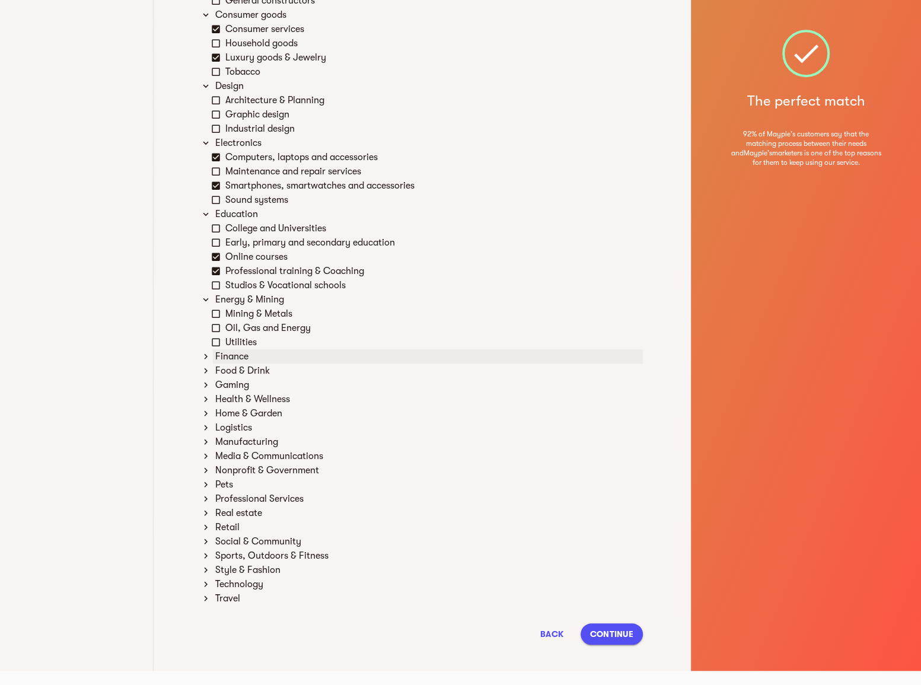
click at [344, 359] on div "Finance" at bounding box center [428, 356] width 430 height 14
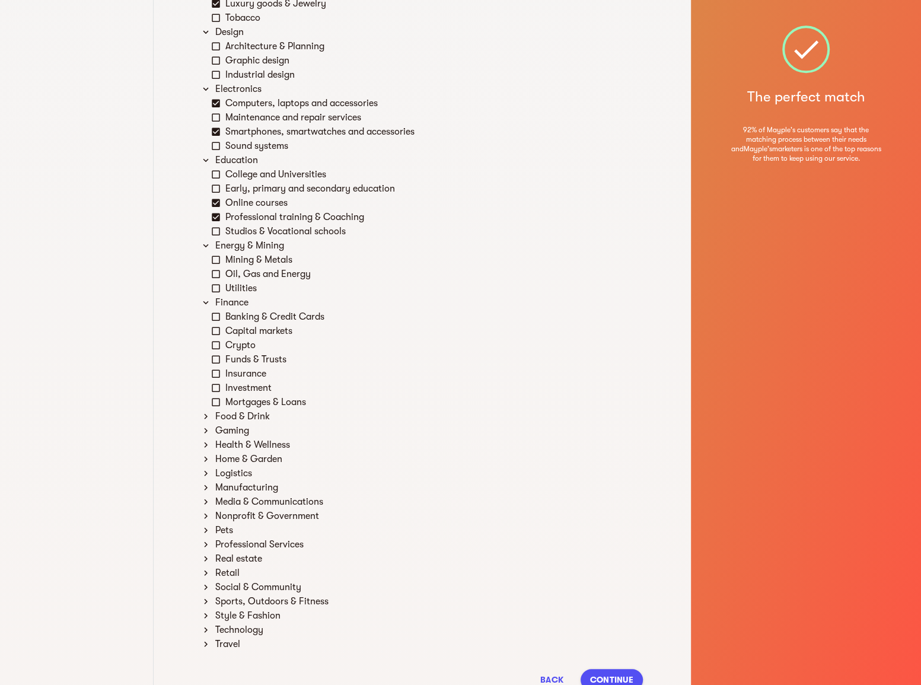
scroll to position [574, 0]
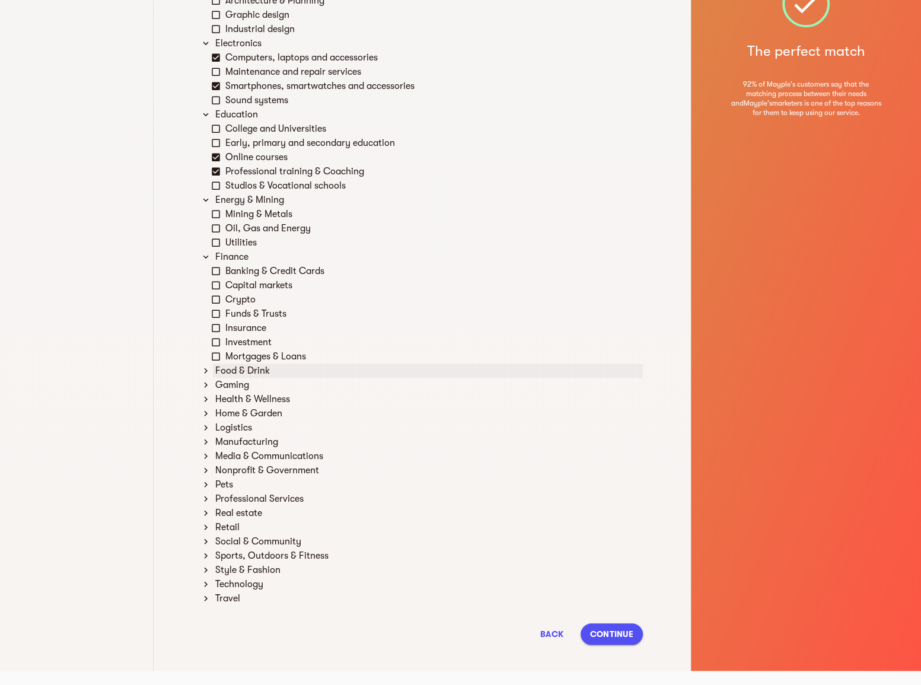
click at [357, 372] on div "Food & Drink" at bounding box center [428, 371] width 430 height 14
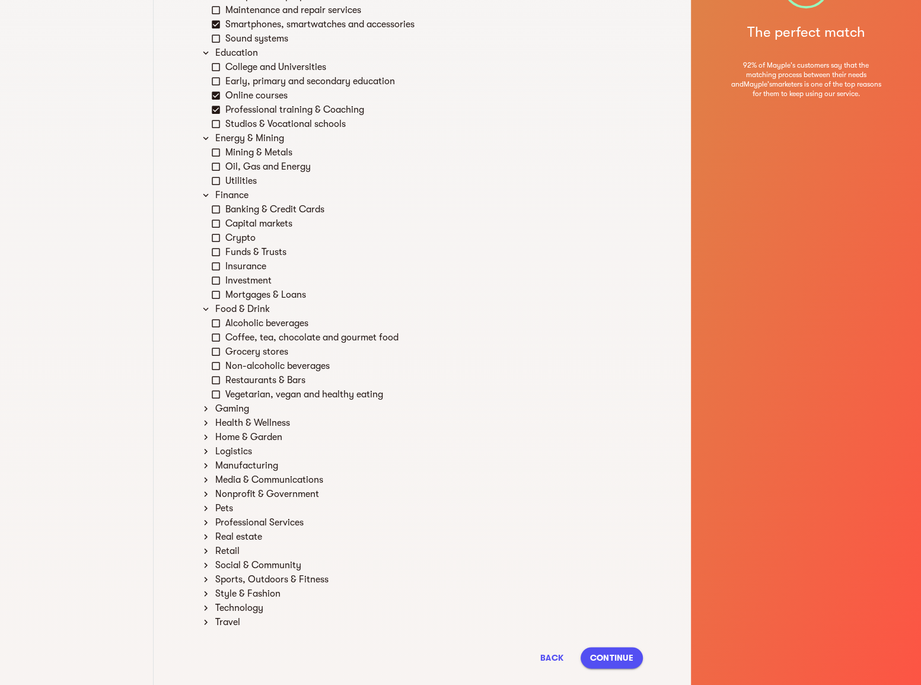
scroll to position [659, 0]
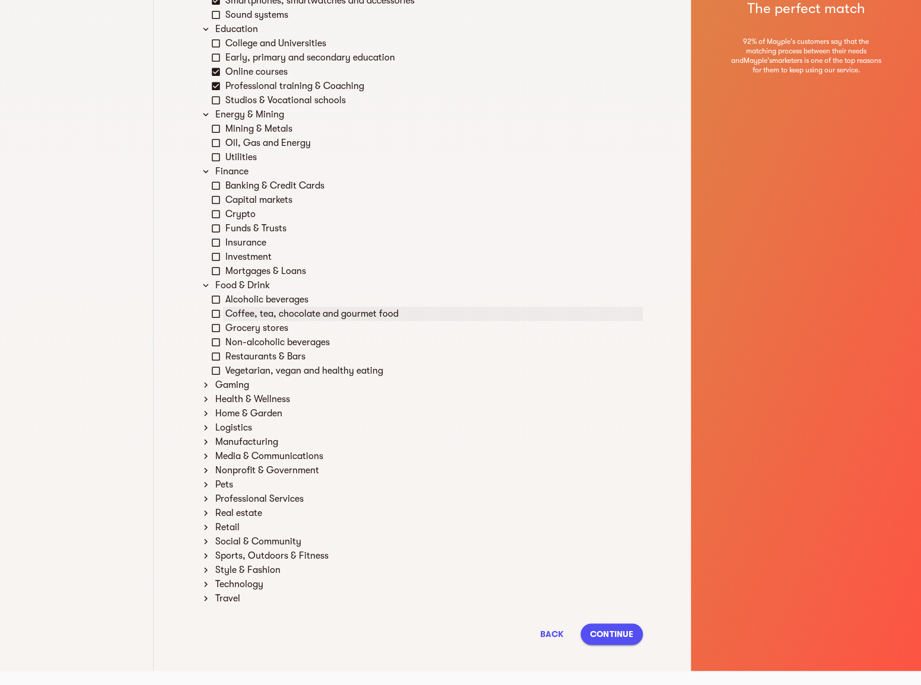
click at [330, 310] on div "Coffee, tea, chocolate and gourmet food" at bounding box center [433, 314] width 420 height 14
click at [329, 332] on div "Grocery stores" at bounding box center [433, 328] width 420 height 14
click at [326, 390] on div "Gaming" at bounding box center [428, 385] width 430 height 14
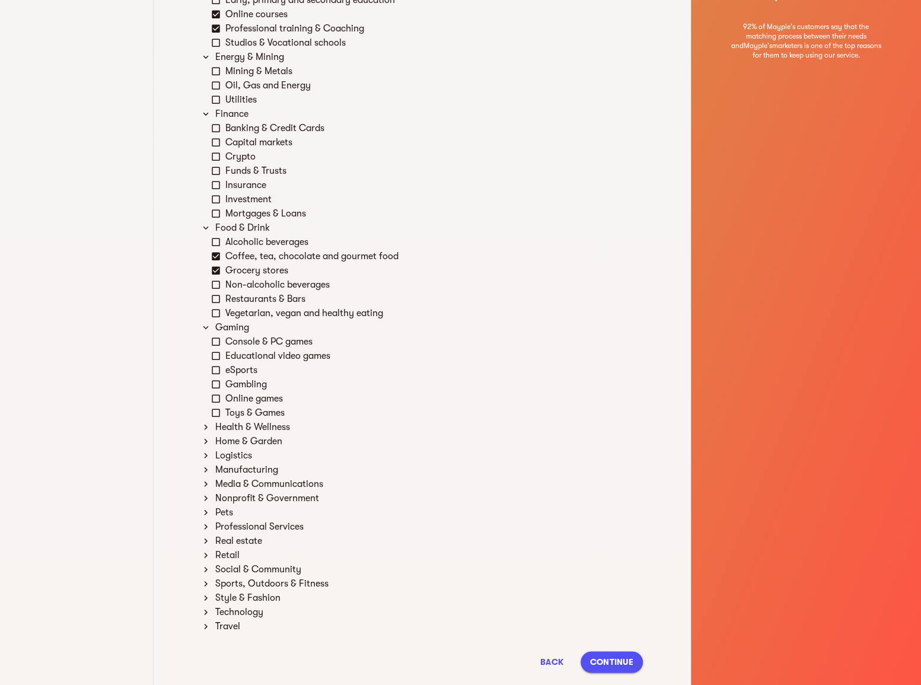
scroll to position [745, 0]
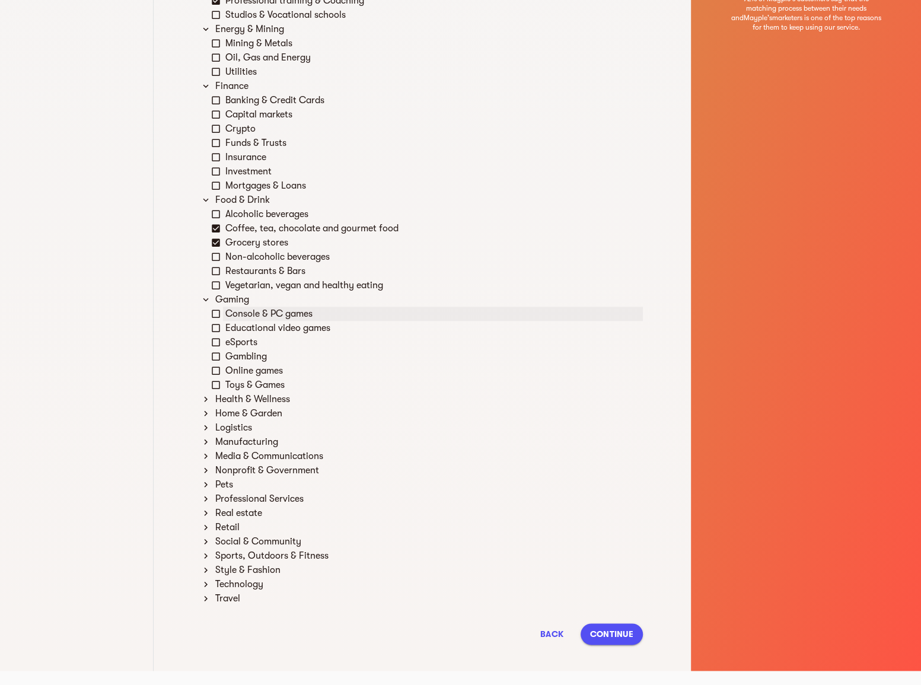
click at [325, 314] on div "Console & PC games" at bounding box center [433, 314] width 420 height 14
click at [323, 344] on div "eSports" at bounding box center [433, 342] width 420 height 14
click at [325, 365] on div "Online games" at bounding box center [433, 371] width 420 height 14
click at [328, 384] on div "Toys & Games" at bounding box center [433, 385] width 420 height 14
click at [306, 397] on div "Health & Wellness" at bounding box center [428, 399] width 430 height 14
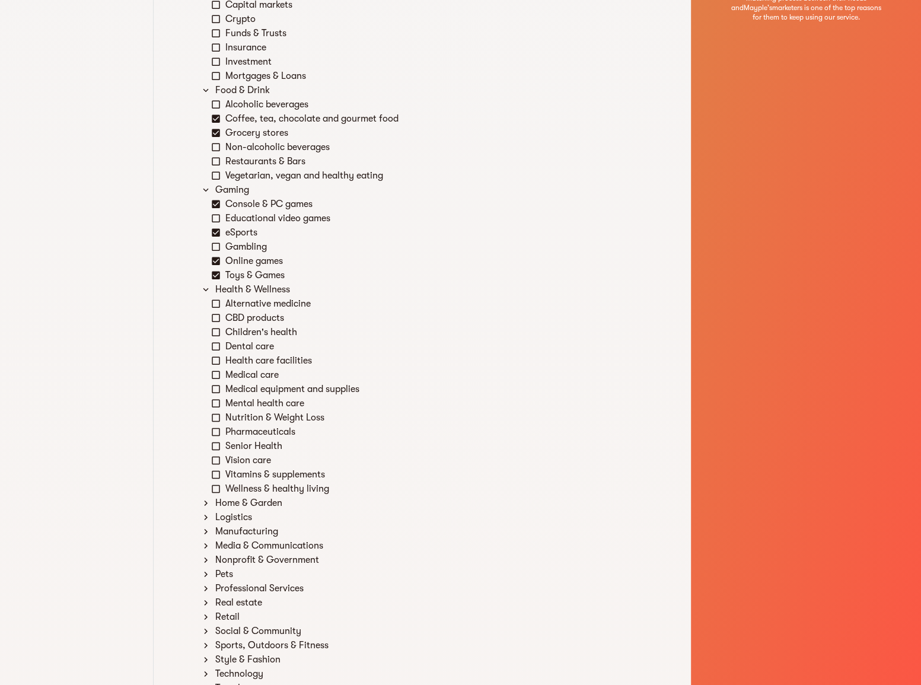
scroll to position [907, 0]
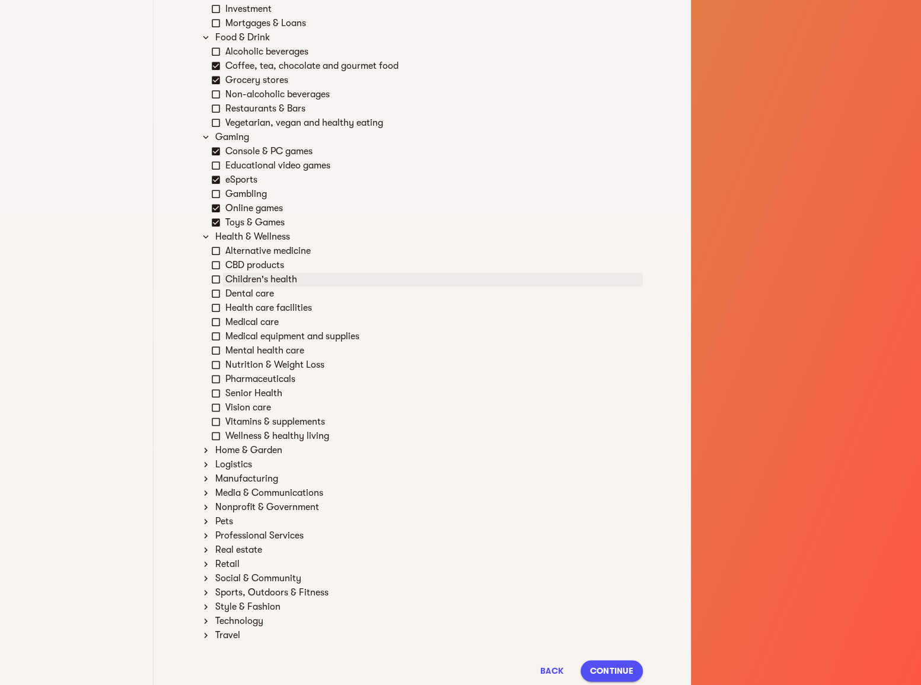
click at [310, 281] on div "Children's health" at bounding box center [433, 279] width 420 height 14
click at [320, 320] on div "Medical care" at bounding box center [433, 322] width 420 height 14
click at [315, 365] on div "Nutrition & Weight Loss" at bounding box center [433, 365] width 420 height 14
click at [310, 375] on div "Pharmaceuticals" at bounding box center [433, 379] width 420 height 14
click at [338, 421] on div "Vitamins & supplements" at bounding box center [433, 422] width 420 height 14
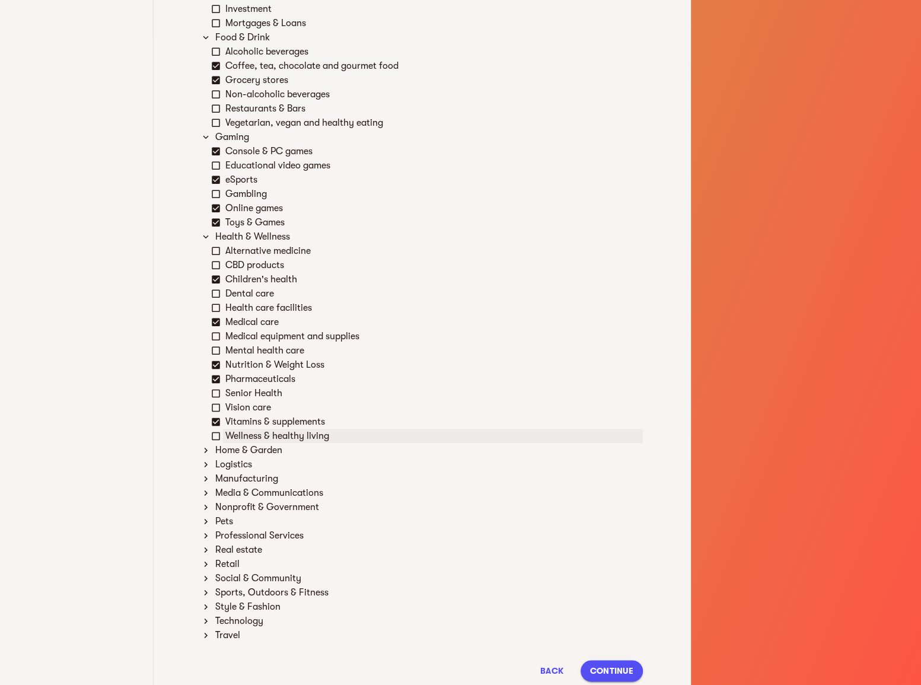
click at [341, 437] on div "Wellness & healthy living" at bounding box center [433, 436] width 420 height 14
click at [320, 451] on div "Home & Garden" at bounding box center [428, 450] width 430 height 14
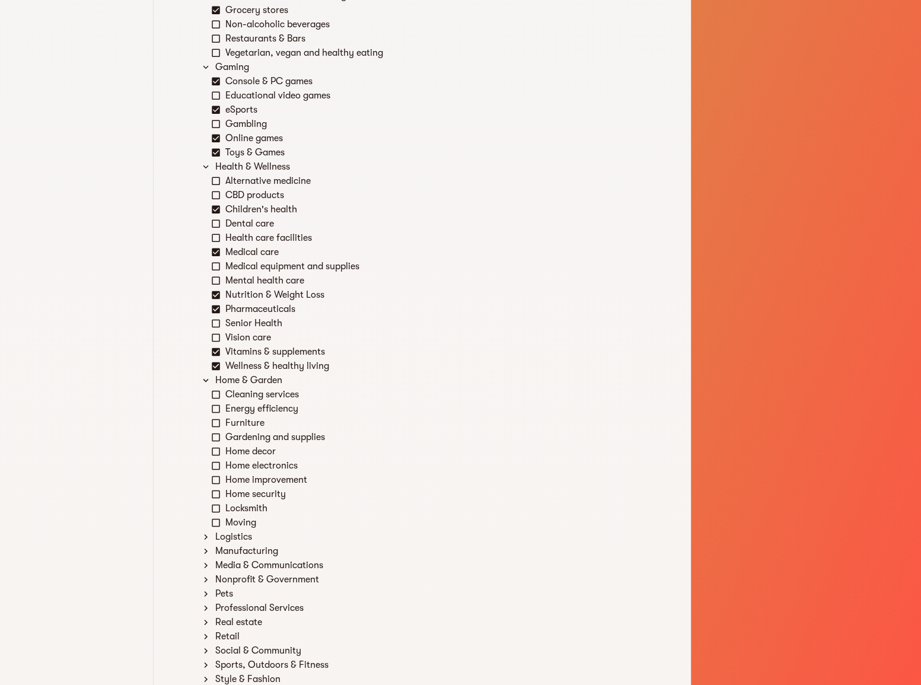
scroll to position [1014, 0]
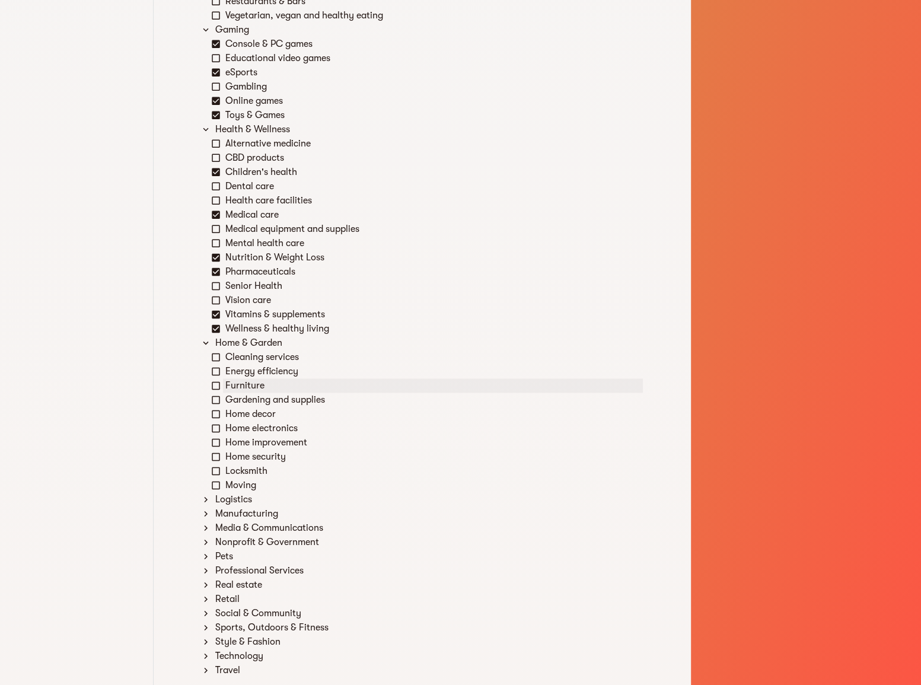
click at [320, 390] on div "Furniture" at bounding box center [433, 385] width 420 height 14
click at [326, 417] on div "Home decor" at bounding box center [433, 414] width 420 height 14
click at [320, 440] on div "Home improvement" at bounding box center [433, 442] width 420 height 14
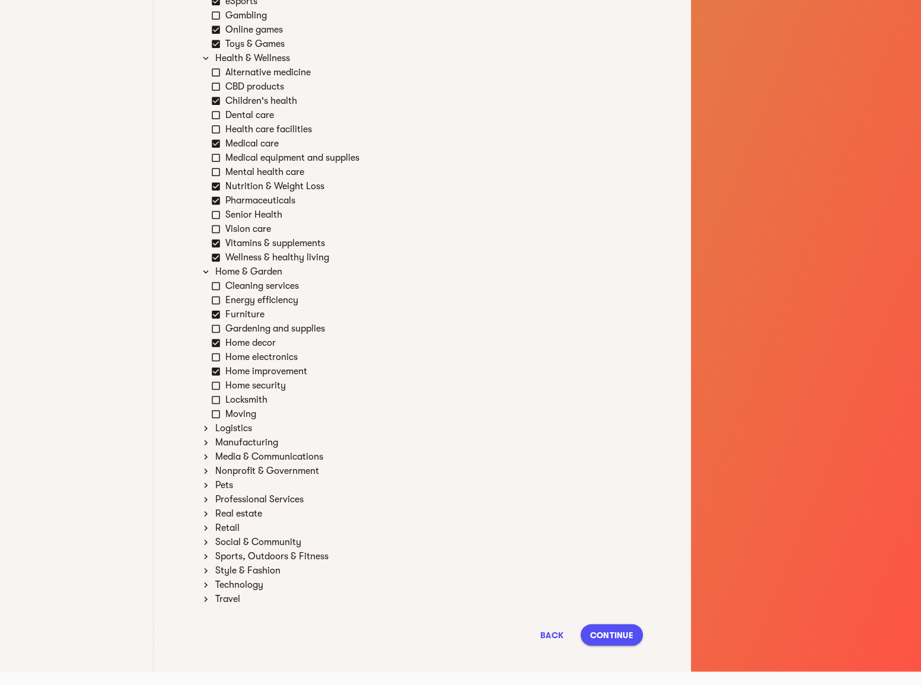
scroll to position [1086, 0]
click at [346, 427] on div "Logistics" at bounding box center [428, 428] width 430 height 14
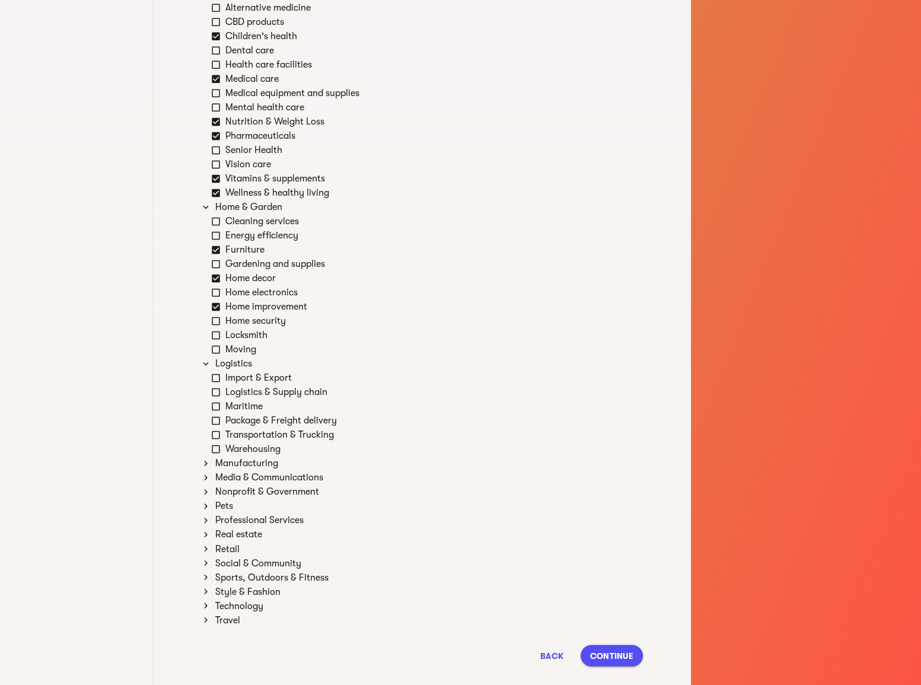
scroll to position [1172, 0]
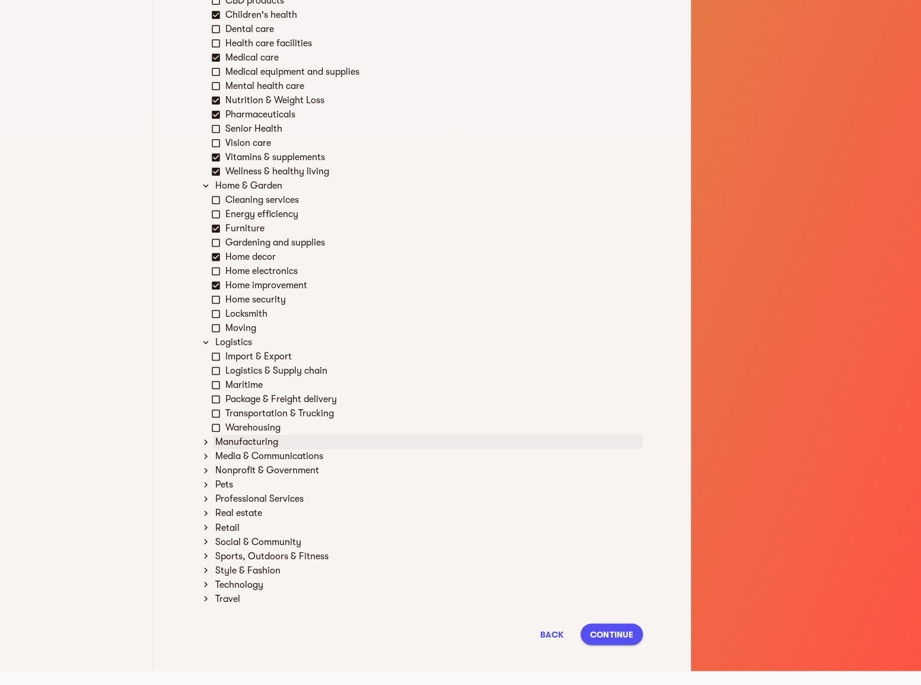
click at [316, 443] on div "Manufacturing" at bounding box center [428, 442] width 430 height 14
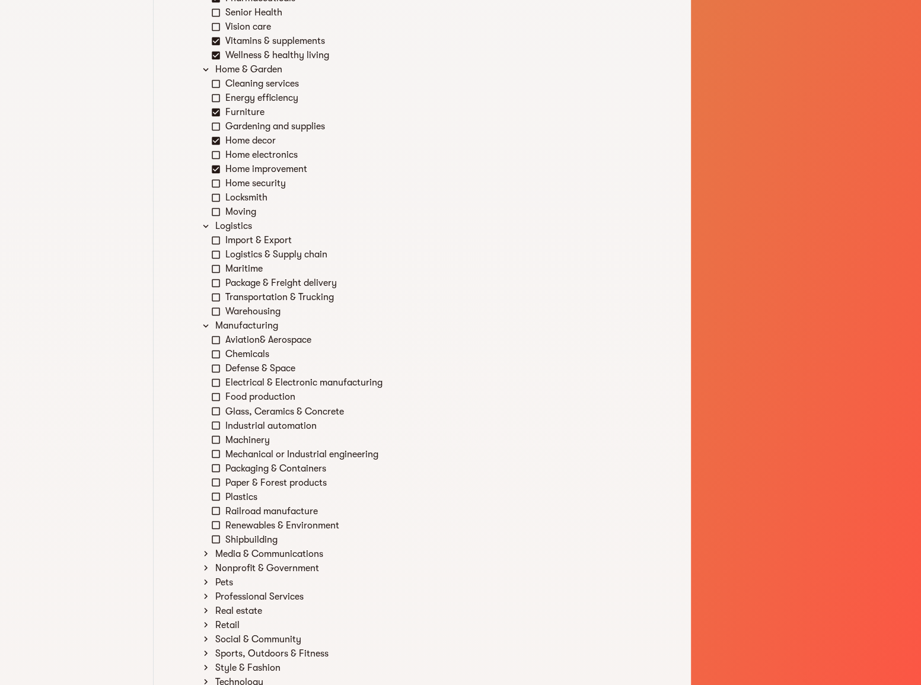
scroll to position [1386, 0]
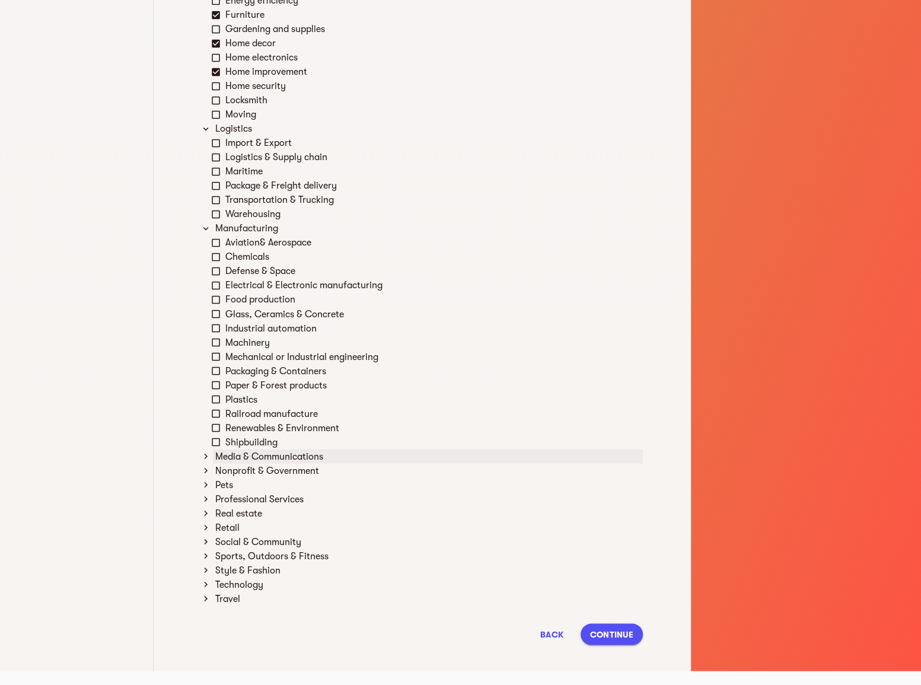
click at [320, 459] on div "Media & Communications" at bounding box center [428, 456] width 430 height 14
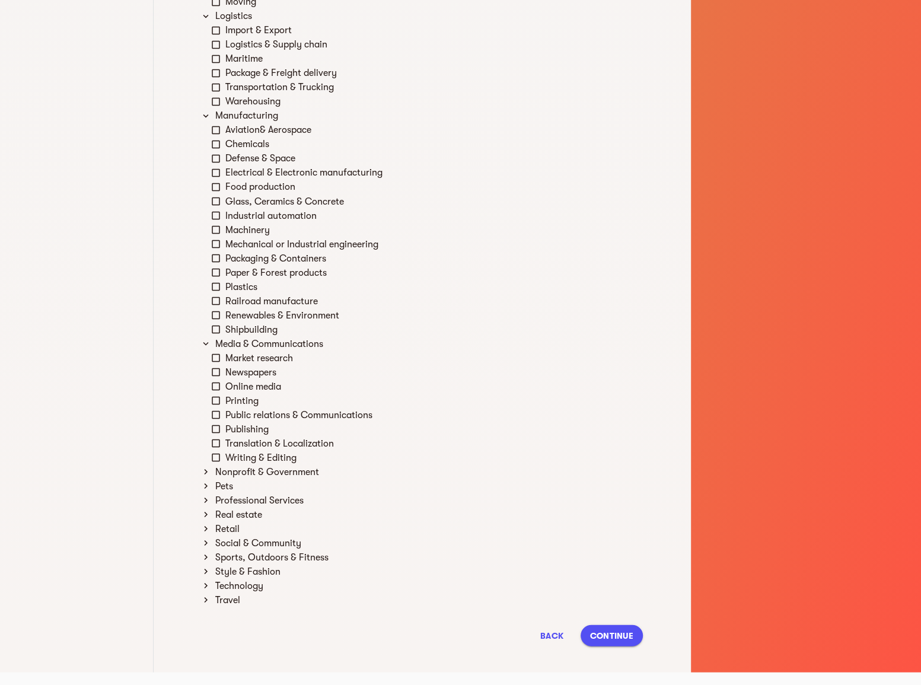
scroll to position [1500, 0]
click at [294, 475] on div "Nonprofit & Government" at bounding box center [428, 470] width 430 height 14
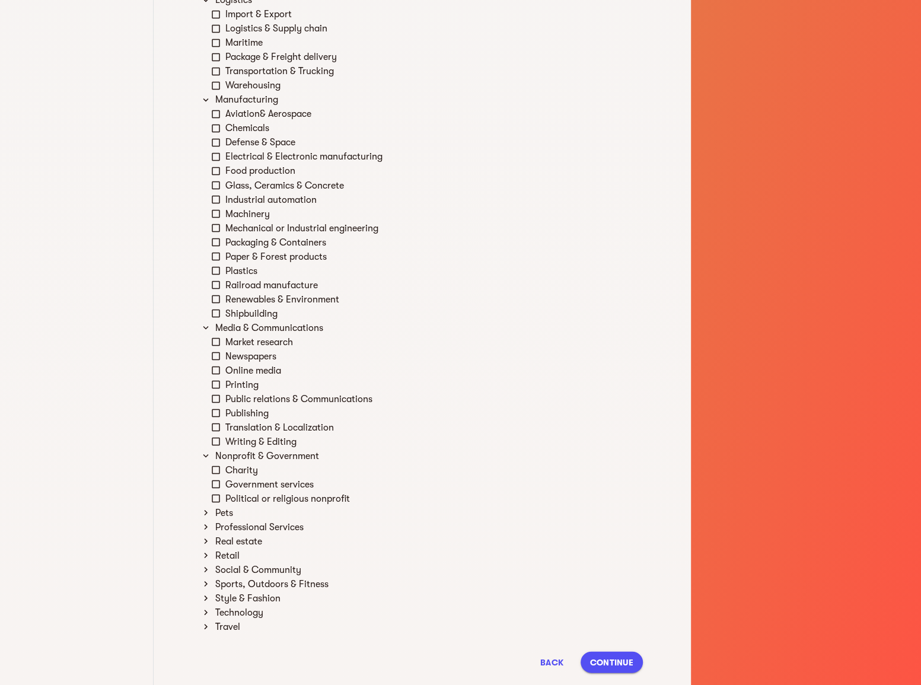
scroll to position [1542, 0]
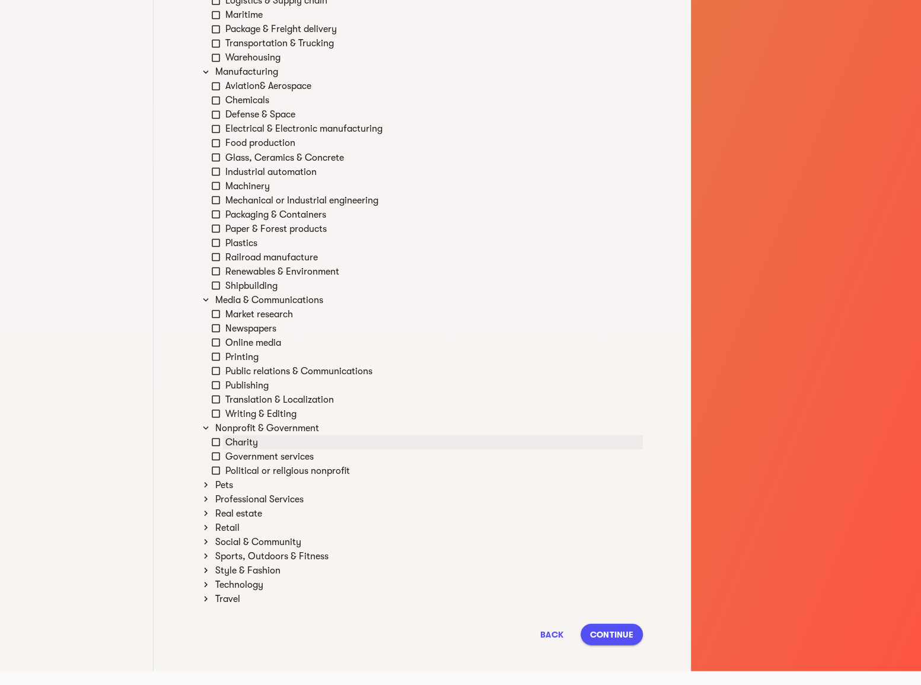
click at [324, 445] on div "Charity" at bounding box center [433, 442] width 420 height 14
click at [351, 489] on div "Pets" at bounding box center [428, 485] width 430 height 14
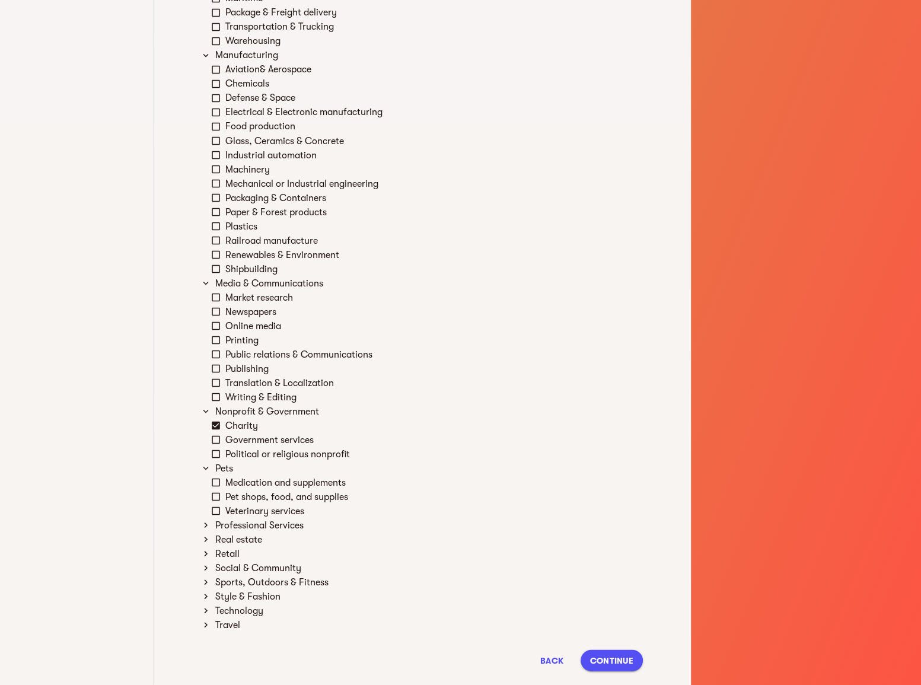
scroll to position [1585, 0]
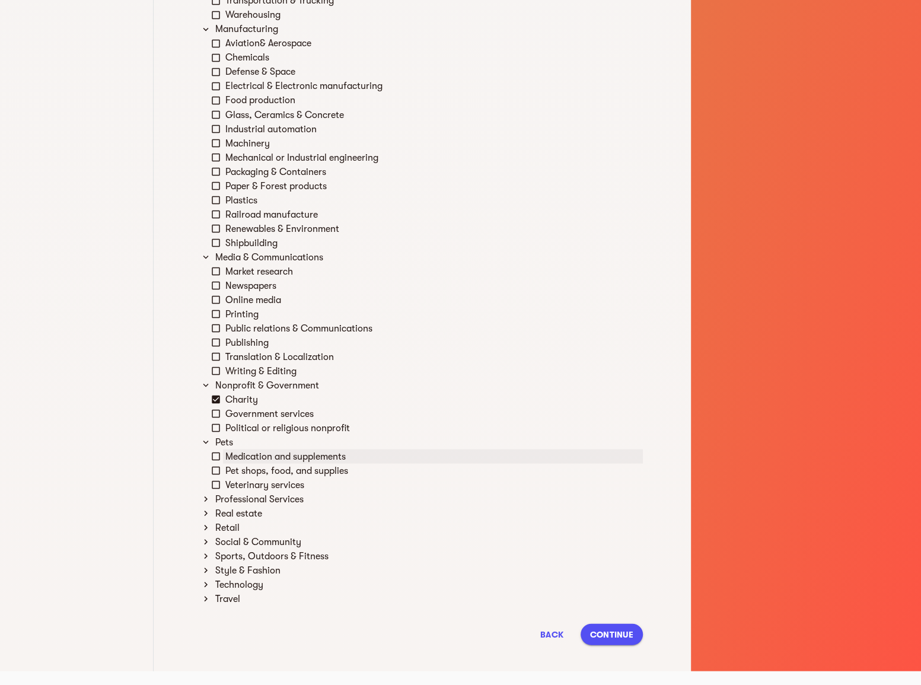
click at [331, 459] on div "Medication and supplements" at bounding box center [433, 456] width 420 height 14
click at [326, 473] on div "Pet shops, food, and supplies" at bounding box center [433, 470] width 420 height 14
click at [275, 495] on div "Professional Services" at bounding box center [428, 499] width 430 height 14
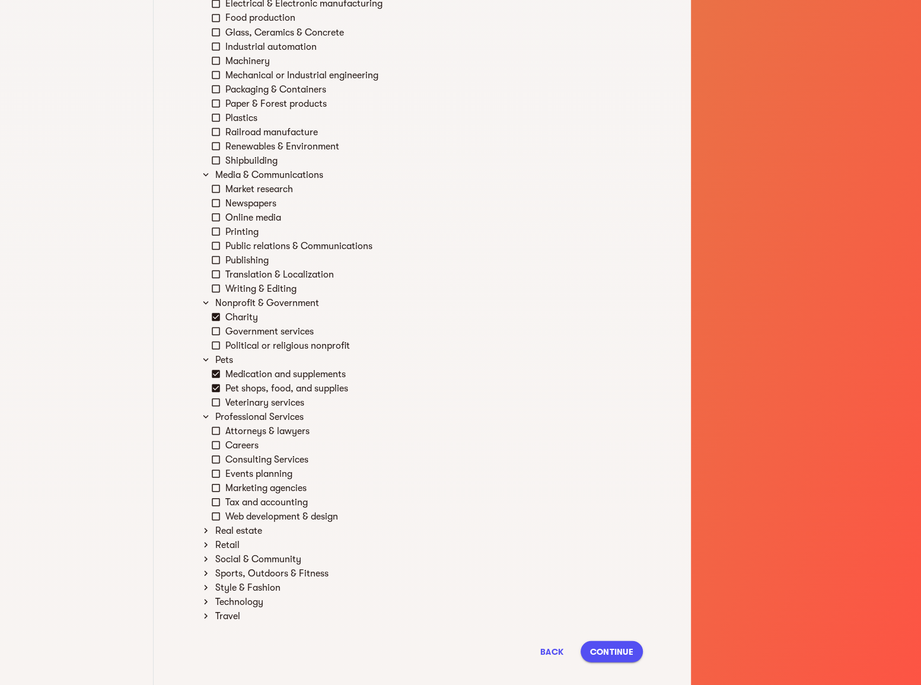
scroll to position [1685, 0]
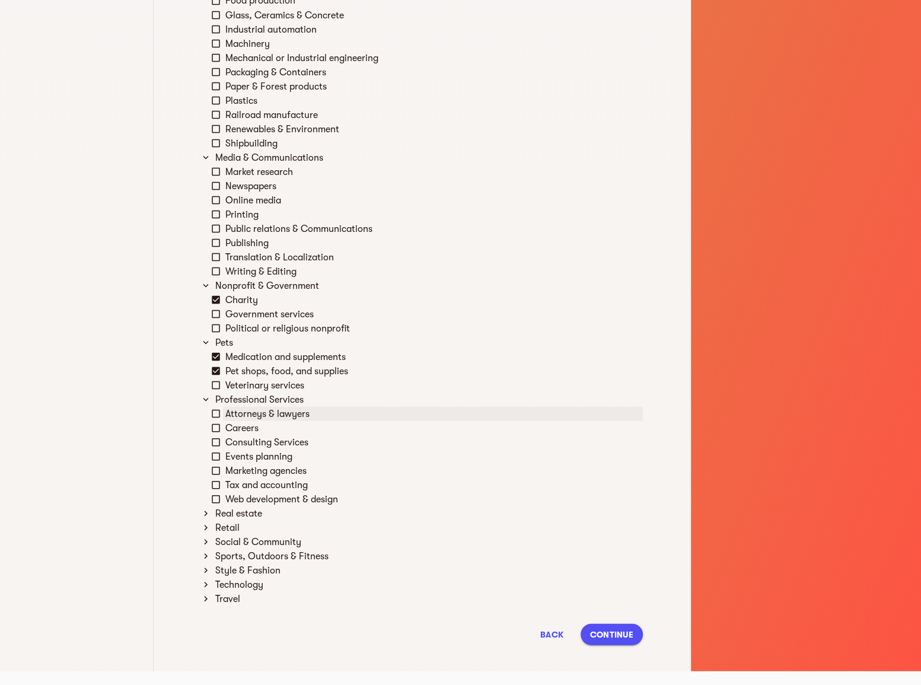
click at [339, 408] on div "Attorneys & lawyers" at bounding box center [433, 413] width 420 height 14
click at [357, 518] on div "Real estate" at bounding box center [428, 513] width 430 height 14
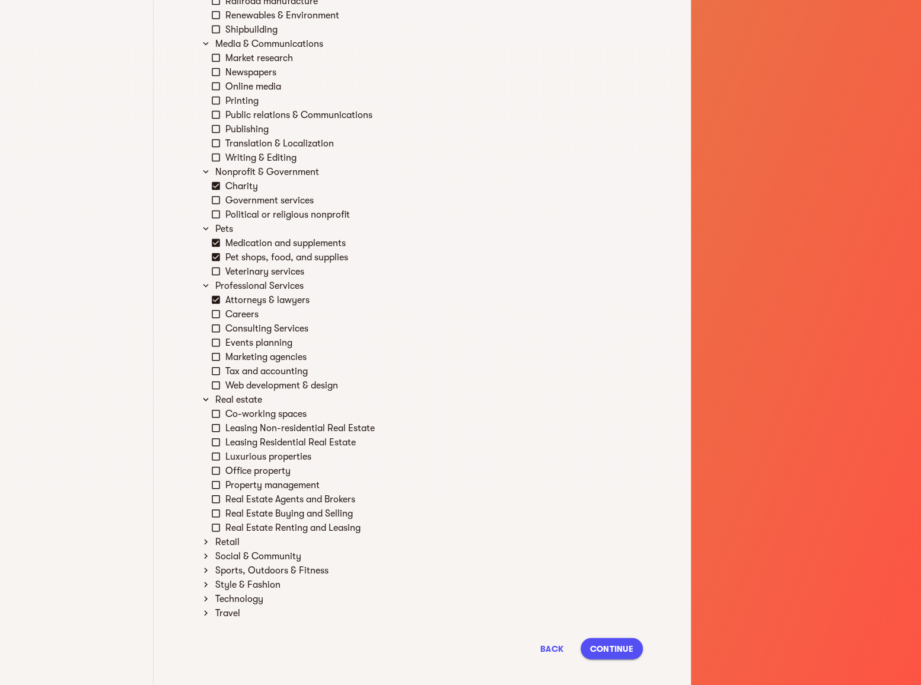
scroll to position [1813, 0]
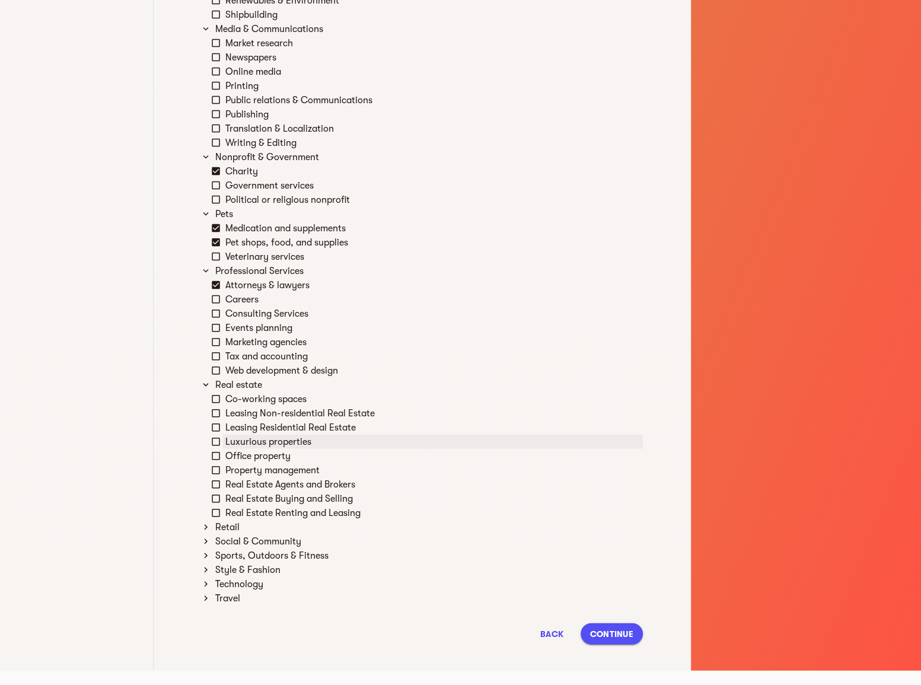
click at [358, 444] on div "Luxurious properties" at bounding box center [433, 442] width 420 height 14
click at [361, 458] on div "Office property" at bounding box center [433, 456] width 420 height 14
click at [370, 483] on div "Real Estate Agents and Brokers" at bounding box center [433, 485] width 420 height 14
click at [356, 521] on div "Retail" at bounding box center [428, 527] width 430 height 14
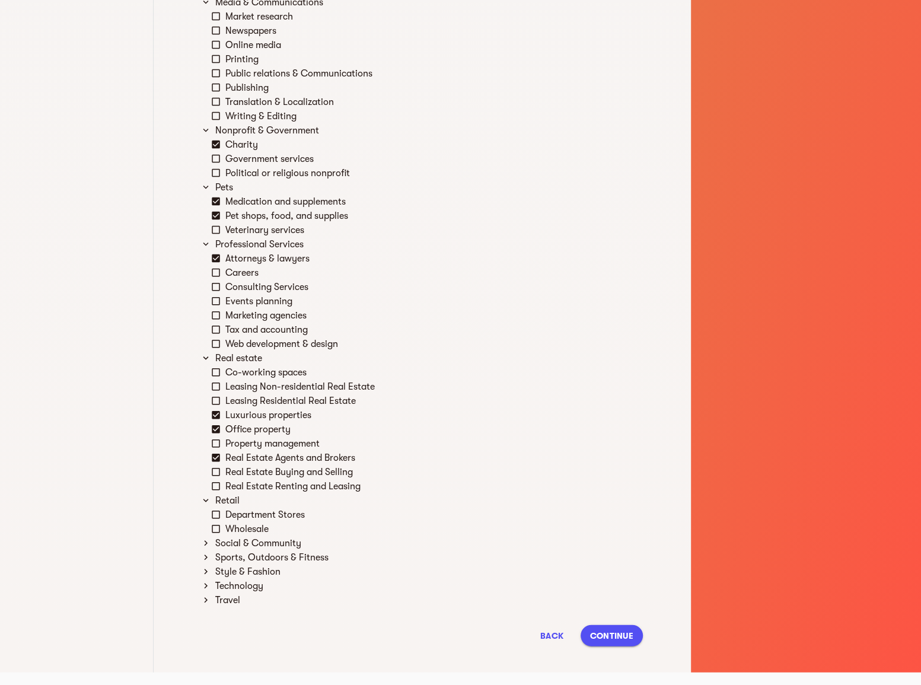
scroll to position [1841, 0]
click at [314, 544] on div "Social & Community" at bounding box center [428, 542] width 430 height 14
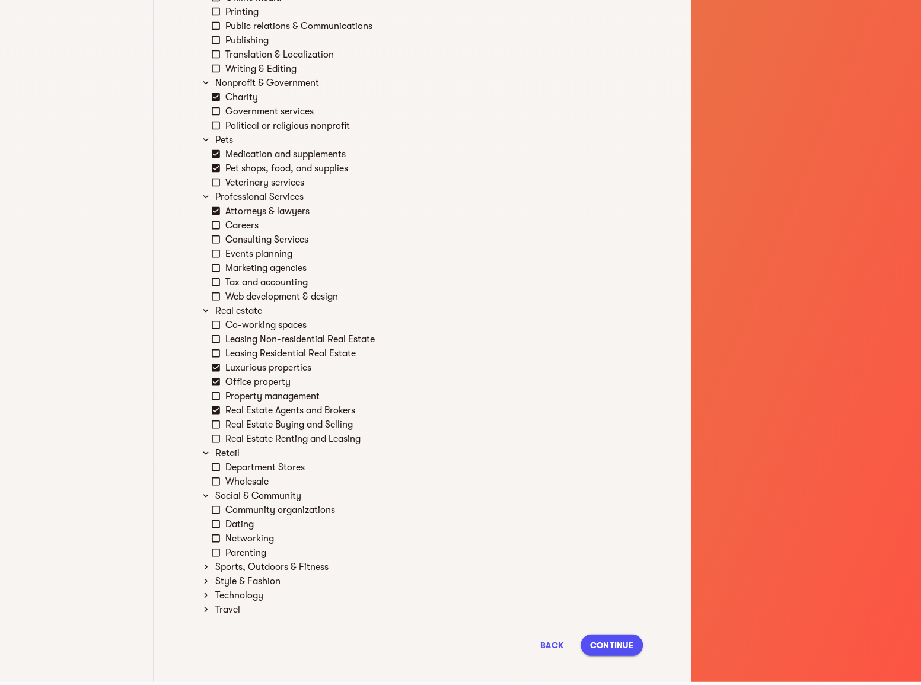
scroll to position [1898, 0]
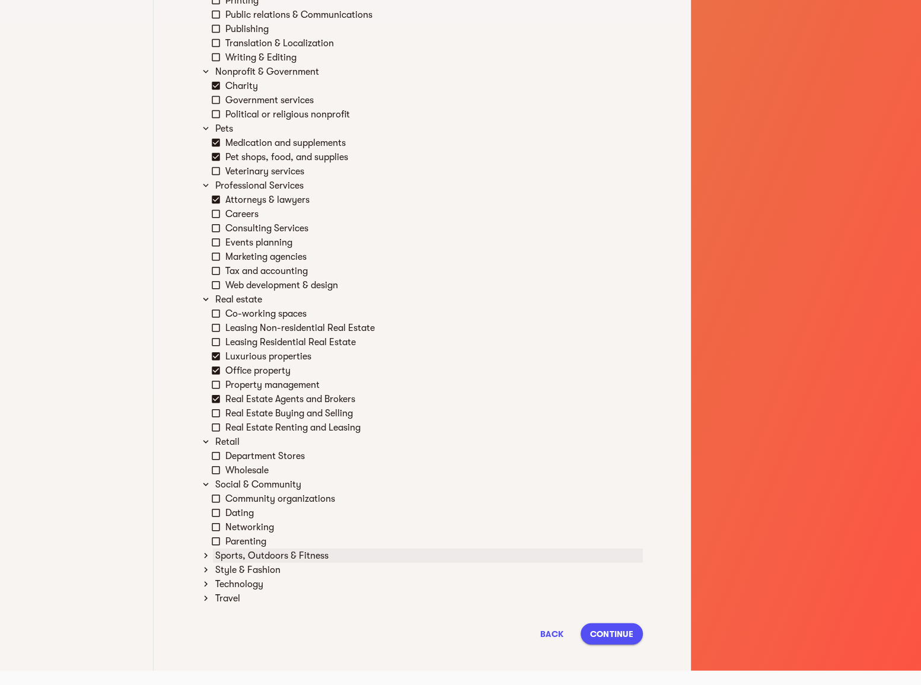
click at [319, 559] on div "Sports, Outdoors & Fitness" at bounding box center [428, 556] width 430 height 14
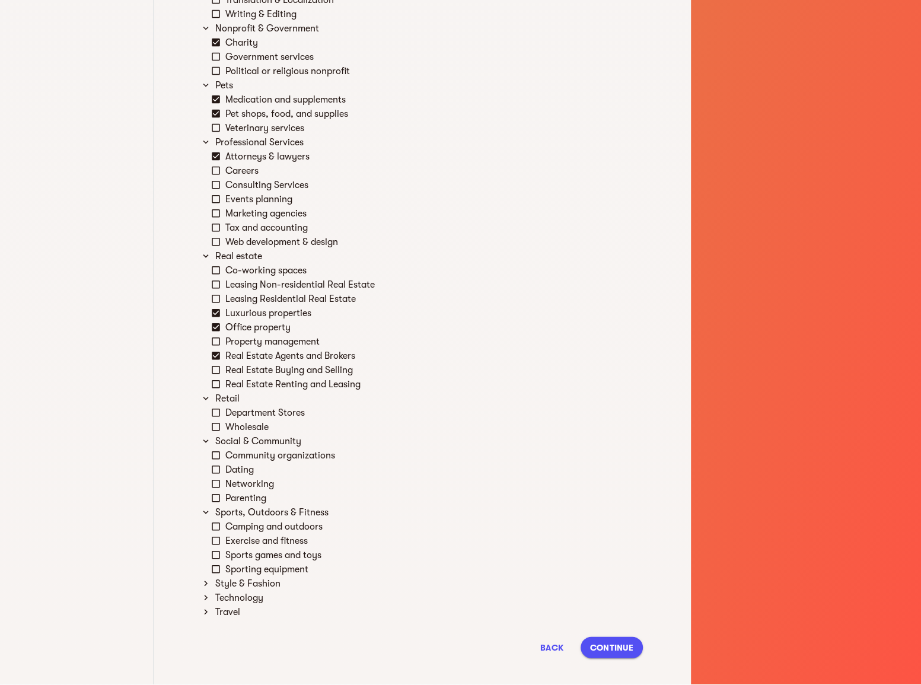
scroll to position [1955, 0]
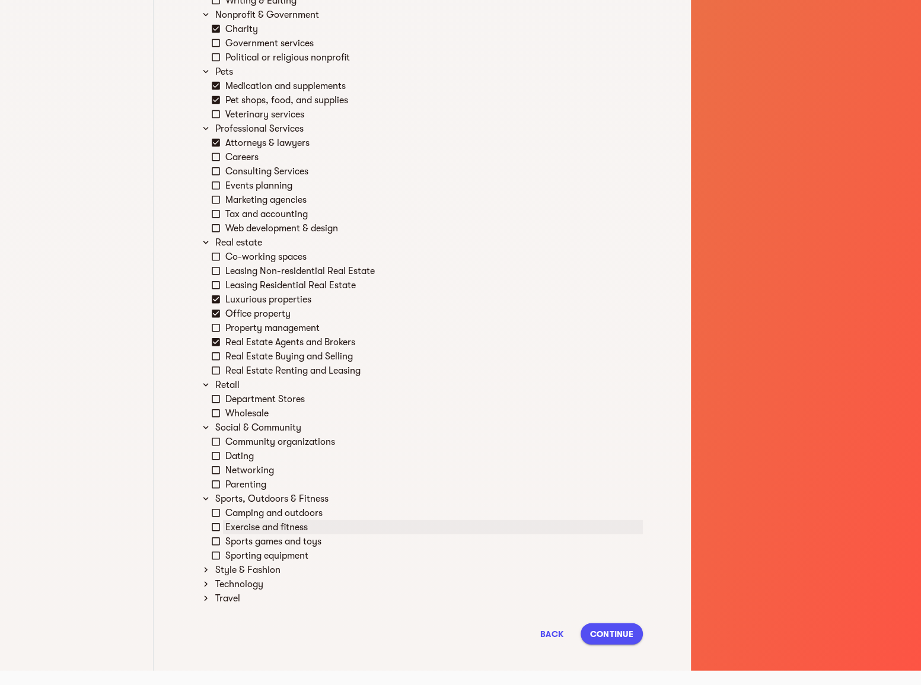
click at [340, 520] on div "Exercise and fitness" at bounding box center [433, 527] width 420 height 14
click at [344, 560] on div "Sporting equipment" at bounding box center [433, 556] width 420 height 14
click at [344, 568] on div "Style & Fashion" at bounding box center [428, 570] width 430 height 14
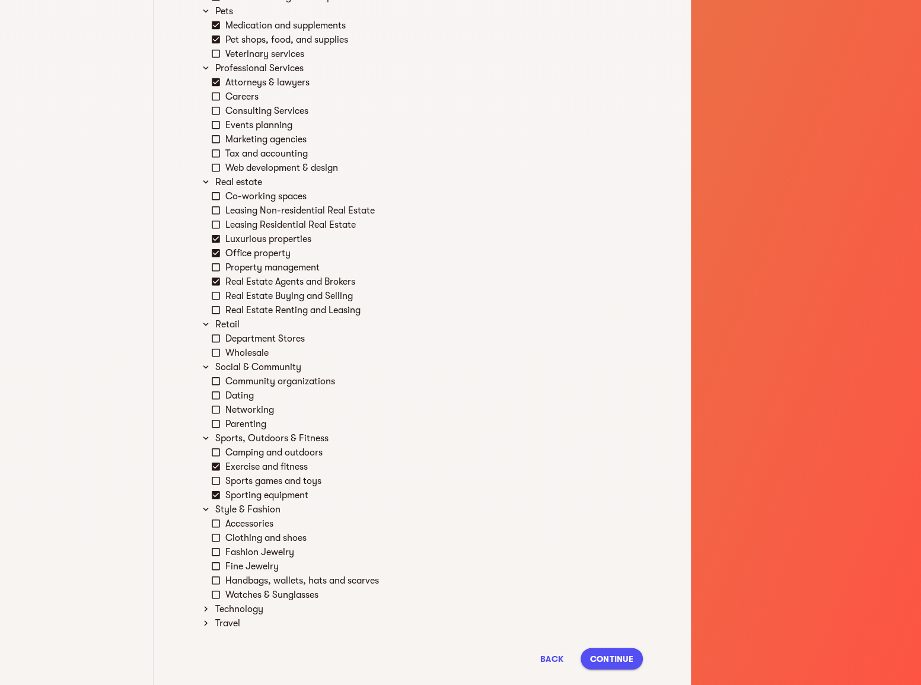
scroll to position [2041, 0]
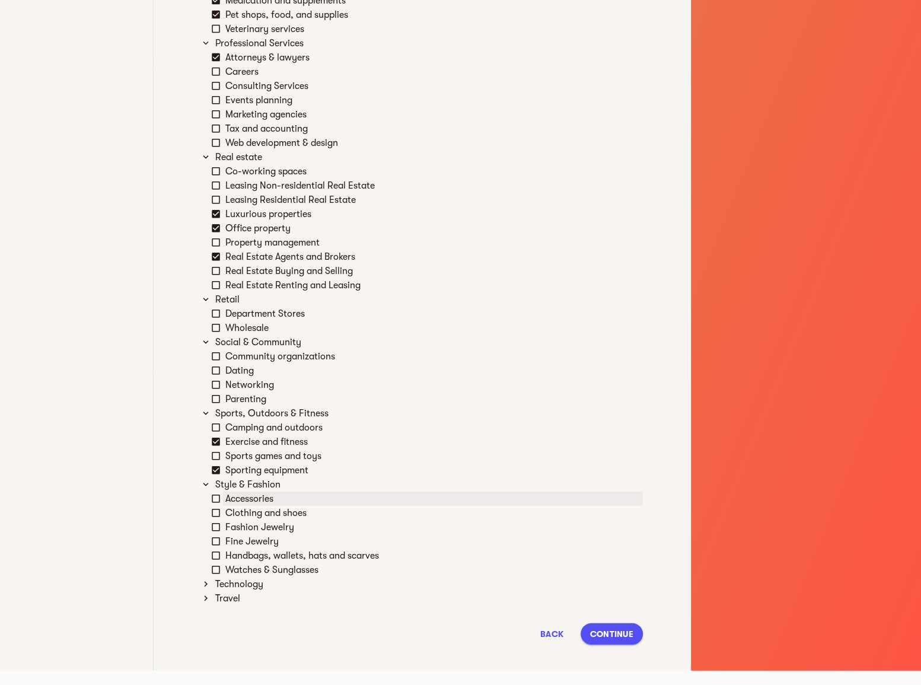
click at [326, 504] on div "Accessories" at bounding box center [433, 499] width 420 height 14
click at [333, 513] on div "Clothing and shoes" at bounding box center [433, 513] width 420 height 14
click at [339, 526] on div "Fashion Jewelry" at bounding box center [433, 527] width 420 height 14
click at [380, 559] on div "Handbags, wallets, hats and scarves" at bounding box center [433, 556] width 420 height 14
click at [380, 569] on div "Watches & Sunglasses" at bounding box center [433, 570] width 420 height 14
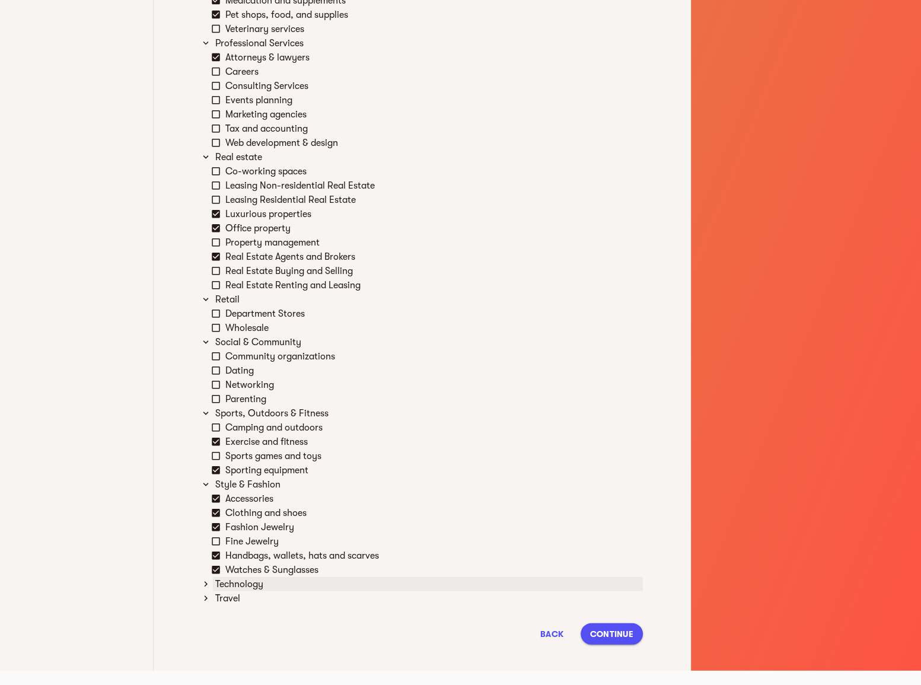
click at [354, 580] on div "Technology" at bounding box center [428, 584] width 430 height 14
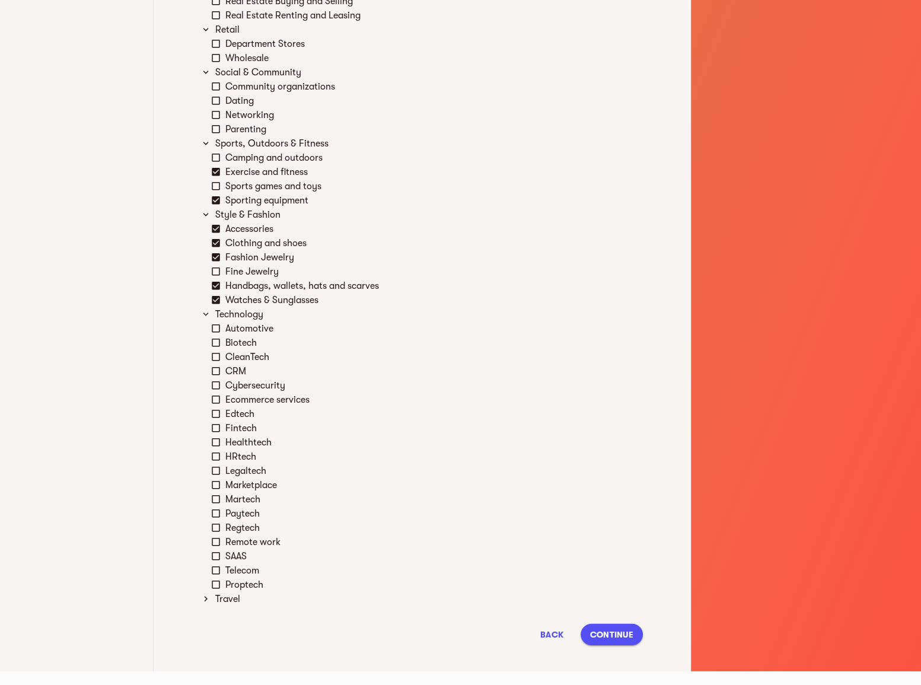
scroll to position [2311, 0]
click at [322, 596] on div "Travel" at bounding box center [428, 598] width 430 height 14
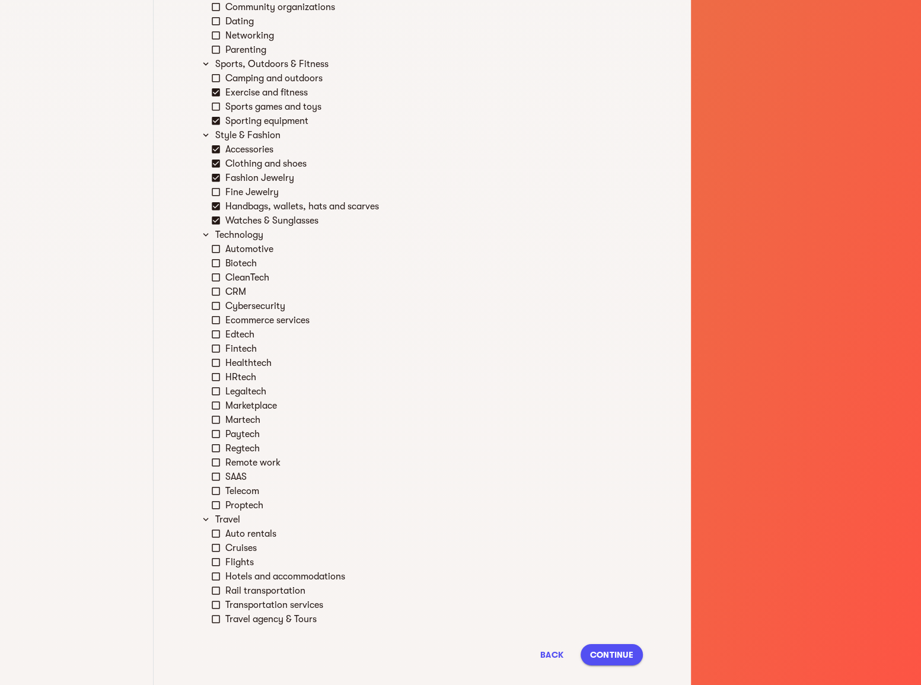
scroll to position [2411, 0]
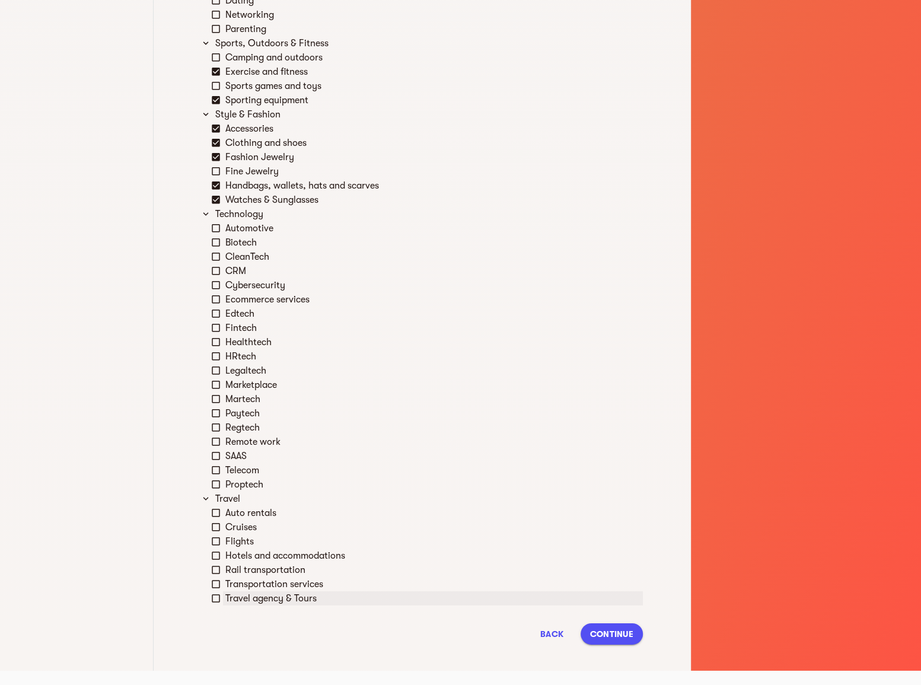
click at [406, 597] on div "Travel agency & Tours" at bounding box center [433, 598] width 420 height 14
click at [621, 628] on span "Continue" at bounding box center [611, 634] width 43 height 14
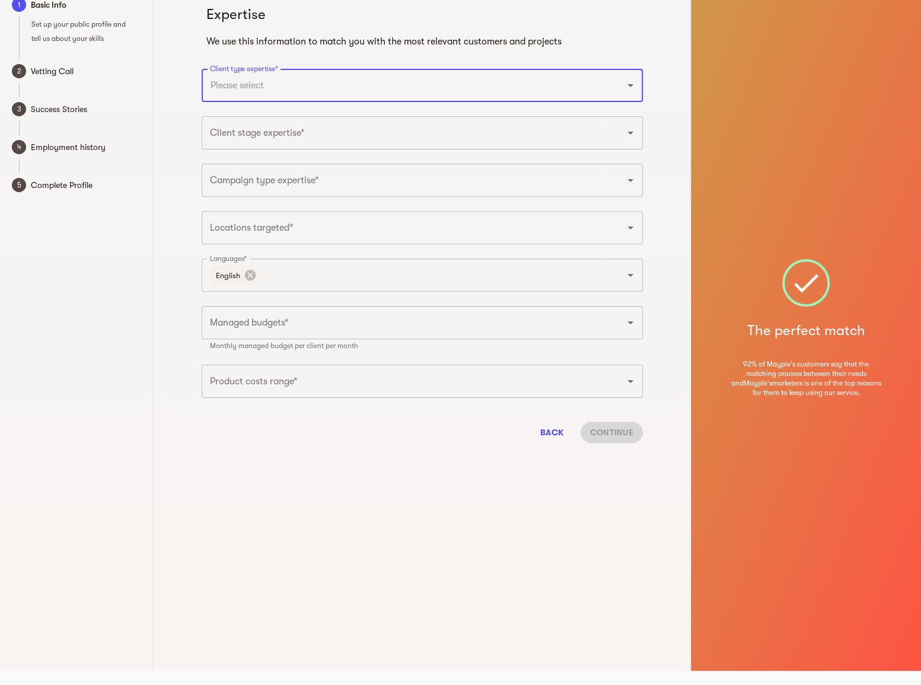
scroll to position [14, 0]
click at [383, 94] on input "Client type expertise*" at bounding box center [405, 86] width 397 height 23
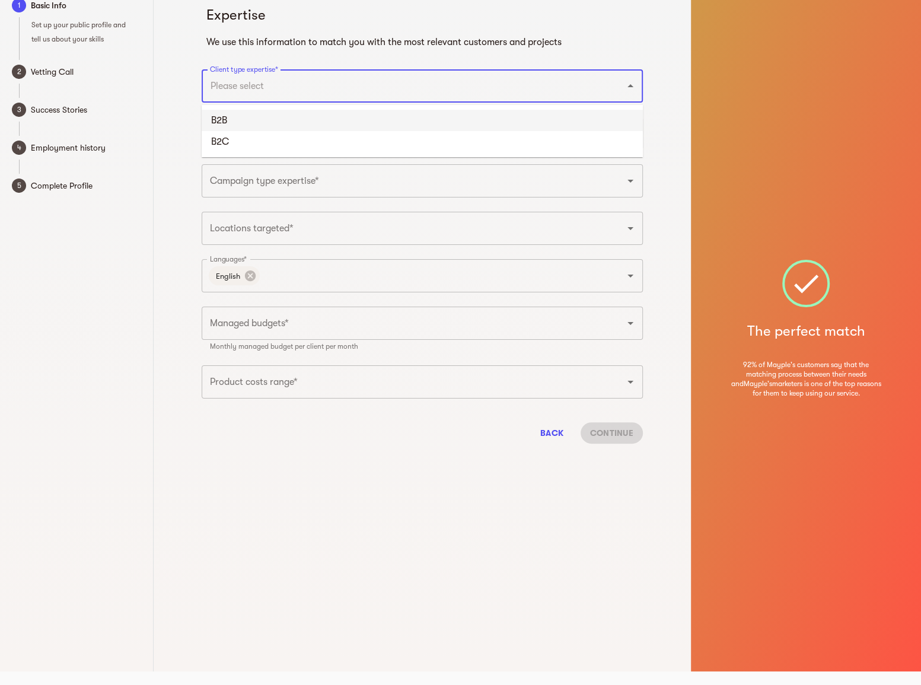
click at [379, 119] on li "B2B" at bounding box center [422, 120] width 441 height 21
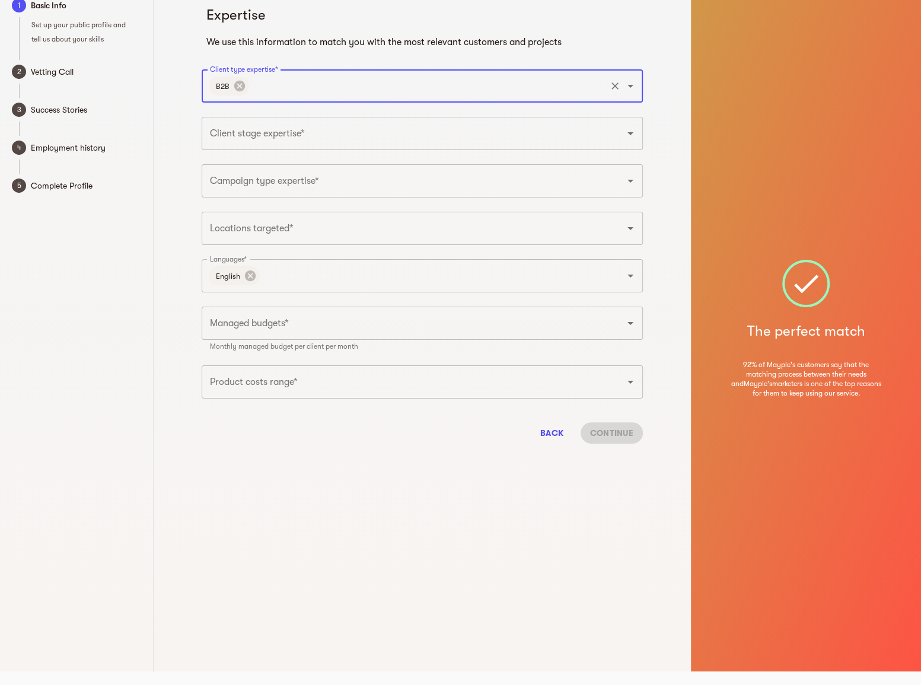
click at [384, 78] on input "Client type expertise*" at bounding box center [428, 86] width 354 height 23
click at [374, 121] on li "B2C" at bounding box center [422, 120] width 441 height 21
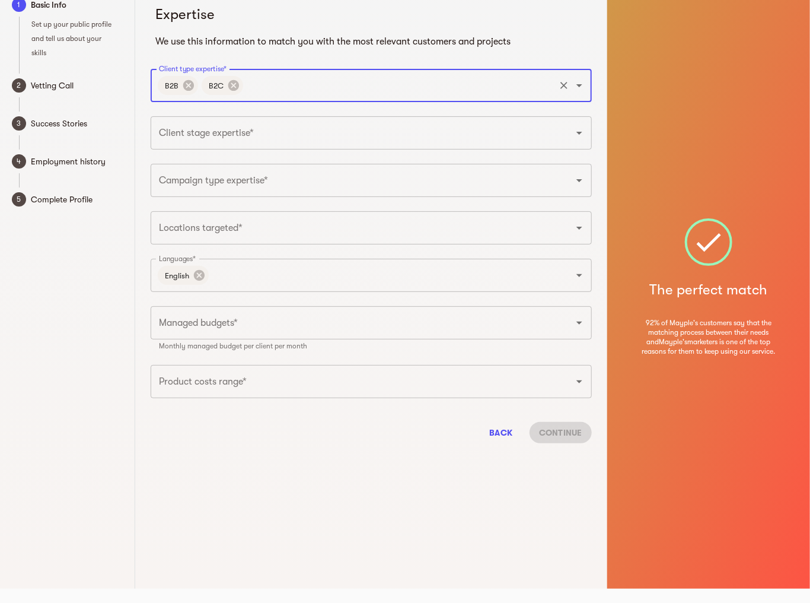
click at [218, 132] on input "Client stage expertise*" at bounding box center [354, 133] width 397 height 23
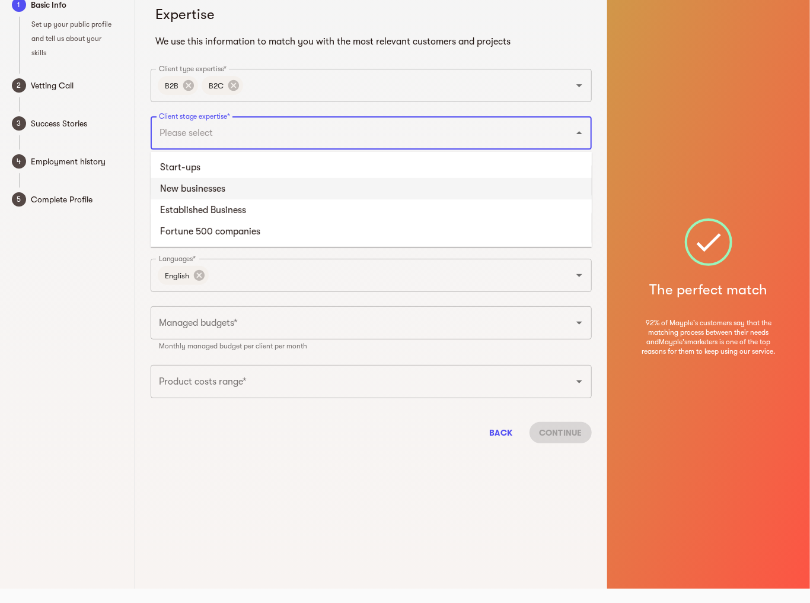
click at [273, 188] on li "New businesses" at bounding box center [371, 188] width 441 height 21
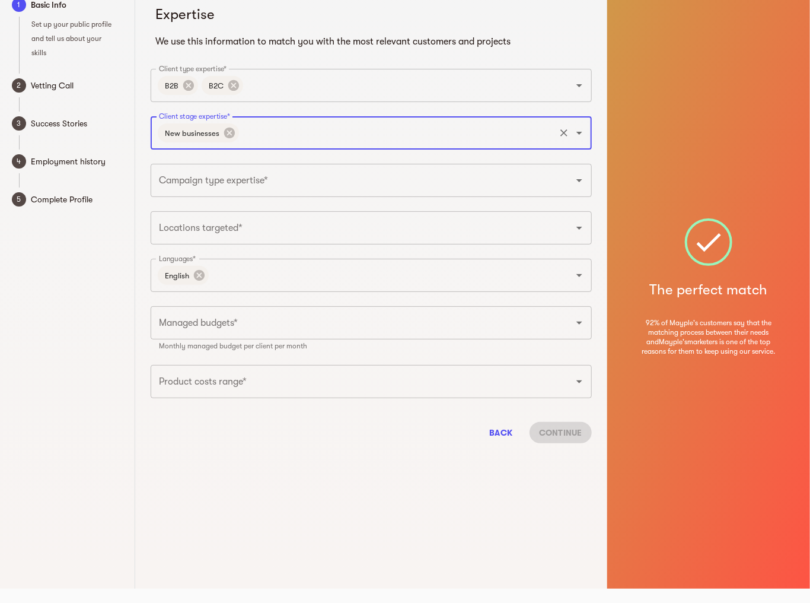
click at [279, 131] on input "Client stage expertise*" at bounding box center [397, 133] width 313 height 23
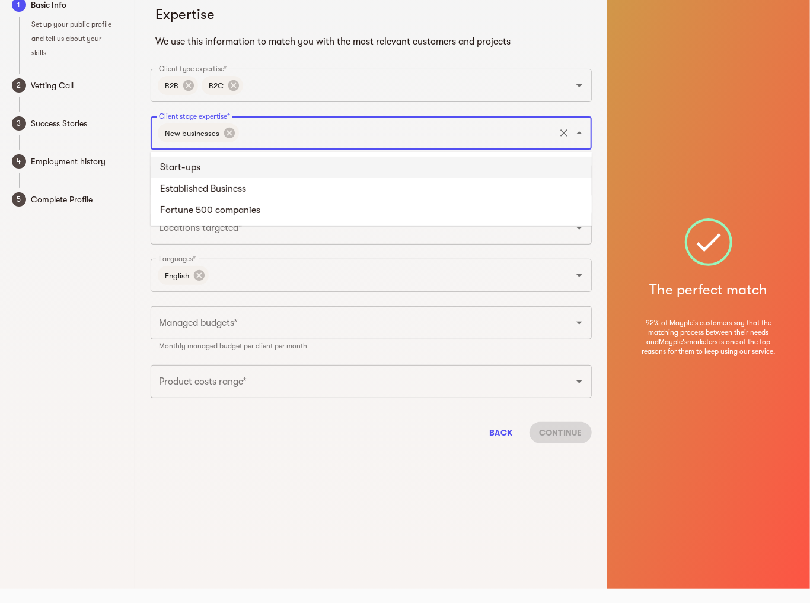
click at [269, 157] on li "Start-ups" at bounding box center [371, 167] width 441 height 21
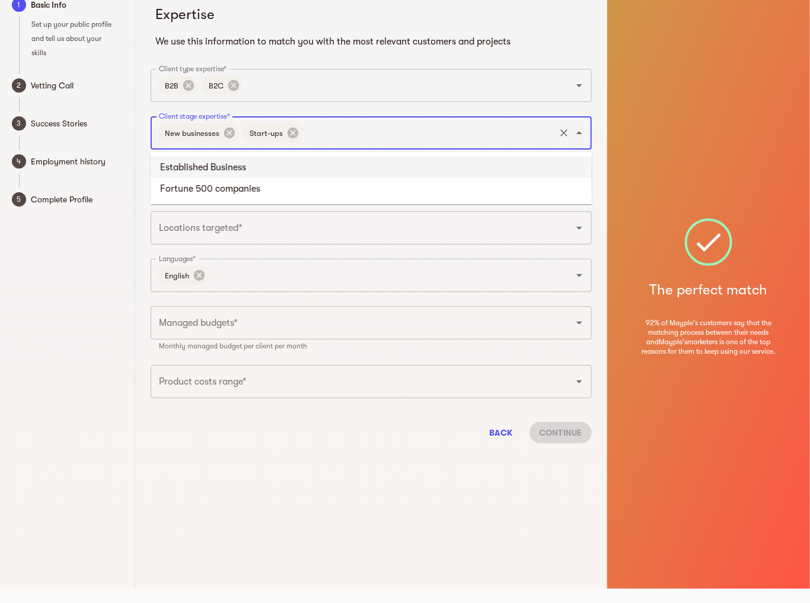
click at [337, 127] on input "Client stage expertise*" at bounding box center [428, 133] width 249 height 23
click at [234, 133] on icon at bounding box center [229, 132] width 13 height 13
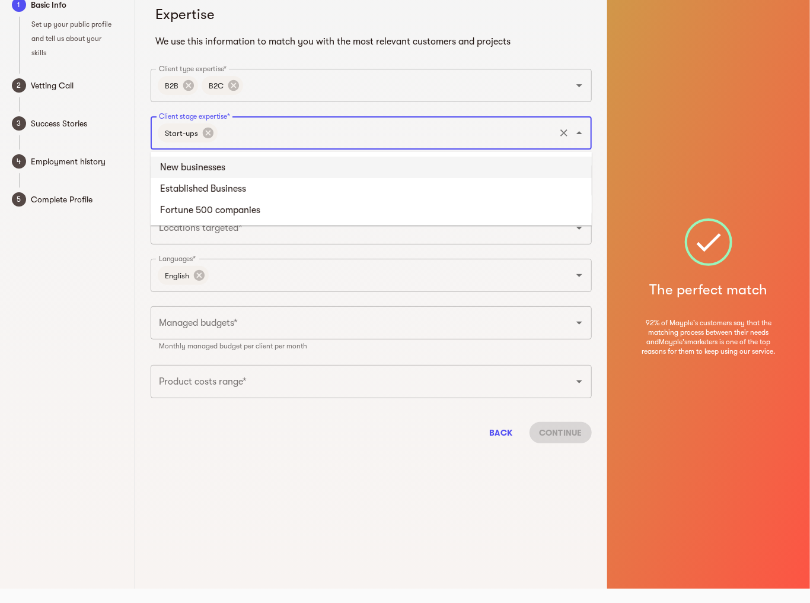
click at [271, 168] on li "New businesses" at bounding box center [371, 167] width 441 height 21
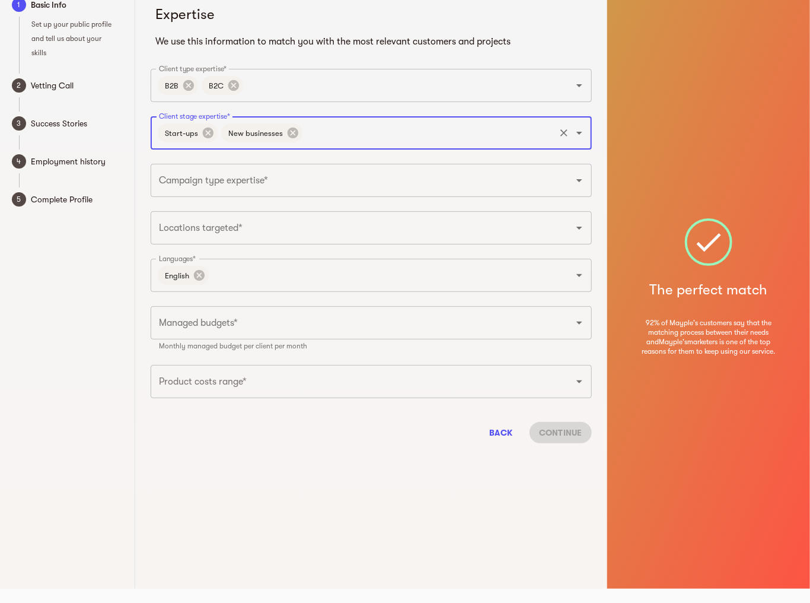
click at [327, 141] on input "Client stage expertise*" at bounding box center [428, 133] width 249 height 23
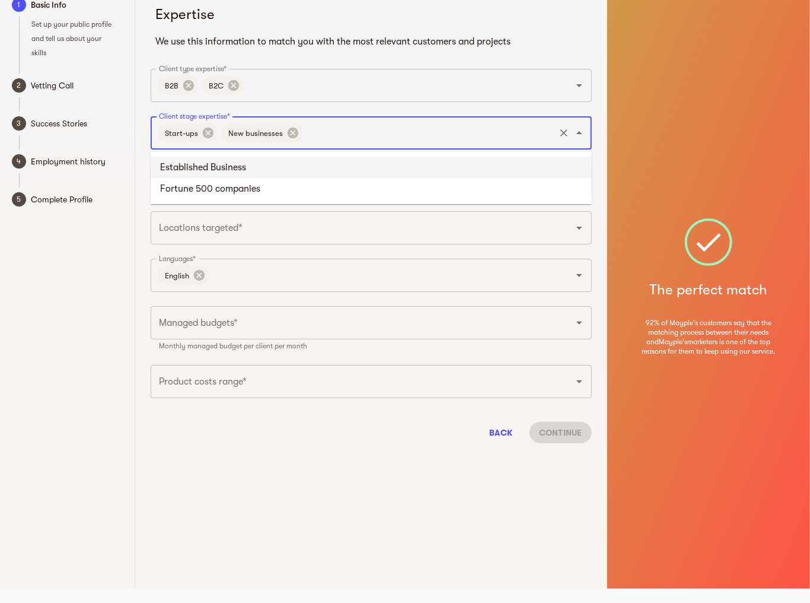
click at [319, 171] on li "Established Business" at bounding box center [371, 167] width 441 height 21
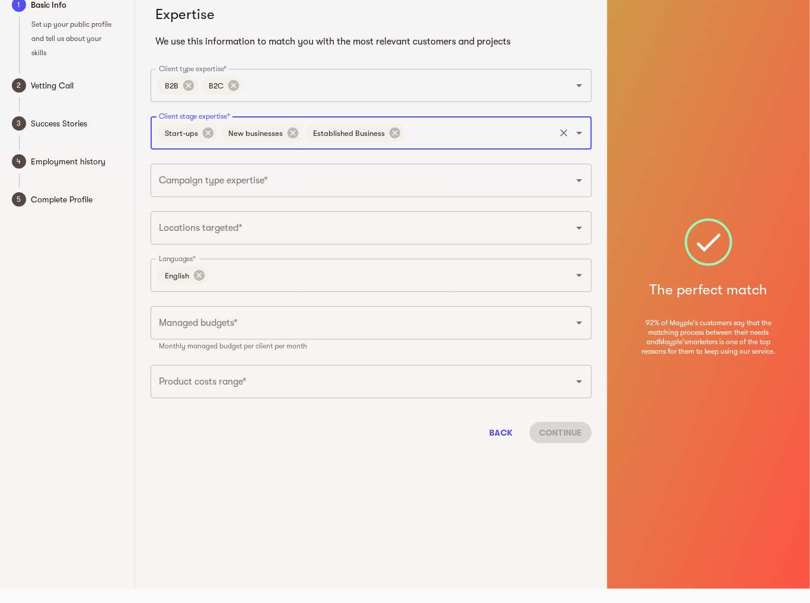
click at [427, 132] on input "Client stage expertise*" at bounding box center [479, 133] width 147 height 23
click at [348, 203] on div "Expertise We use this information to match you with the most relevant customers…" at bounding box center [372, 219] width 456 height 467
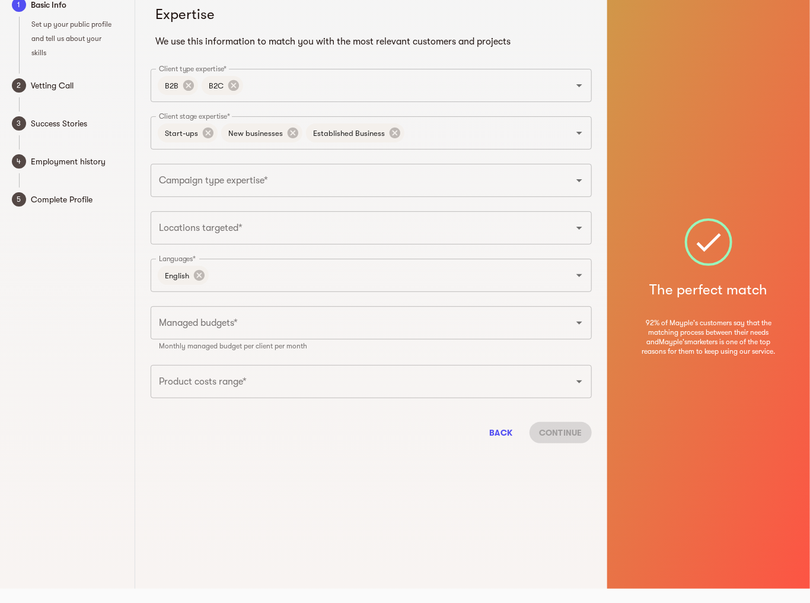
click at [348, 177] on input "Campaign type expertise*" at bounding box center [354, 180] width 397 height 23
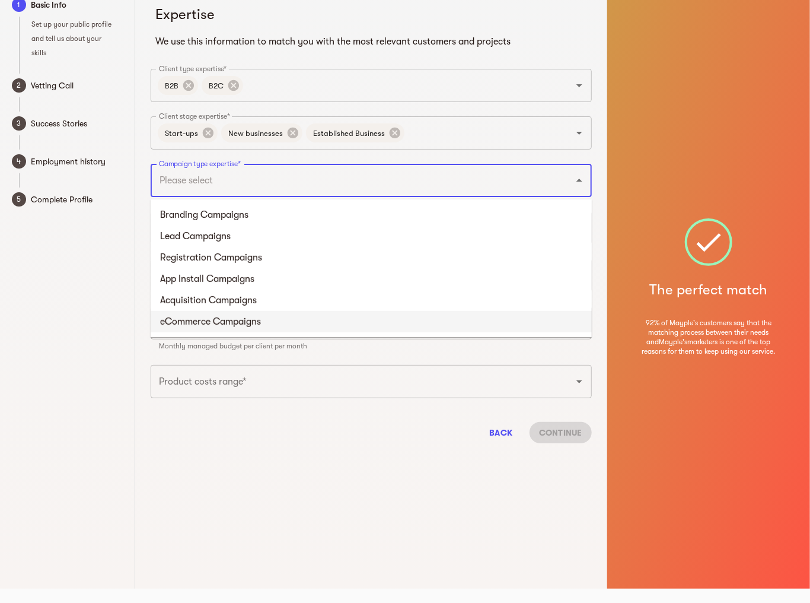
drag, startPoint x: 352, startPoint y: 319, endPoint x: 363, endPoint y: 271, distance: 49.8
click at [352, 319] on li "eCommerce Campaigns" at bounding box center [371, 321] width 441 height 21
click at [387, 179] on input "Campaign type expertise*" at bounding box center [413, 180] width 282 height 23
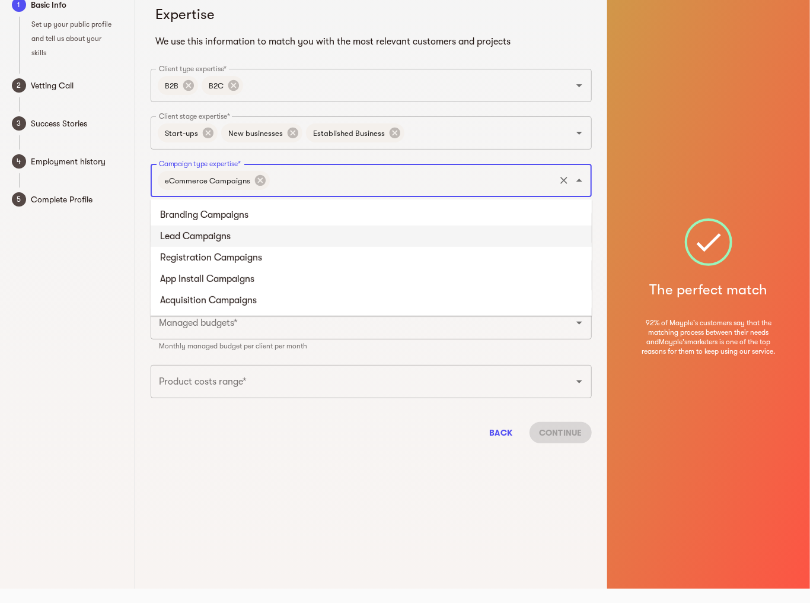
click at [381, 233] on li "Lead Campaigns" at bounding box center [371, 235] width 441 height 21
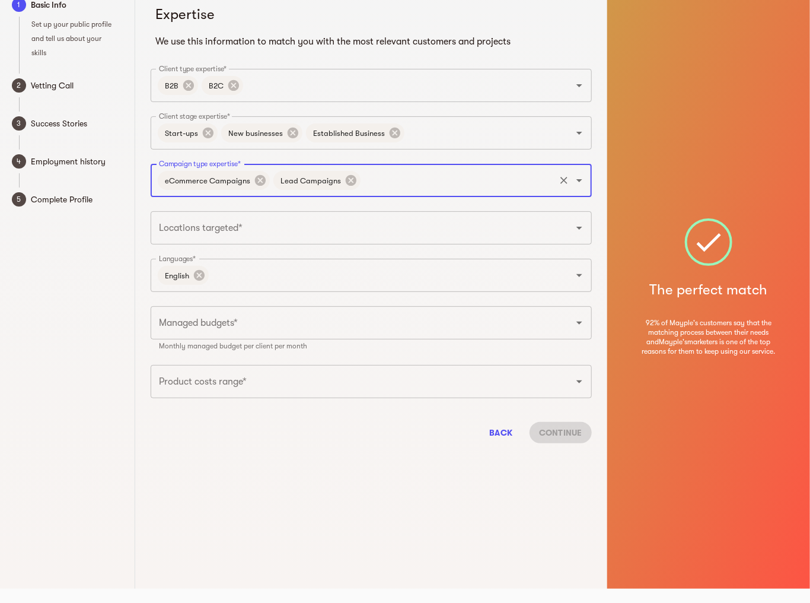
click at [415, 180] on input "Campaign type expertise*" at bounding box center [457, 180] width 191 height 23
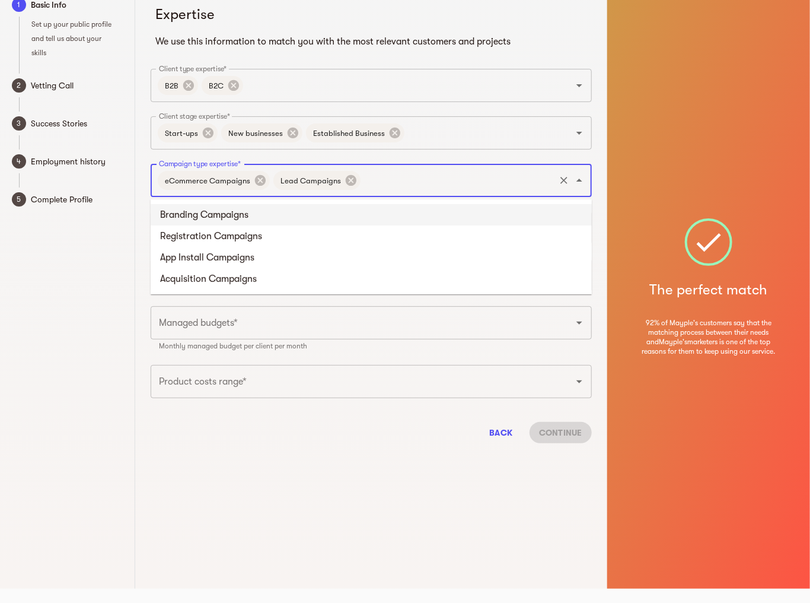
click at [416, 210] on li "Branding Campaigns" at bounding box center [371, 214] width 441 height 21
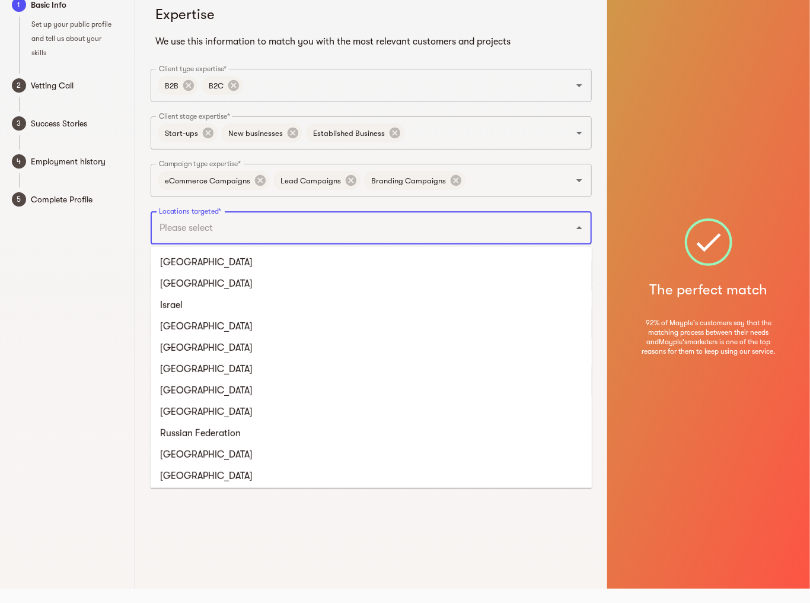
click at [402, 233] on input "Locations targeted*" at bounding box center [354, 228] width 397 height 23
click at [395, 261] on li "[GEOGRAPHIC_DATA]" at bounding box center [371, 262] width 441 height 21
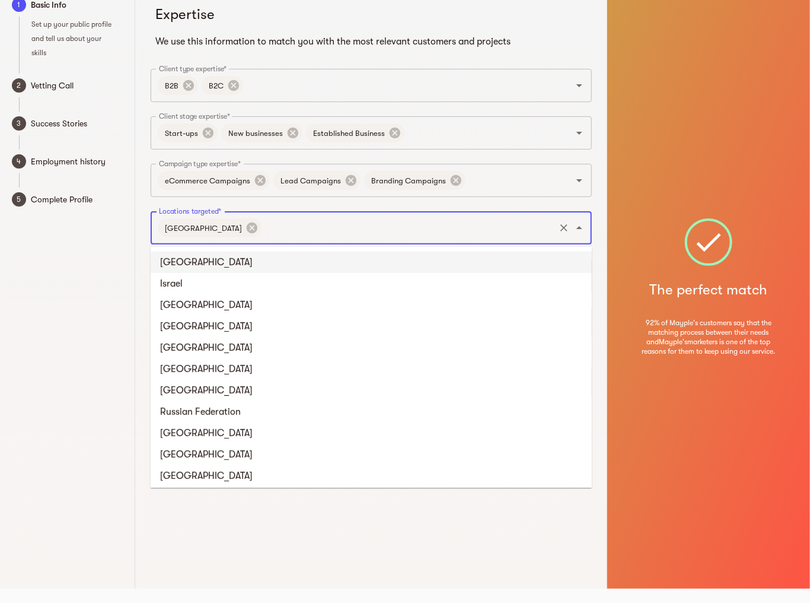
click at [401, 227] on input "Locations targeted*" at bounding box center [408, 228] width 290 height 23
click at [386, 261] on li "[GEOGRAPHIC_DATA]" at bounding box center [371, 262] width 441 height 21
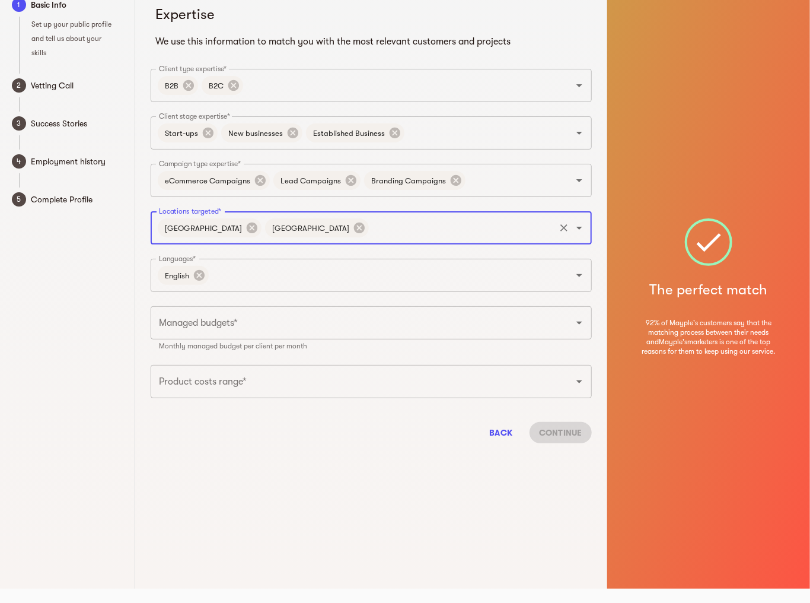
click at [399, 233] on input "Locations targeted*" at bounding box center [462, 228] width 183 height 23
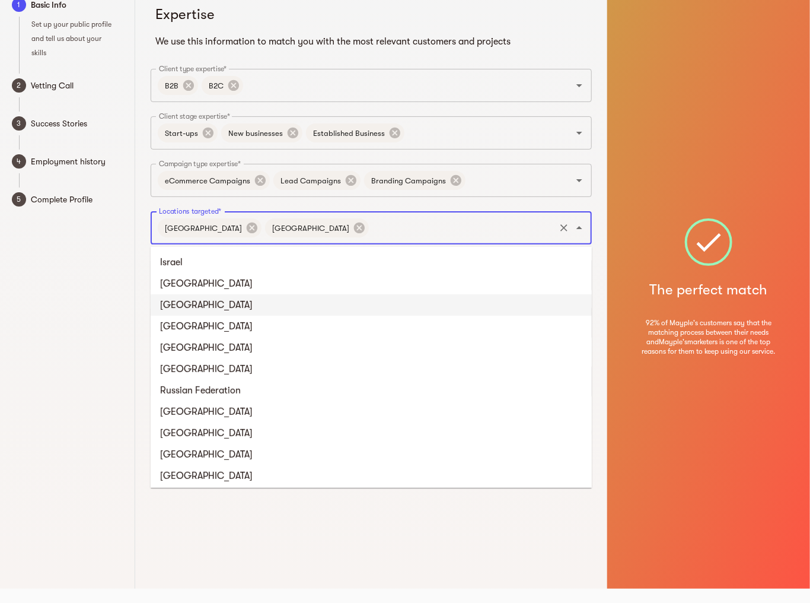
click at [368, 311] on li "[GEOGRAPHIC_DATA]" at bounding box center [371, 304] width 441 height 21
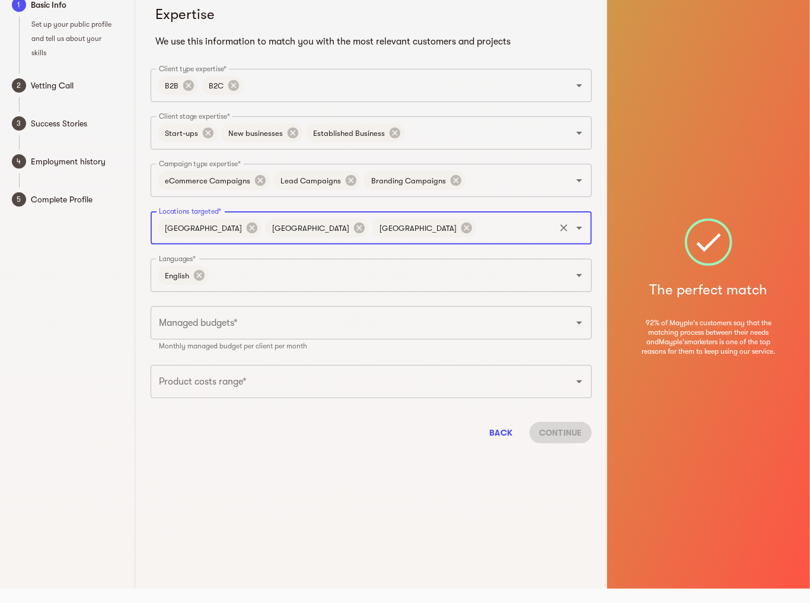
click at [478, 220] on input "Locations targeted*" at bounding box center [515, 228] width 75 height 23
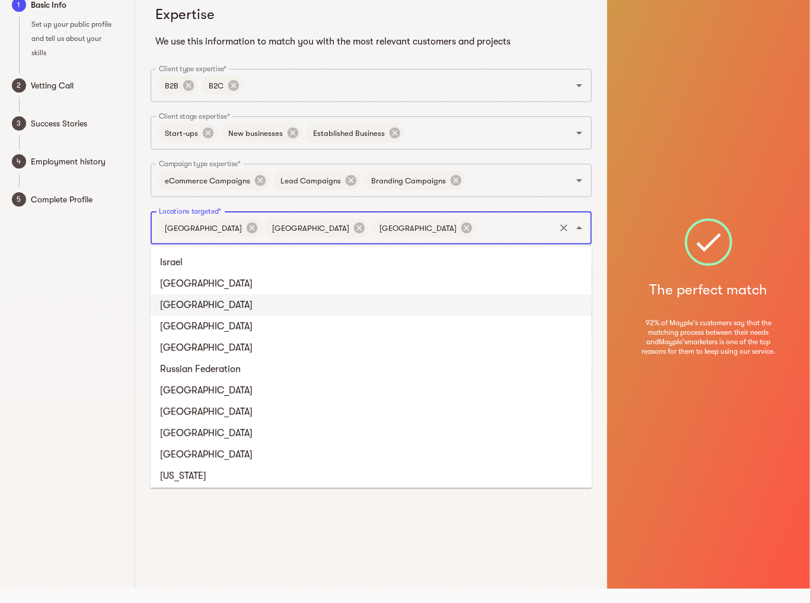
click at [387, 297] on li "[GEOGRAPHIC_DATA]" at bounding box center [371, 304] width 441 height 21
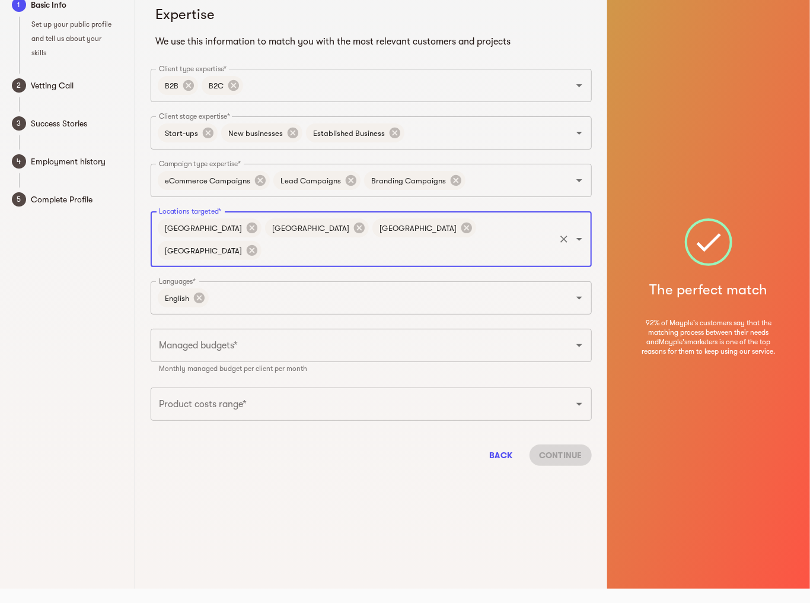
click at [466, 240] on div "[GEOGRAPHIC_DATA] [GEOGRAPHIC_DATA] [GEOGRAPHIC_DATA] [GEOGRAPHIC_DATA] Locatio…" at bounding box center [371, 239] width 441 height 56
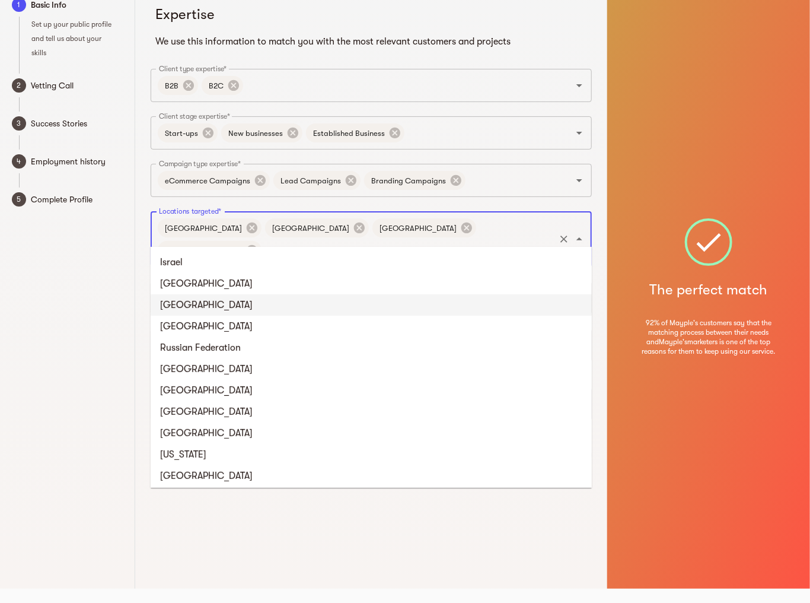
click at [470, 239] on input "Locations targeted*" at bounding box center [408, 250] width 290 height 23
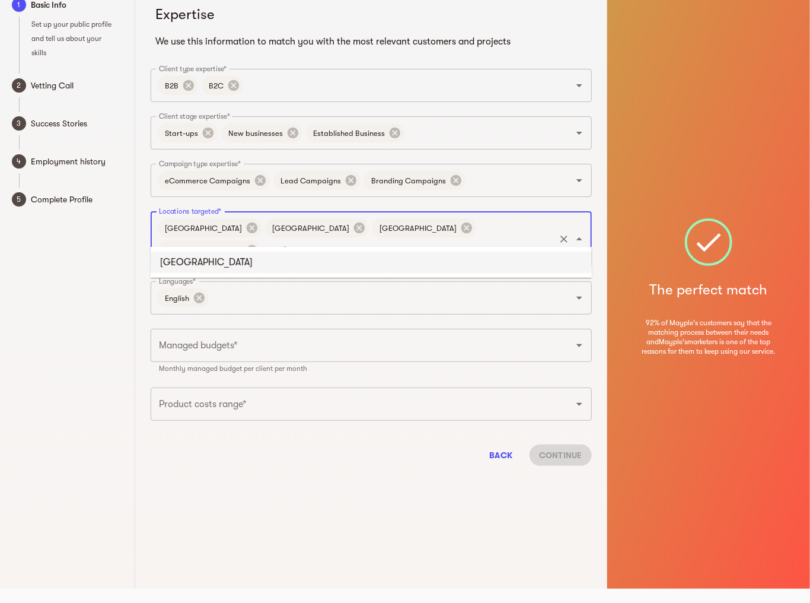
type input "saudi"
click at [413, 256] on li "[GEOGRAPHIC_DATA]" at bounding box center [371, 262] width 441 height 21
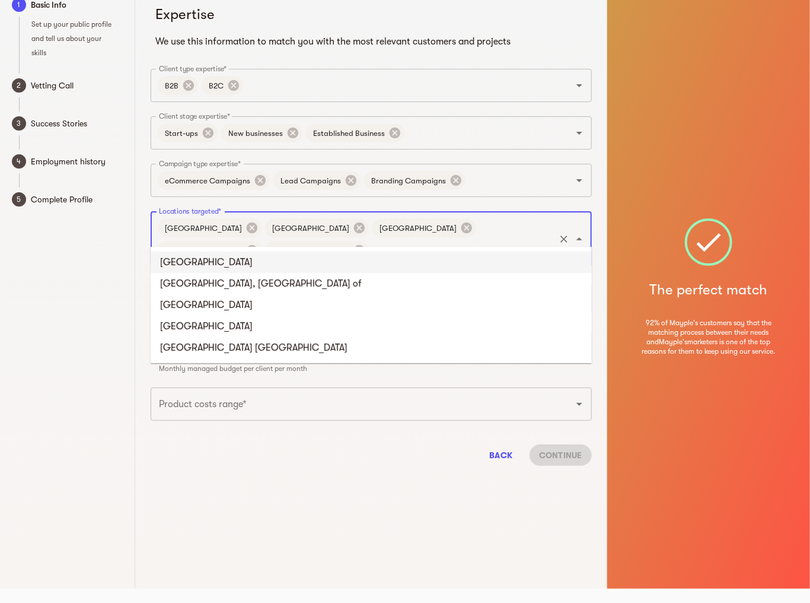
type input "unit"
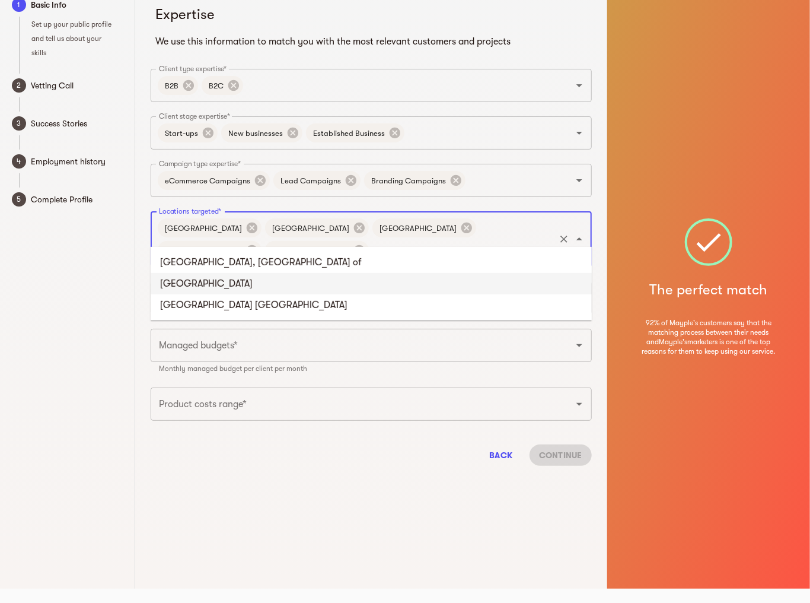
click at [314, 281] on li "[GEOGRAPHIC_DATA]" at bounding box center [371, 283] width 441 height 21
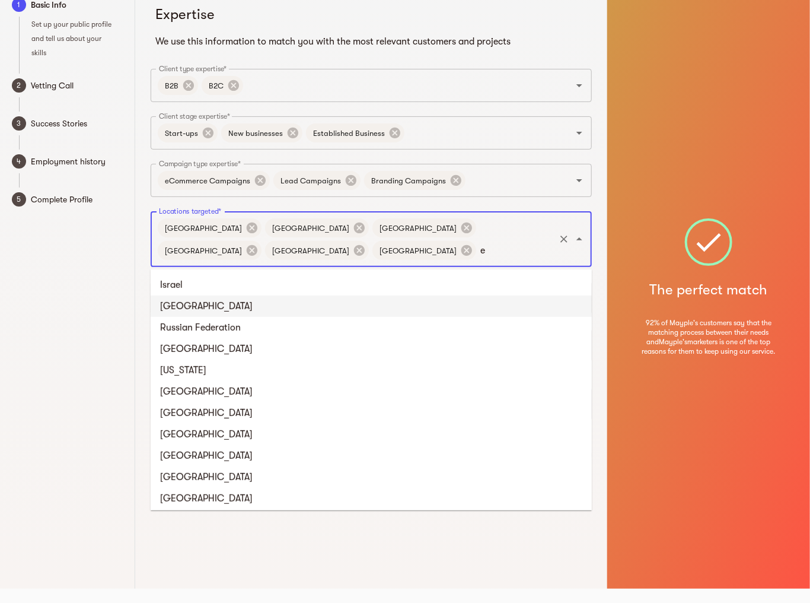
type input "eg"
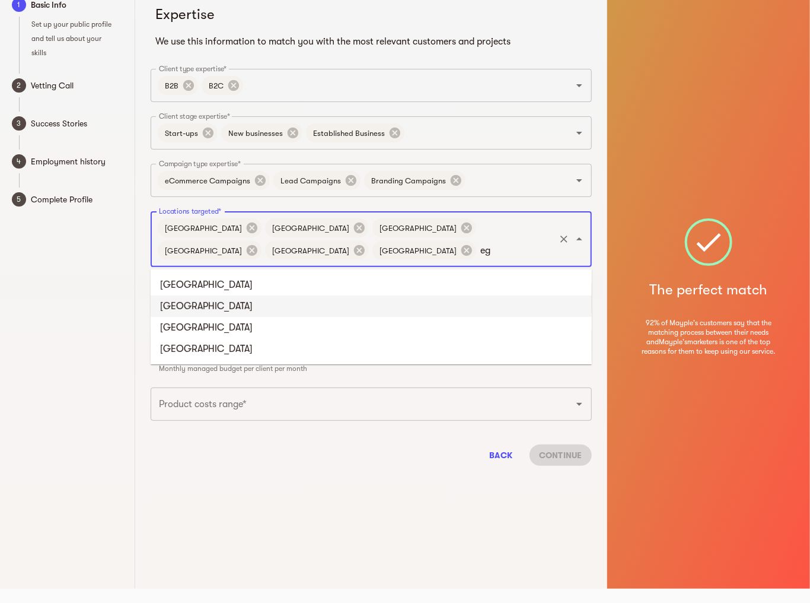
click at [292, 303] on li "[GEOGRAPHIC_DATA]" at bounding box center [371, 305] width 441 height 21
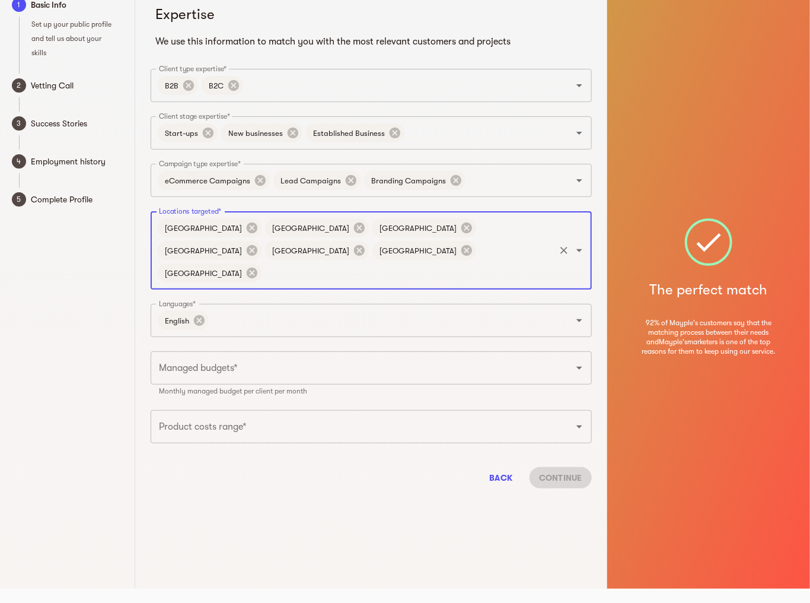
click at [368, 262] on input "Locations targeted*" at bounding box center [408, 273] width 290 height 23
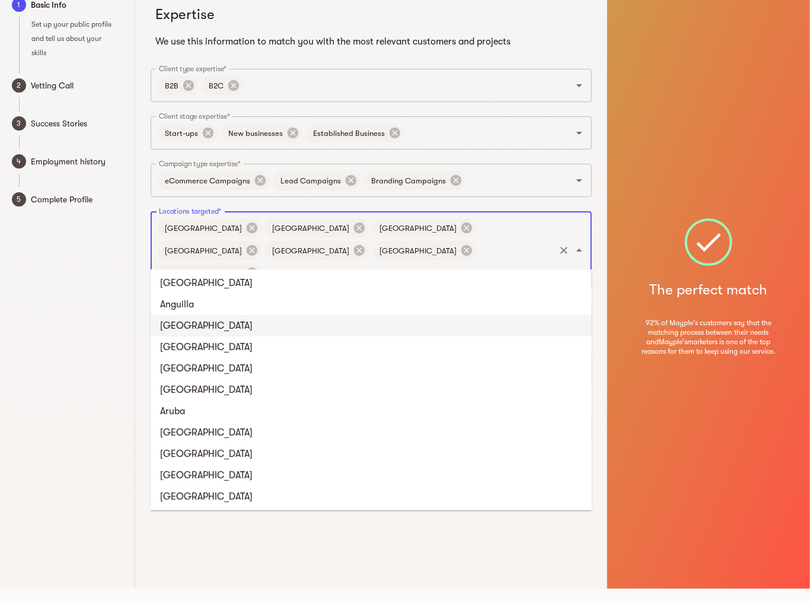
scroll to position [237, 0]
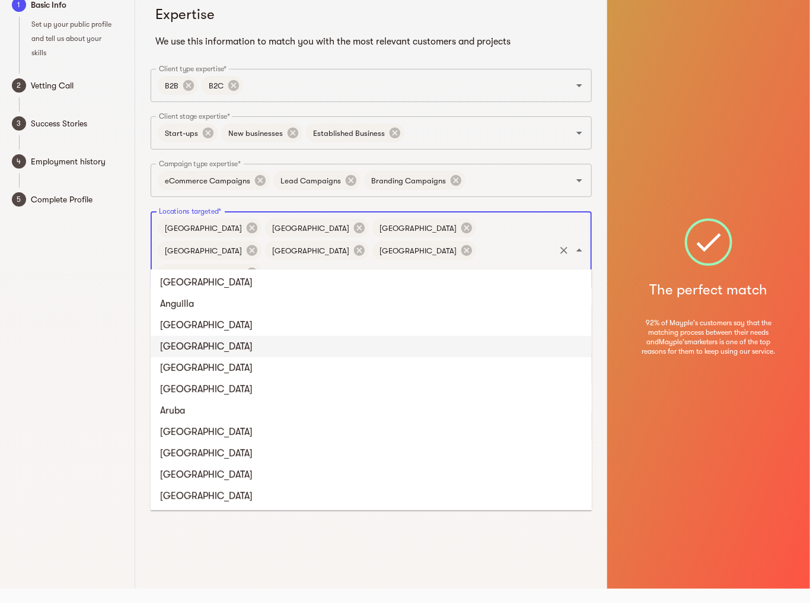
click at [105, 351] on div "1 Basic Info Set up your public profile and tell us about your skills 2 Vetting…" at bounding box center [67, 287] width 135 height 603
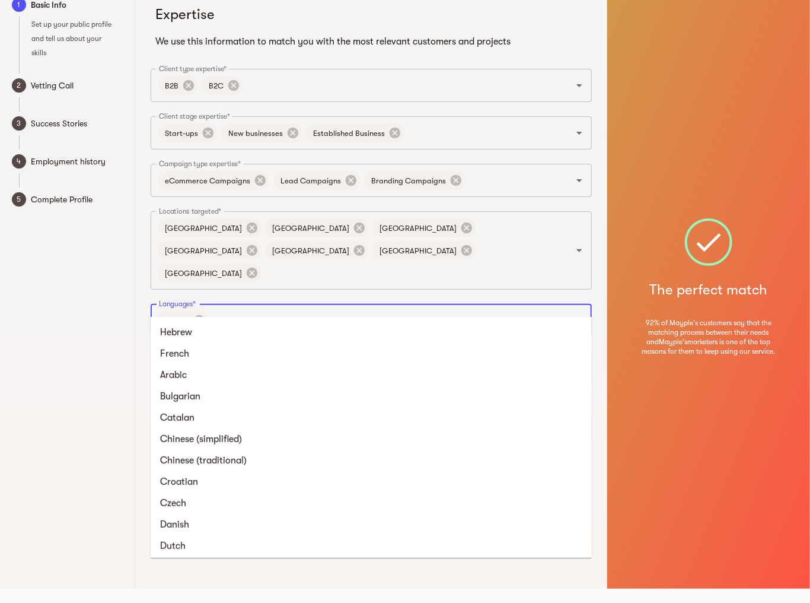
click at [246, 309] on input "Languages*" at bounding box center [382, 320] width 343 height 23
type input "ar"
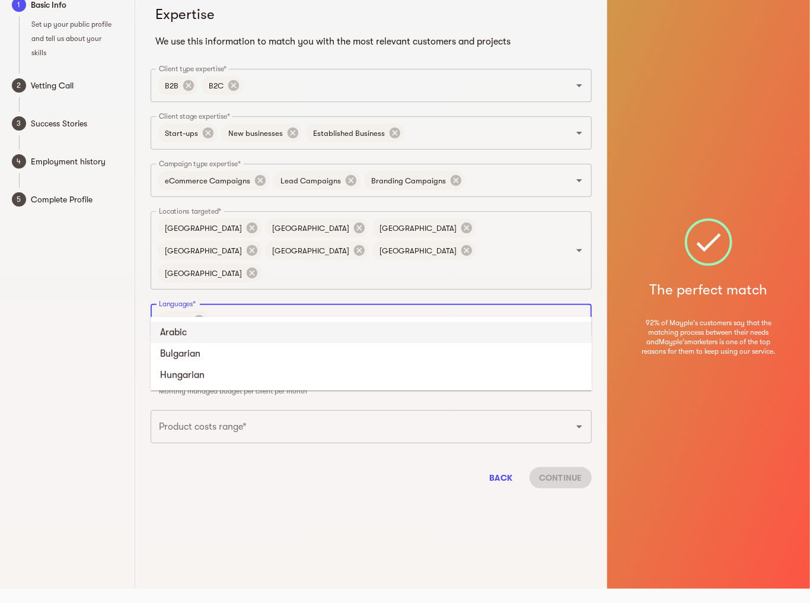
click at [258, 330] on li "Arabic" at bounding box center [371, 332] width 441 height 21
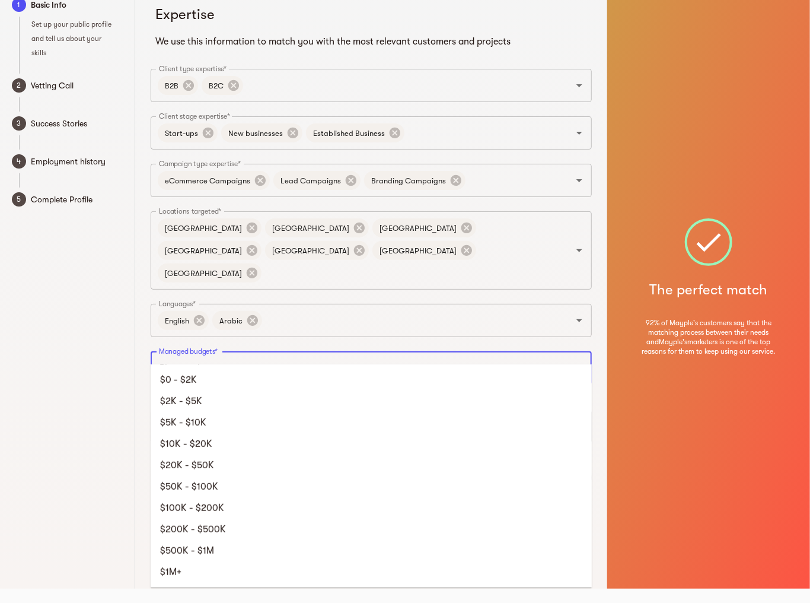
click at [317, 357] on input "Managed budgets*" at bounding box center [354, 368] width 397 height 23
click at [259, 545] on li "$500K - $1M" at bounding box center [371, 550] width 441 height 21
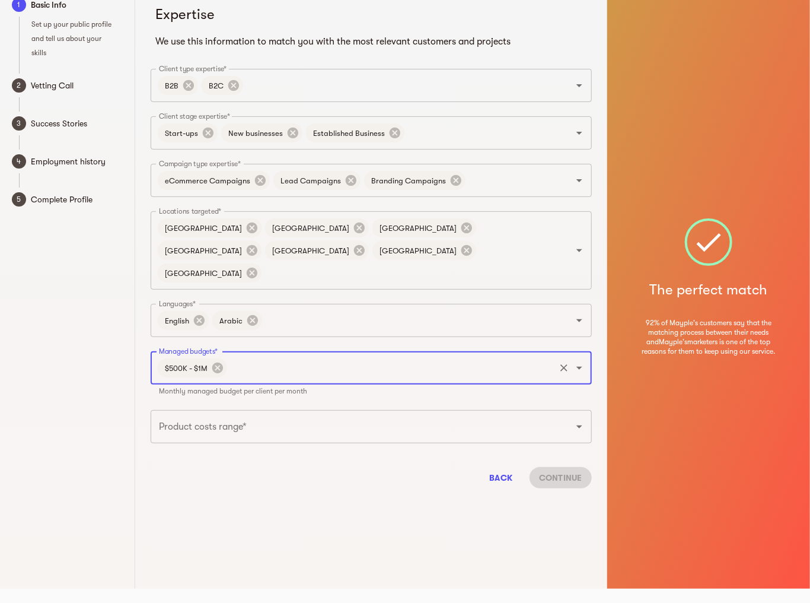
click at [287, 357] on input "Managed budgets*" at bounding box center [391, 368] width 325 height 23
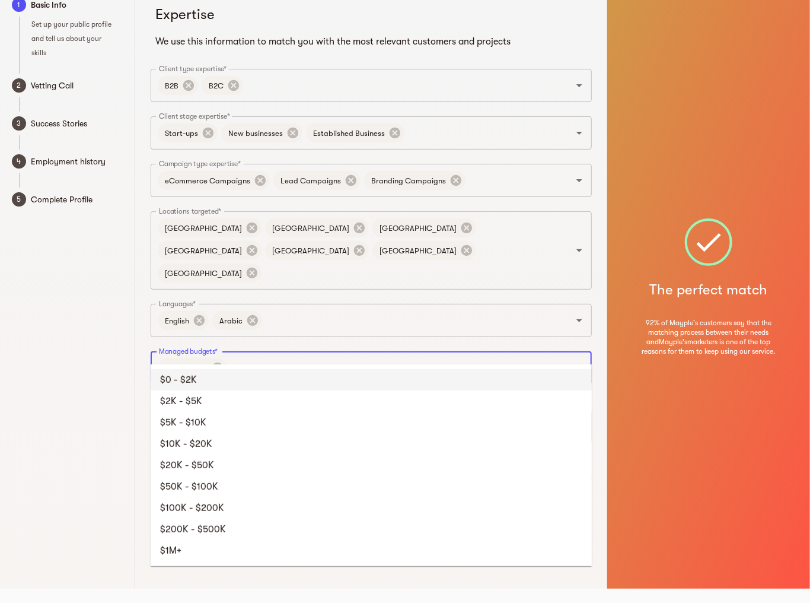
click at [281, 383] on li "$0 - $2K" at bounding box center [371, 379] width 441 height 21
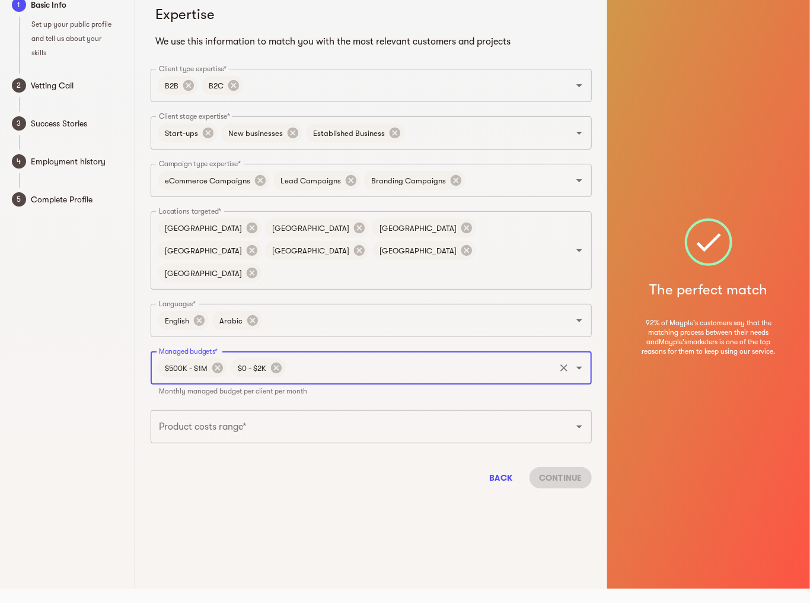
click at [316, 357] on input "Managed budgets*" at bounding box center [421, 368] width 266 height 23
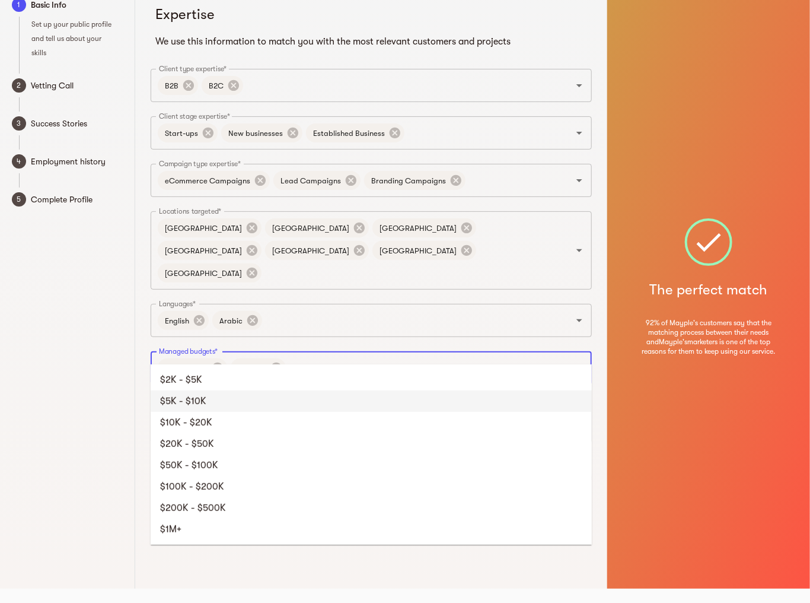
click at [306, 399] on li "$5K - $10K" at bounding box center [371, 400] width 441 height 21
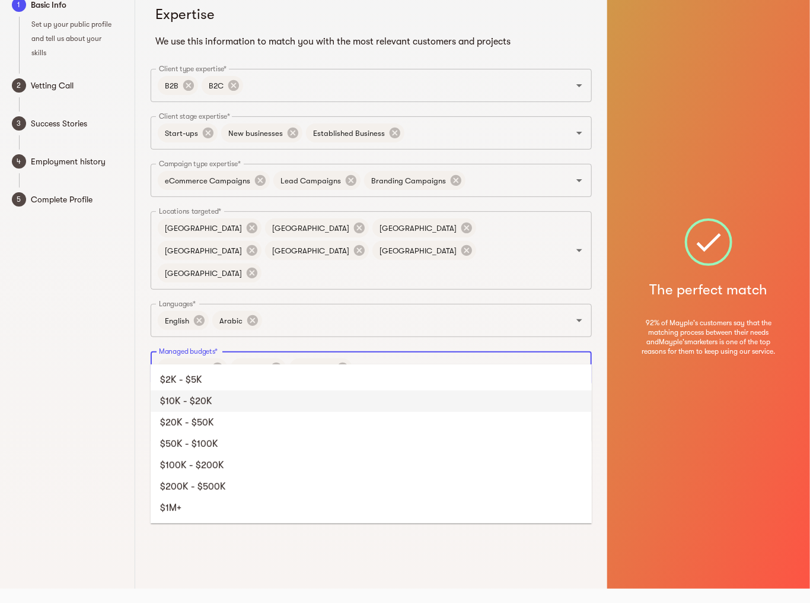
click at [401, 357] on input "Managed budgets*" at bounding box center [453, 368] width 199 height 23
click at [387, 399] on li "$10K - $20K" at bounding box center [371, 400] width 441 height 21
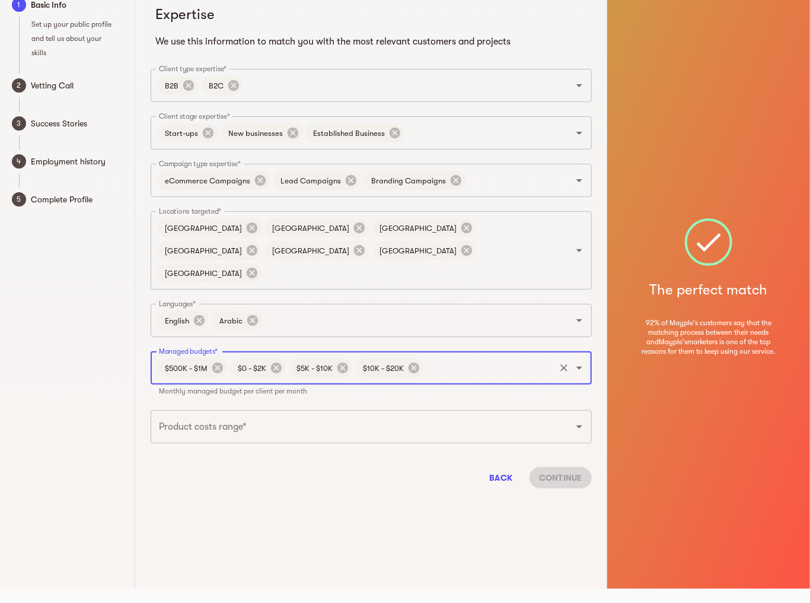
click at [429, 357] on input "Managed budgets*" at bounding box center [489, 368] width 128 height 23
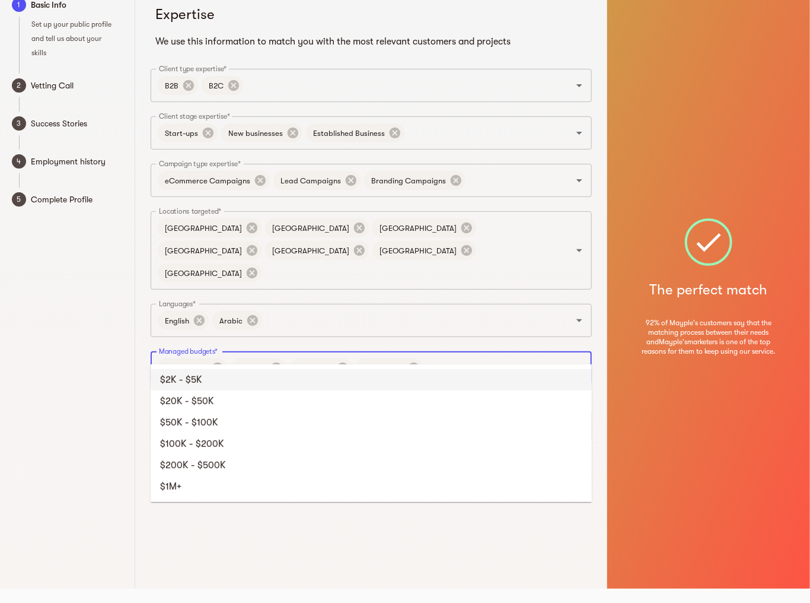
click at [420, 378] on li "$2K - $5K" at bounding box center [371, 379] width 441 height 21
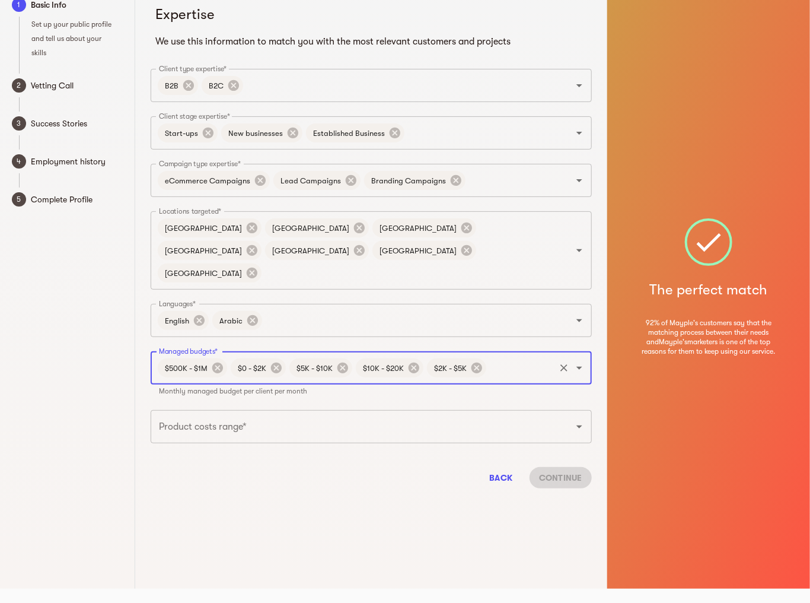
click at [524, 357] on input "Managed budgets*" at bounding box center [520, 368] width 65 height 23
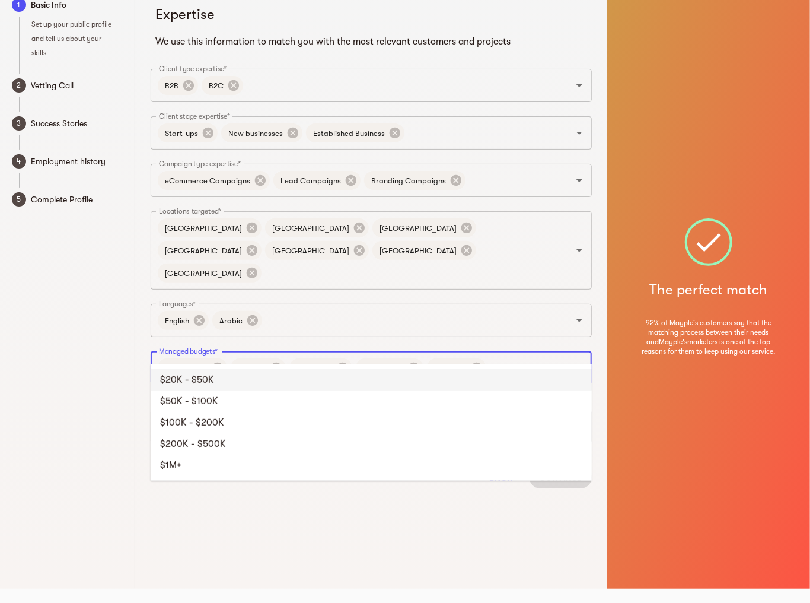
click at [469, 379] on li "$20K - $50K" at bounding box center [371, 379] width 441 height 21
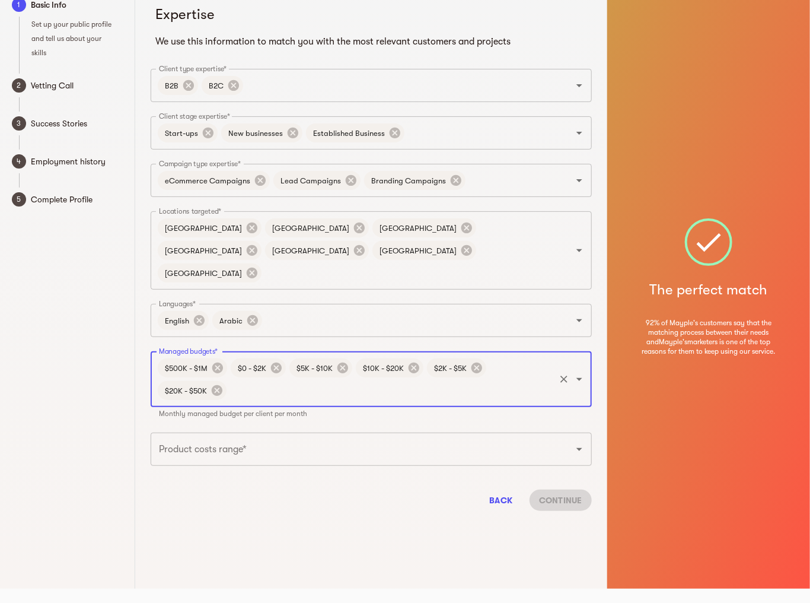
click at [511, 351] on div "$500K - $1M $0 - $2K $5K - $10K $10K - $20K $2K - $5K $20K - $50K Managed budge…" at bounding box center [371, 379] width 441 height 56
click at [485, 382] on div "$500K - $1M $0 - $2K $5K - $10K $10K - $20K $2K - $5K $20K - $50K Managed budge…" at bounding box center [371, 379] width 441 height 56
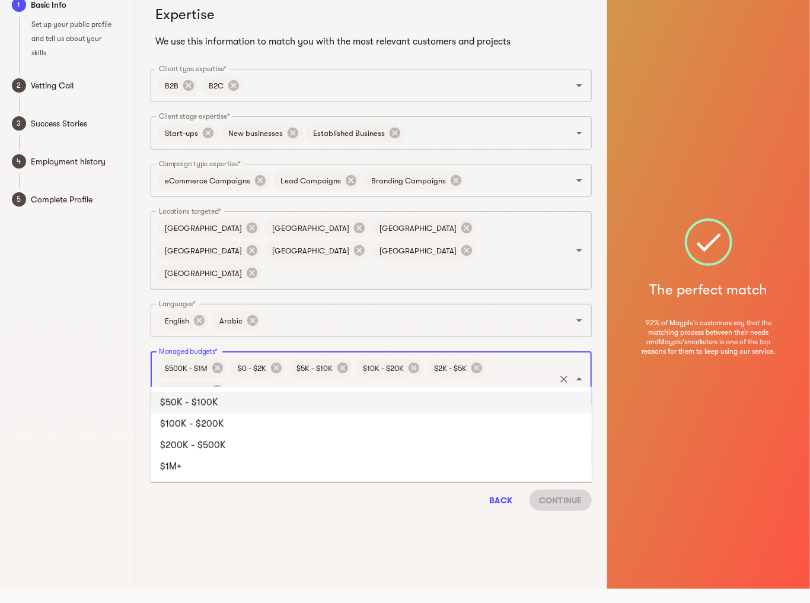
click at [481, 379] on input "Managed budgets*" at bounding box center [390, 390] width 325 height 23
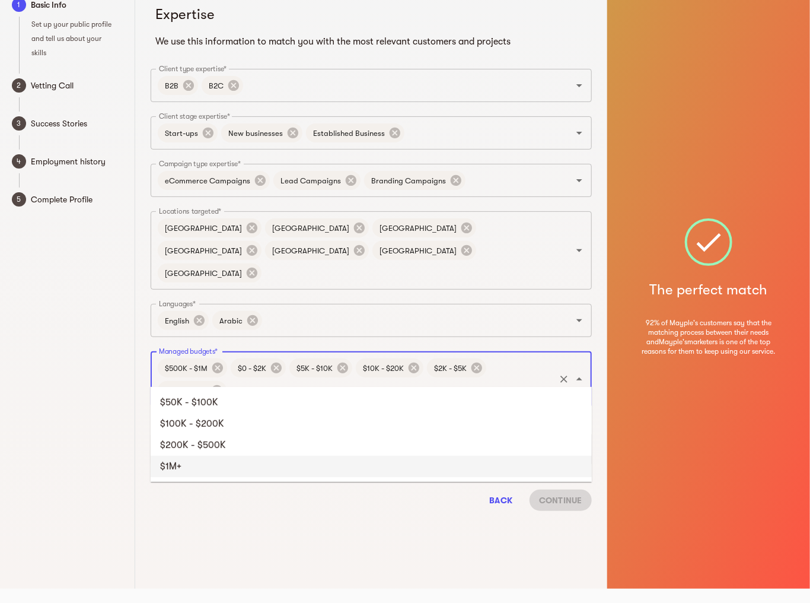
drag, startPoint x: 399, startPoint y: 451, endPoint x: 399, endPoint y: 468, distance: 16.6
click at [399, 468] on ul "$50K - $100K $100K - $200K $200K - $500K $1M+" at bounding box center [371, 434] width 441 height 95
click at [395, 463] on li "$1M+" at bounding box center [371, 466] width 441 height 21
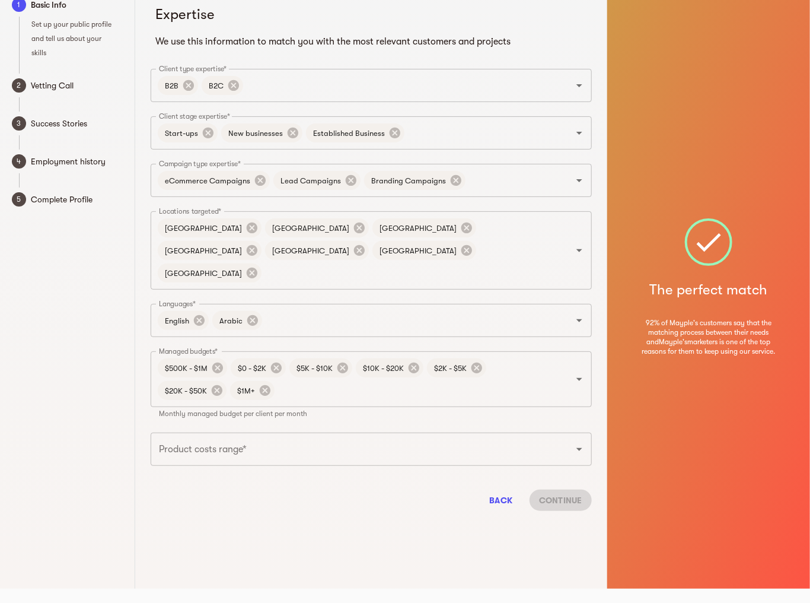
click at [405, 402] on div "Expertise We use this information to match you with the most relevant customers…" at bounding box center [372, 253] width 456 height 535
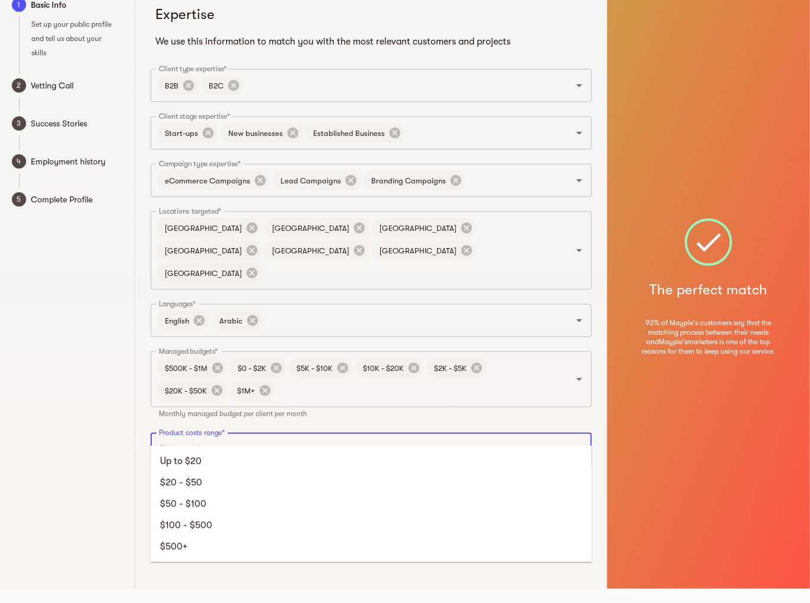
click at [278, 438] on input "Product costs range*" at bounding box center [354, 449] width 397 height 23
click at [272, 461] on li "Up to $20" at bounding box center [371, 460] width 441 height 21
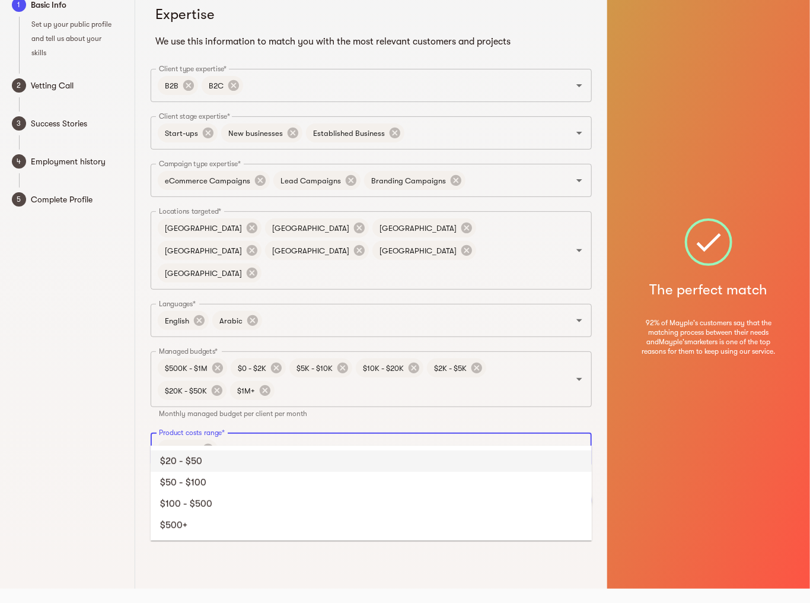
click at [288, 438] on input "Product costs range*" at bounding box center [387, 449] width 334 height 23
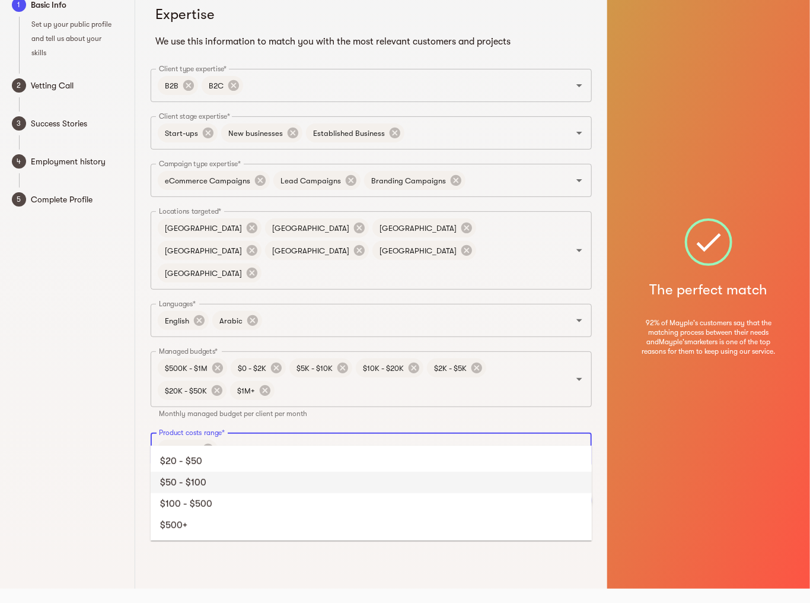
click at [282, 485] on li "$50 - $100" at bounding box center [371, 482] width 441 height 21
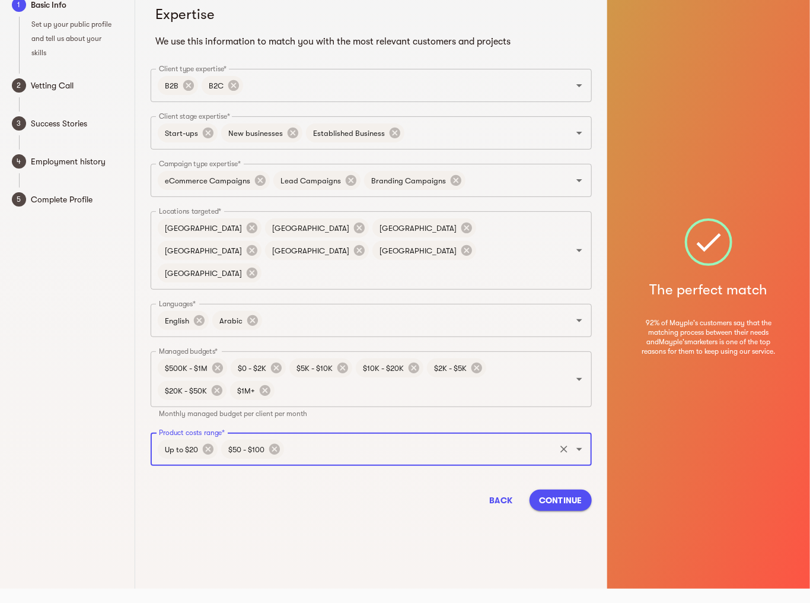
click at [310, 438] on input "Product costs range*" at bounding box center [420, 449] width 268 height 23
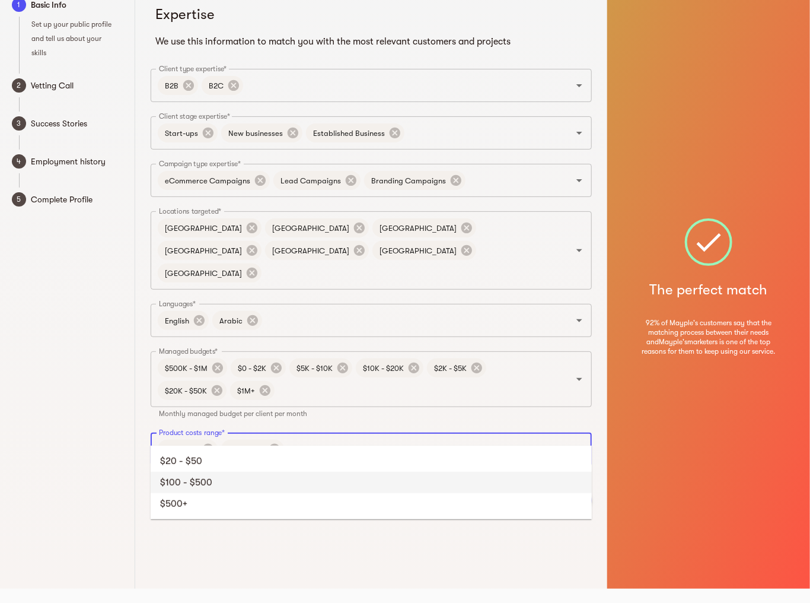
click at [298, 491] on li "$100 - $500" at bounding box center [371, 482] width 441 height 21
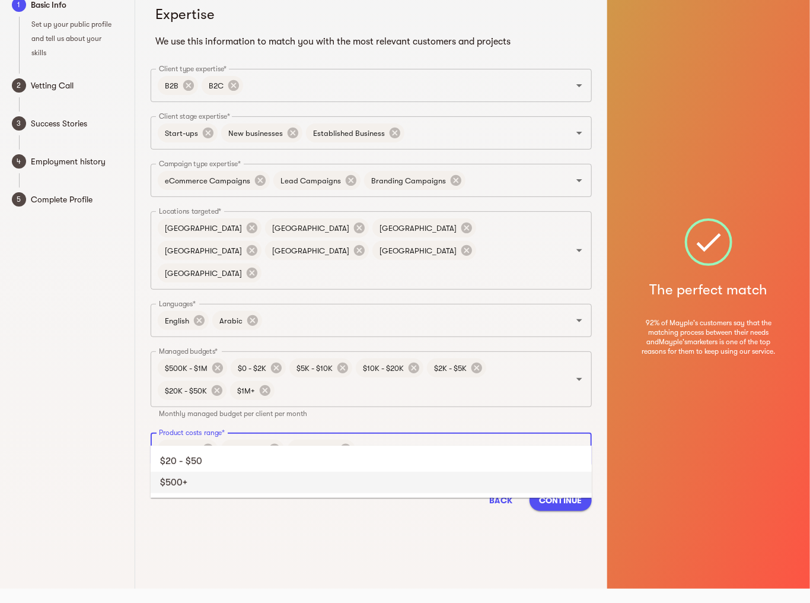
click at [379, 438] on input "Product costs range*" at bounding box center [455, 449] width 196 height 23
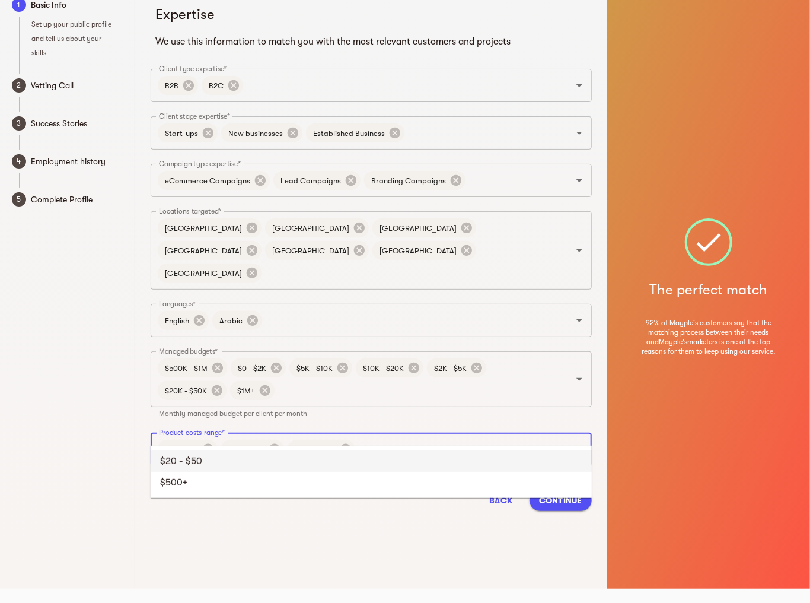
click at [364, 461] on li "$20 - $50" at bounding box center [371, 460] width 441 height 21
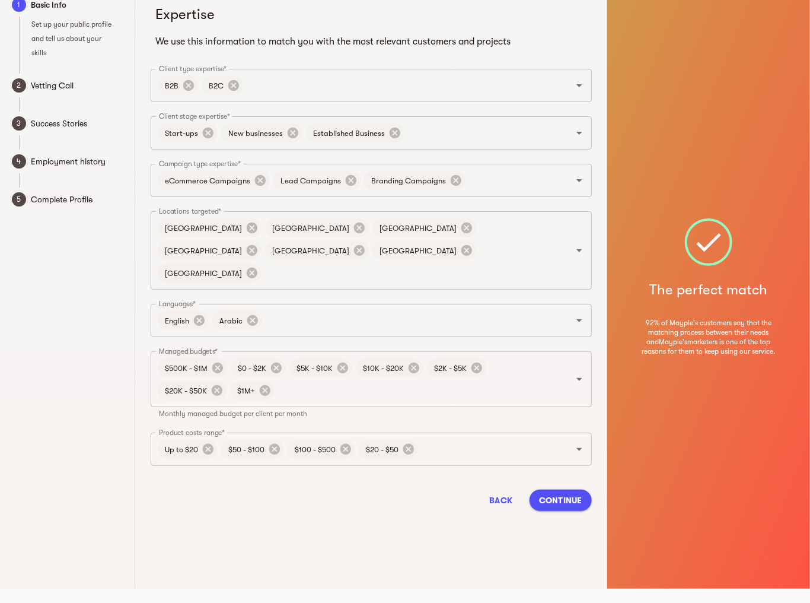
click at [337, 497] on div "Back Continue" at bounding box center [371, 500] width 441 height 40
click at [571, 493] on span "Continue" at bounding box center [560, 500] width 43 height 14
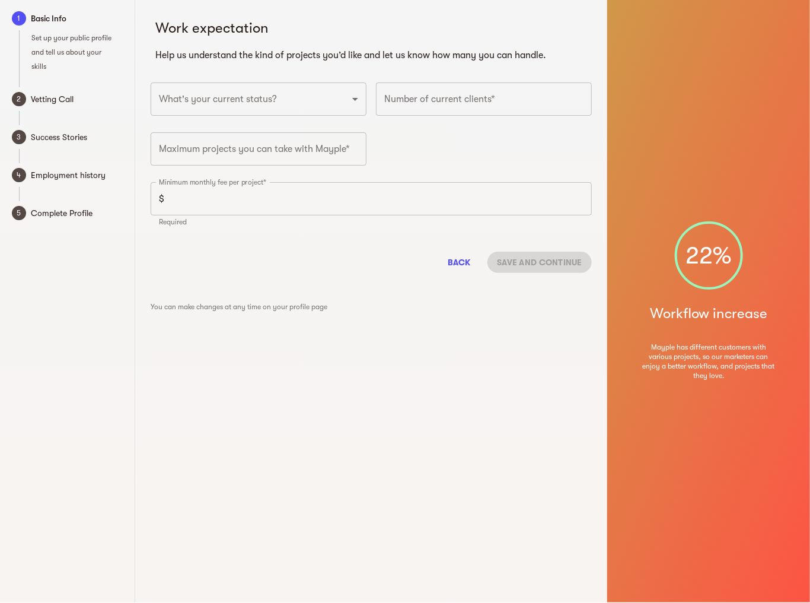
scroll to position [0, 0]
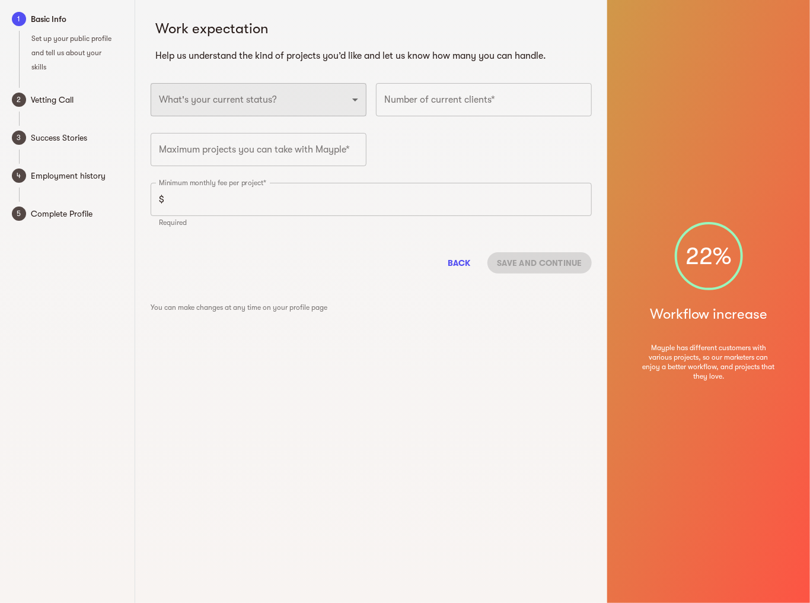
click at [292, 90] on select "Full-time freelancer [DEMOGRAPHIC_DATA] job New-freelancing [DEMOGRAPHIC_DATA]-…" at bounding box center [259, 99] width 216 height 33
select select "FULLTIME_FREELANCER"
click at [151, 83] on select "Full-time freelancer [DEMOGRAPHIC_DATA] job New-freelancing [DEMOGRAPHIC_DATA]-…" at bounding box center [259, 99] width 216 height 33
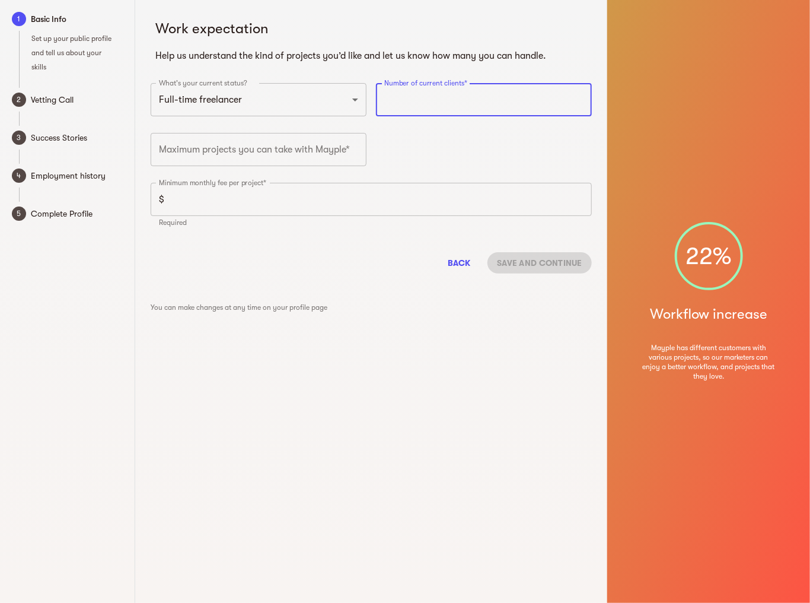
click at [494, 103] on input "number" at bounding box center [484, 99] width 216 height 33
type input "4"
click at [492, 138] on div "What's your current status? Full-time freelancer [DEMOGRAPHIC_DATA] job New-fre…" at bounding box center [371, 158] width 451 height 161
click at [318, 151] on input "number" at bounding box center [259, 149] width 216 height 33
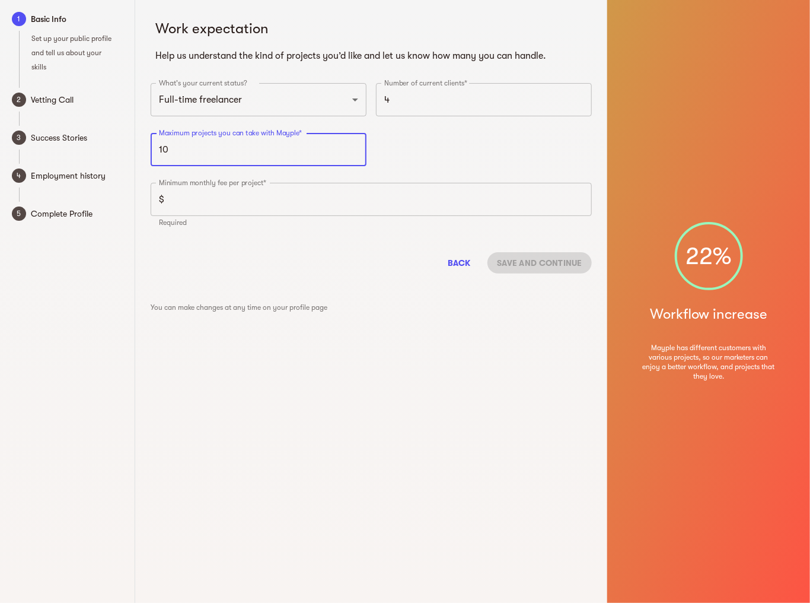
type input "10"
click at [370, 176] on div "Maximum projects you can take with Mayple* 10 Maximum projects you can take wit…" at bounding box center [258, 153] width 225 height 50
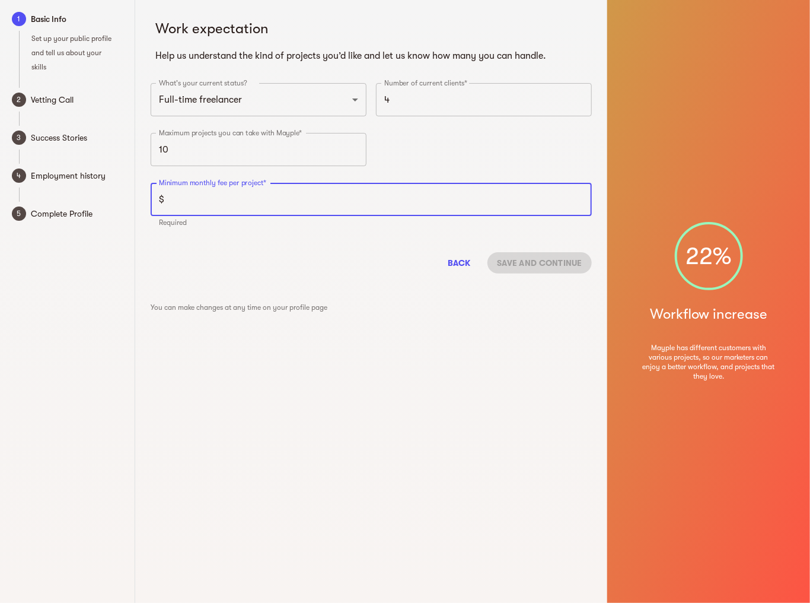
click at [263, 209] on input "number" at bounding box center [380, 199] width 423 height 33
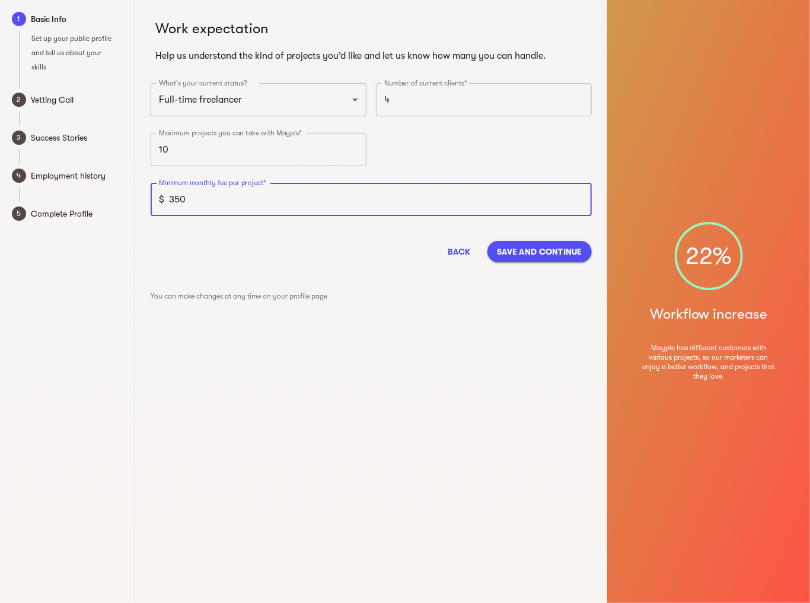
click at [471, 198] on input "350" at bounding box center [380, 199] width 423 height 33
click at [472, 198] on input "350" at bounding box center [380, 199] width 423 height 33
type input "500"
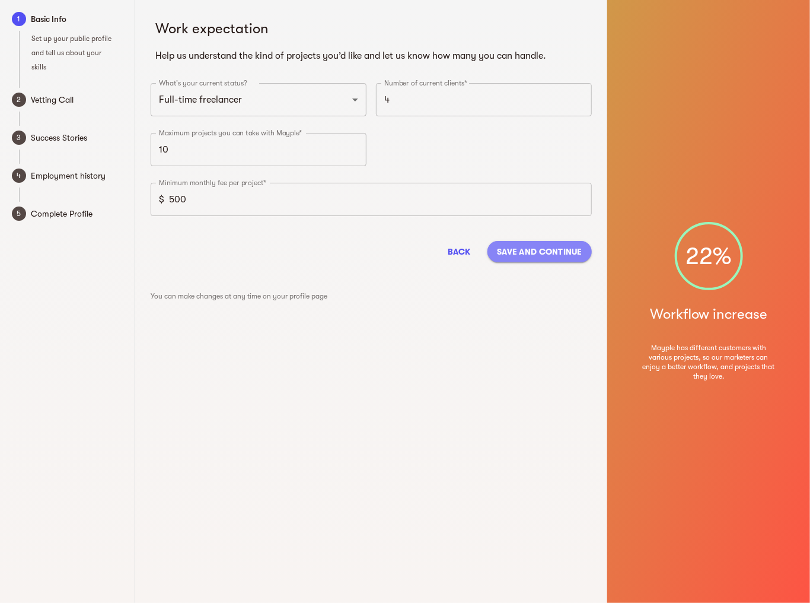
click at [537, 247] on span "Save and continue" at bounding box center [539, 251] width 85 height 14
